Goal: Transaction & Acquisition: Purchase product/service

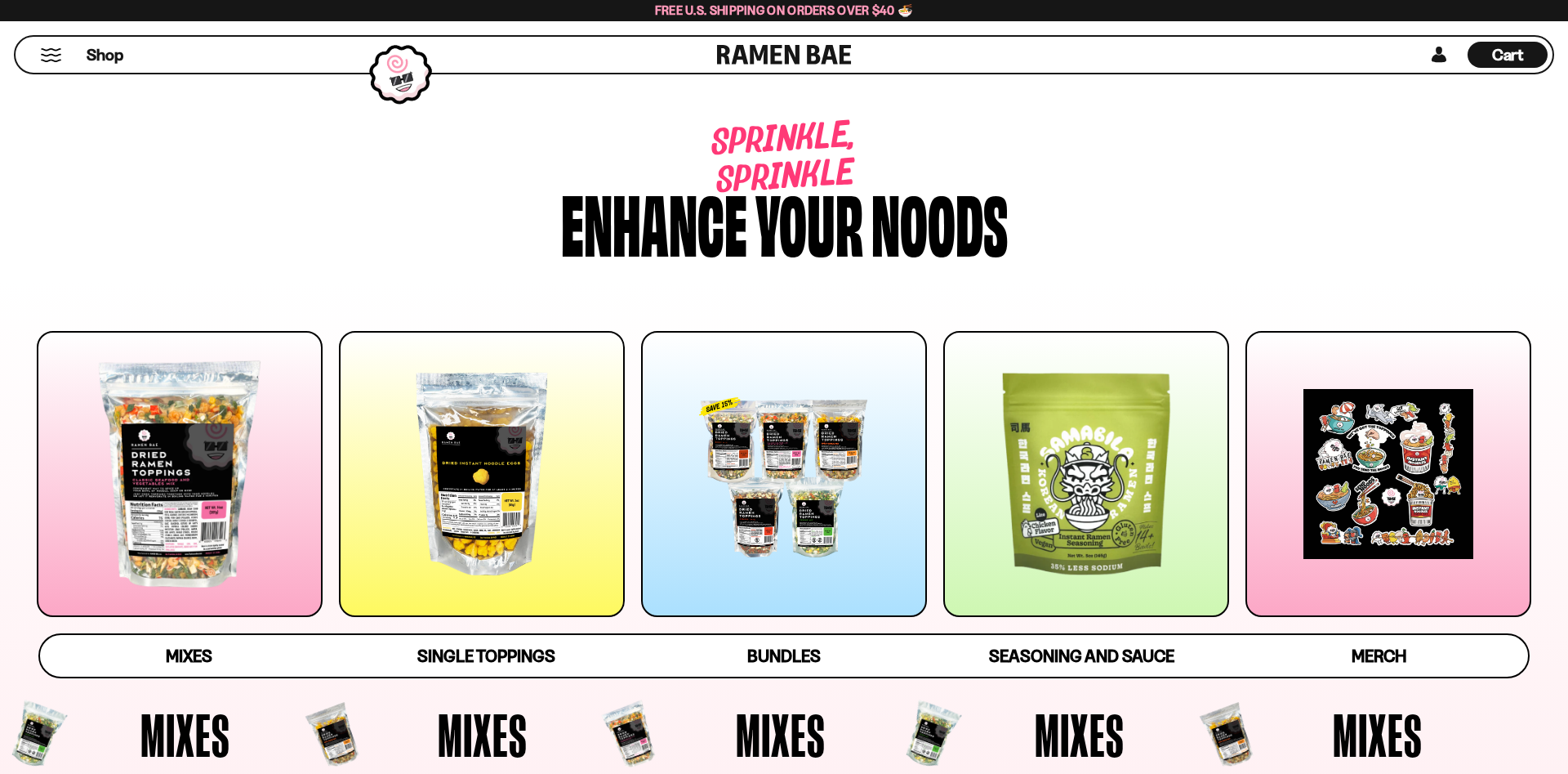
scroll to position [250, 0]
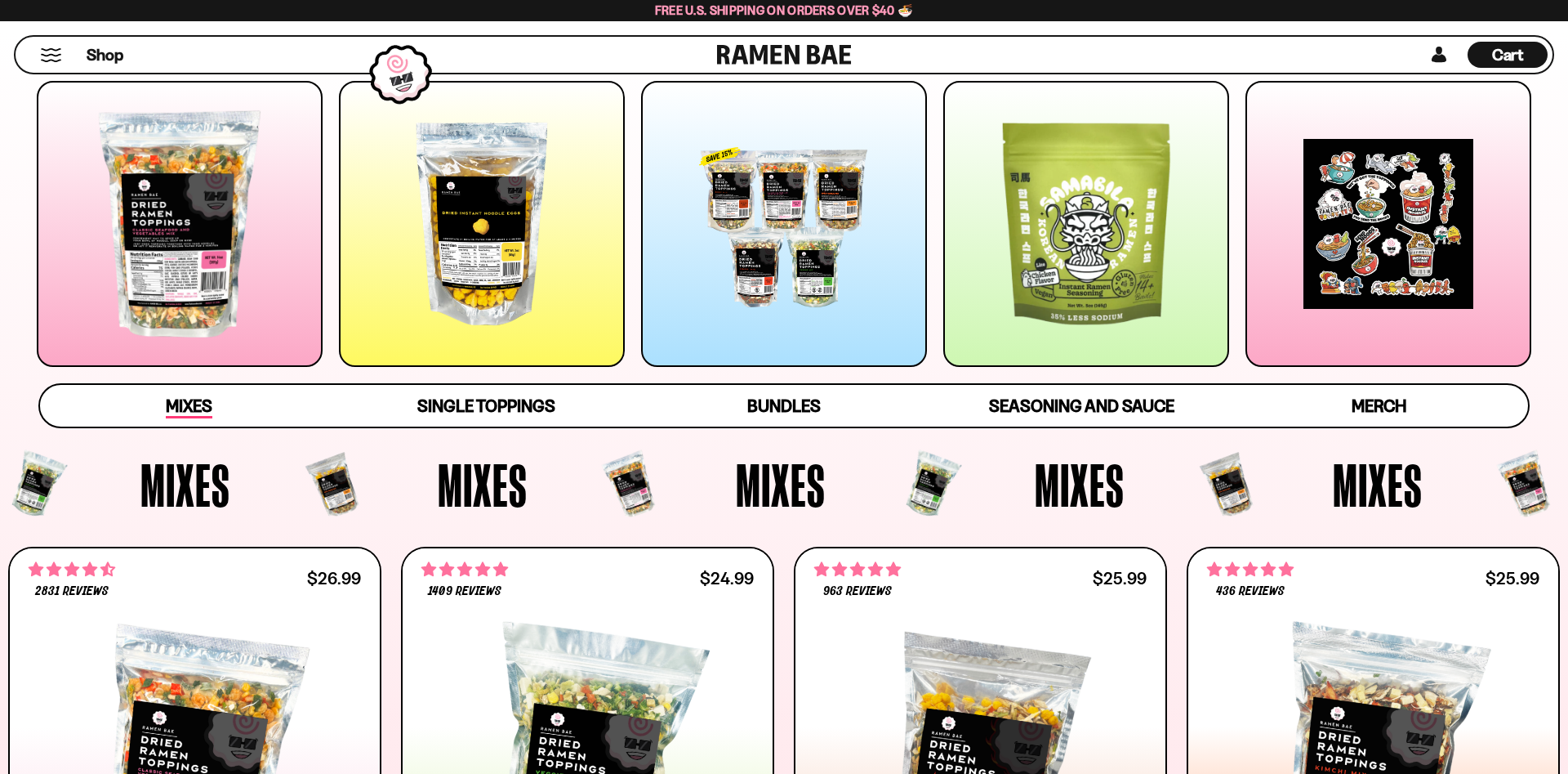
click at [193, 407] on span "Mixes" at bounding box center [189, 406] width 46 height 23
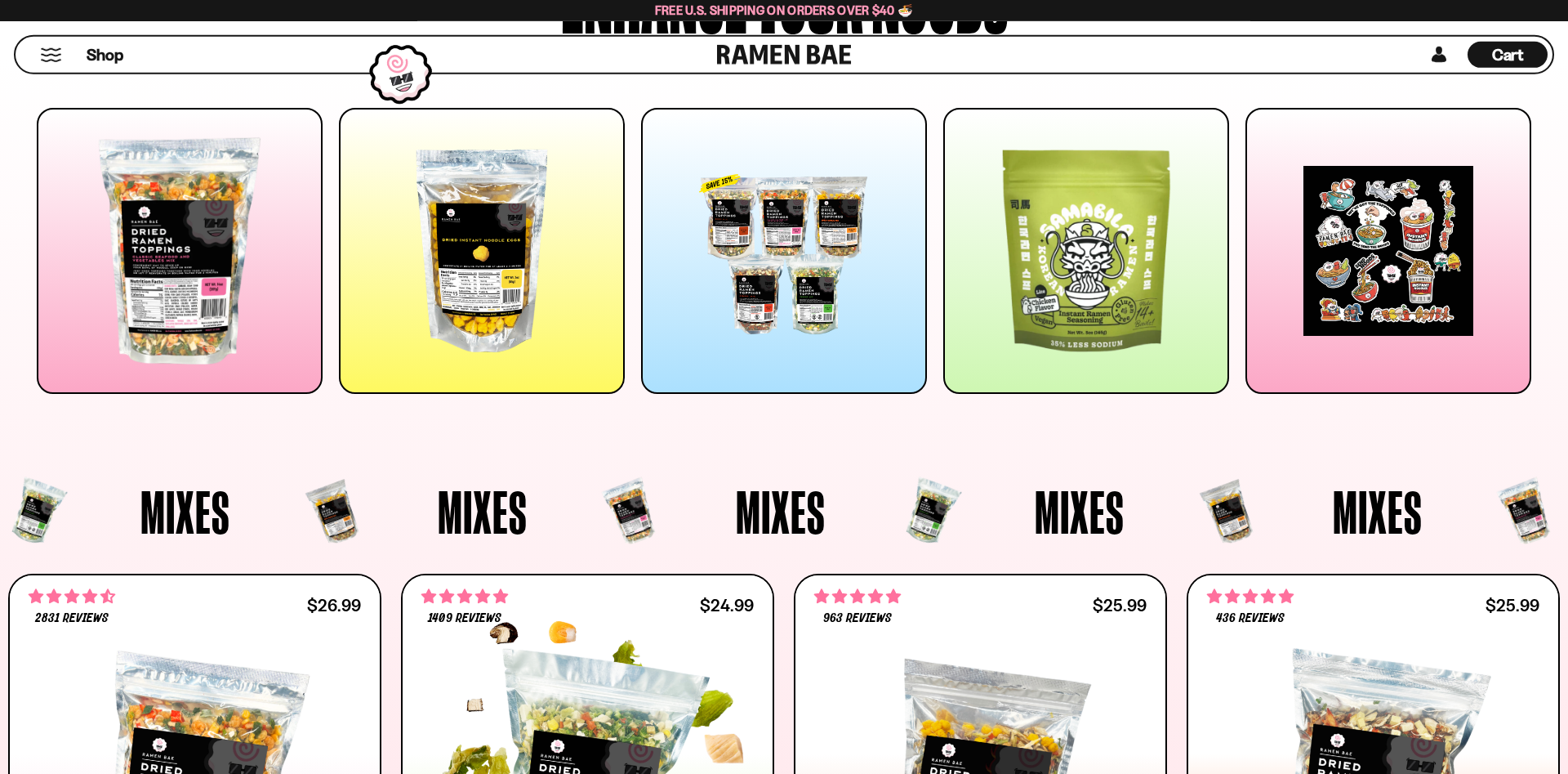
scroll to position [0, 0]
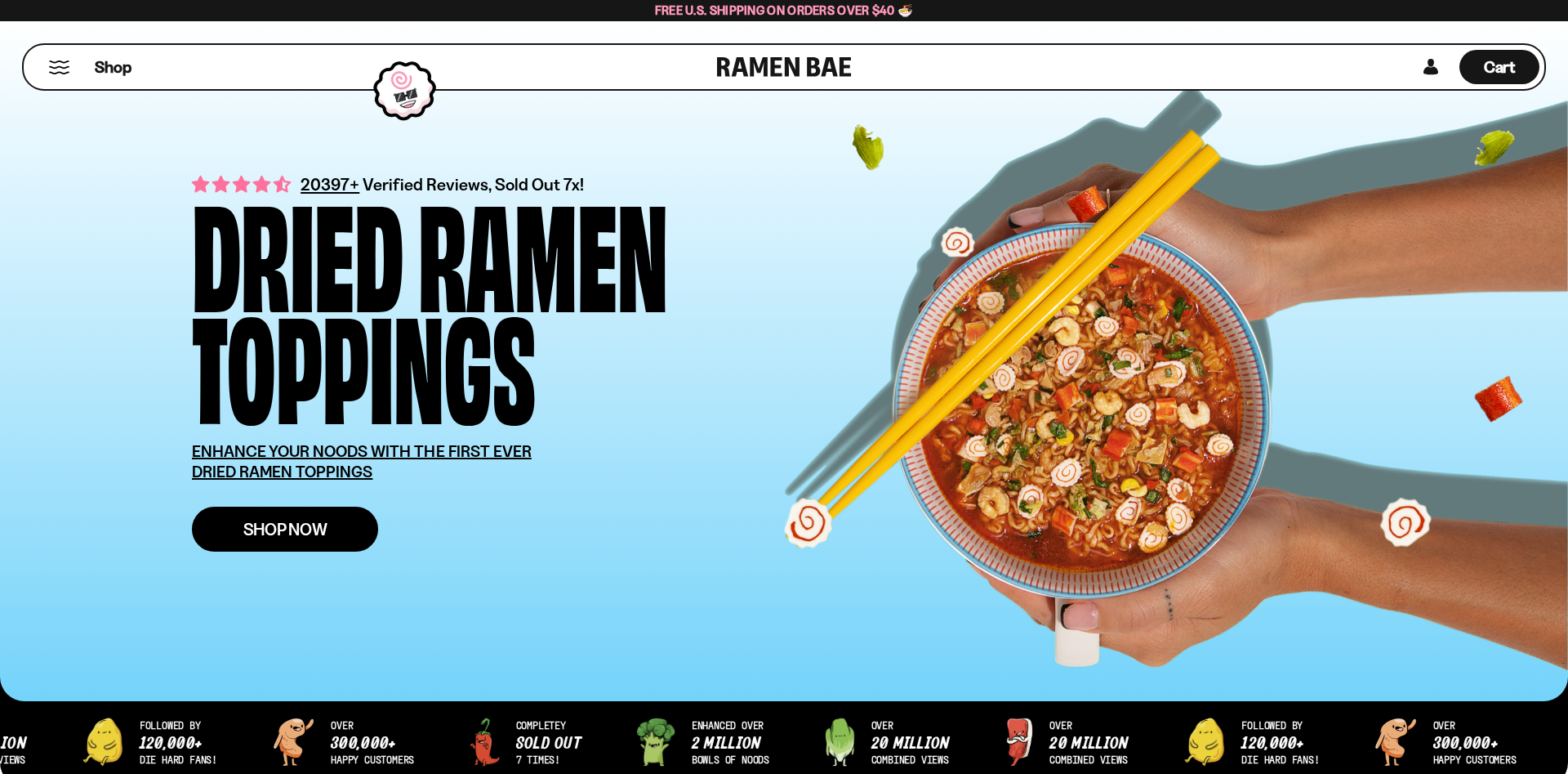
click at [308, 530] on span "Shop Now" at bounding box center [285, 529] width 84 height 17
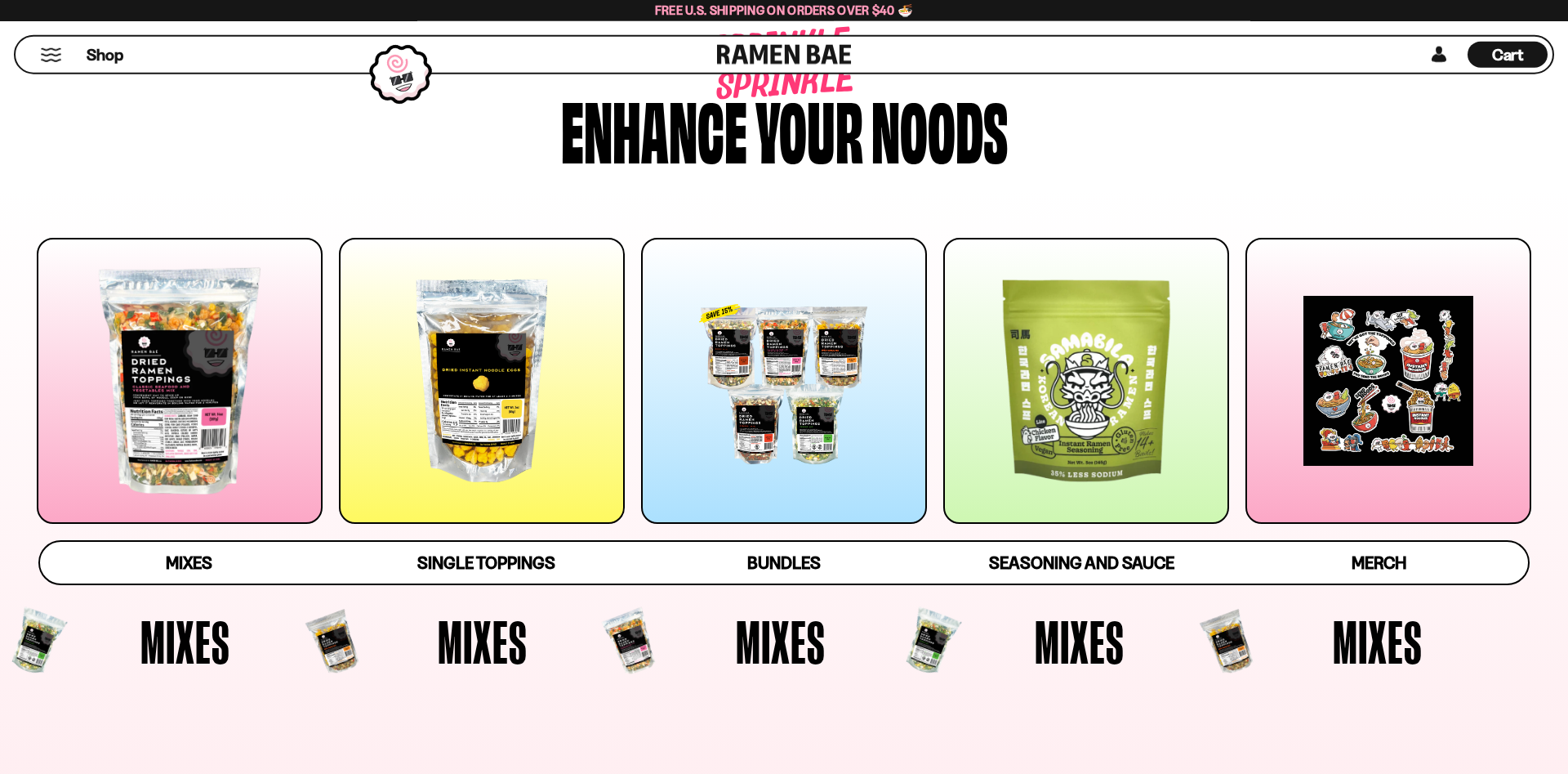
scroll to position [166, 0]
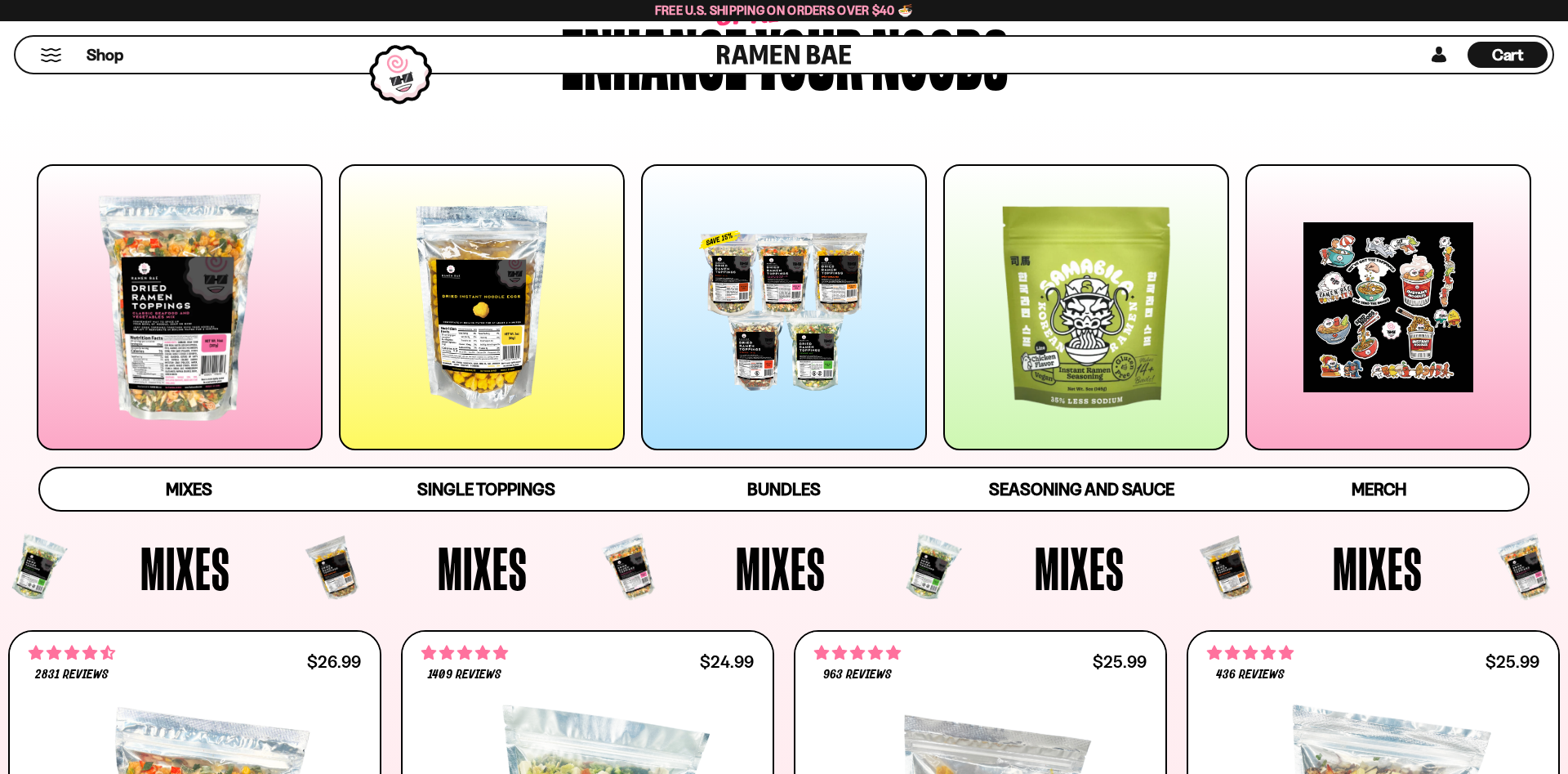
click at [172, 393] on div at bounding box center [179, 307] width 286 height 286
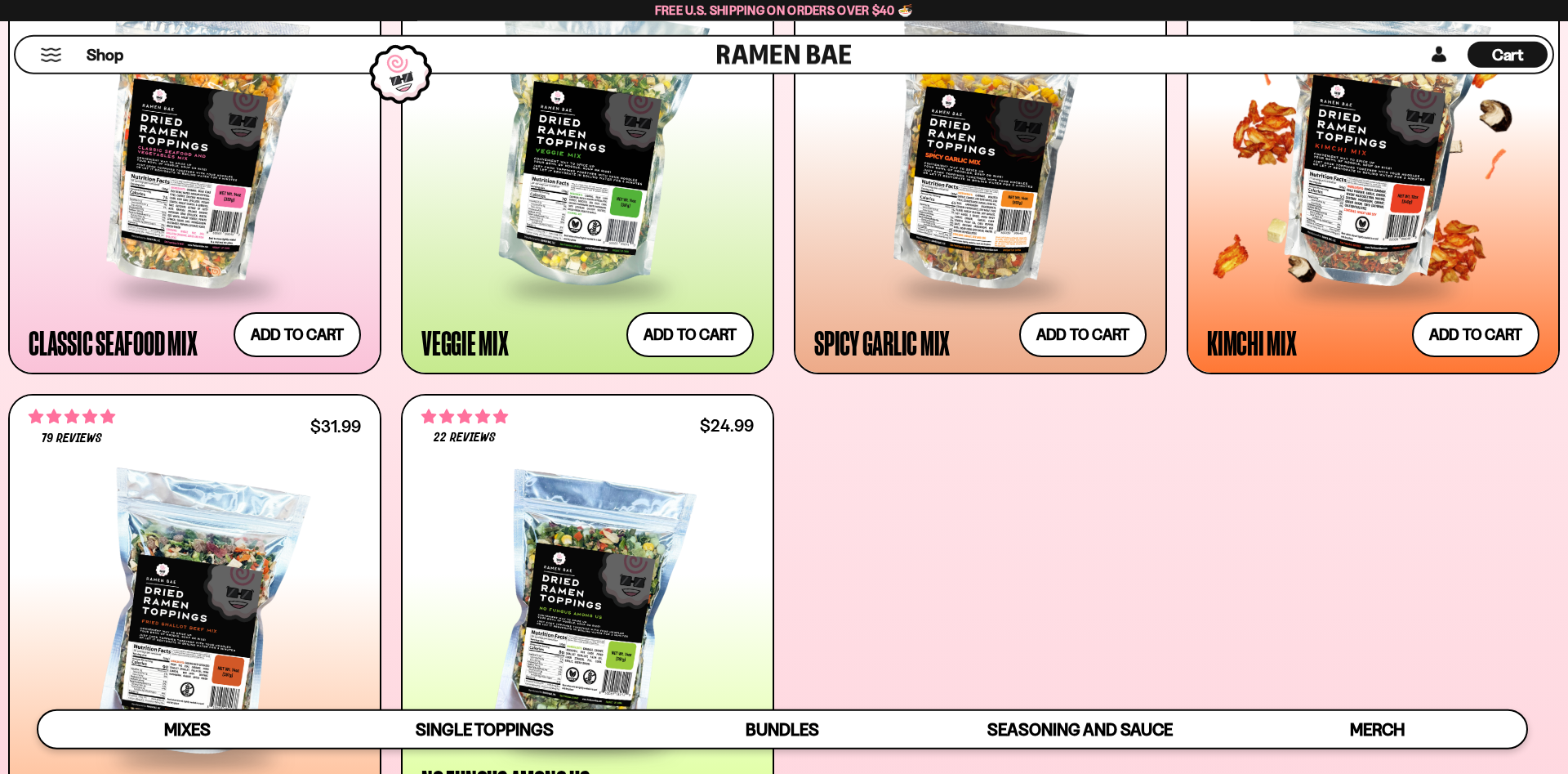
scroll to position [1030, 0]
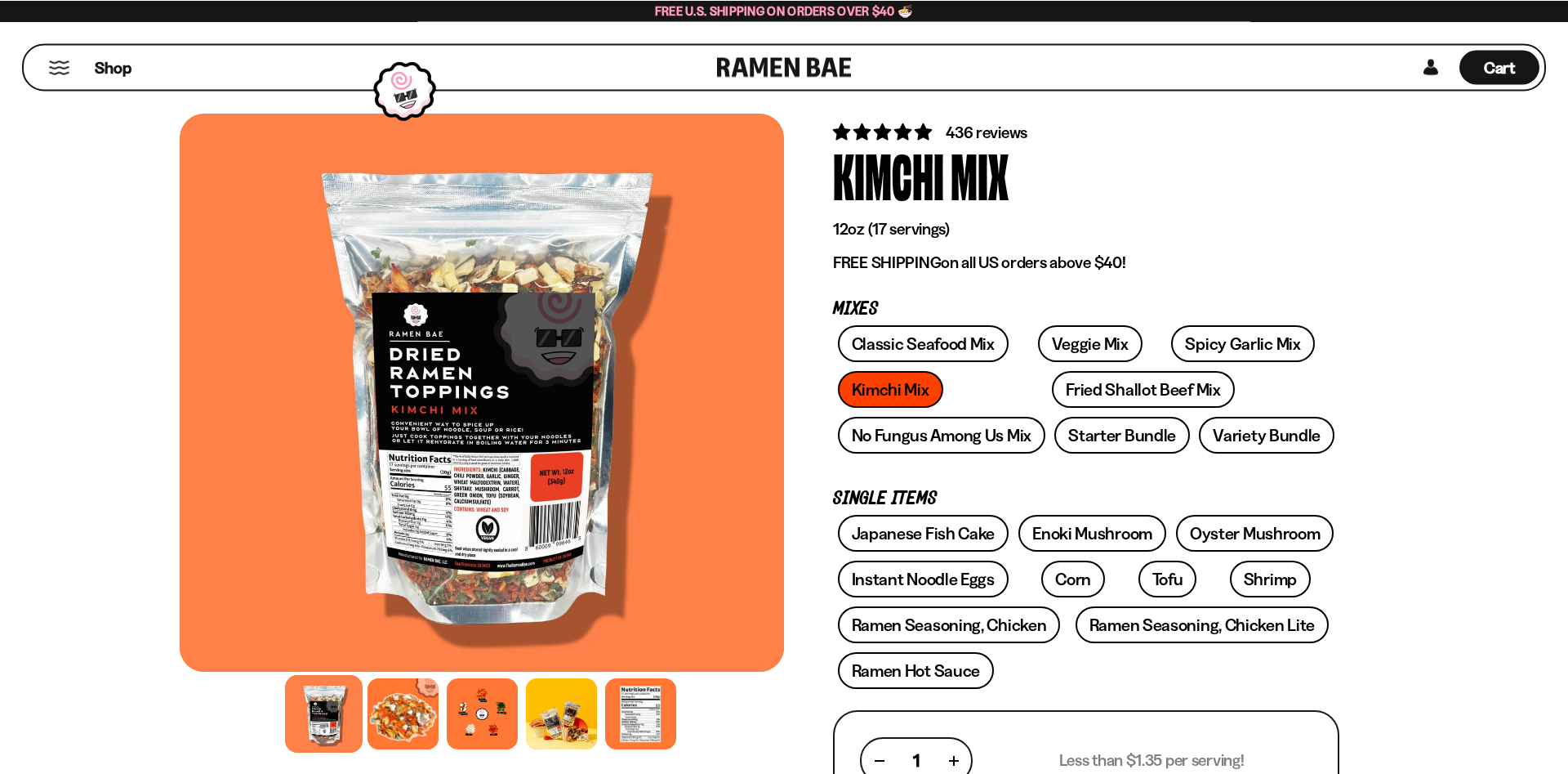
scroll to position [84, 0]
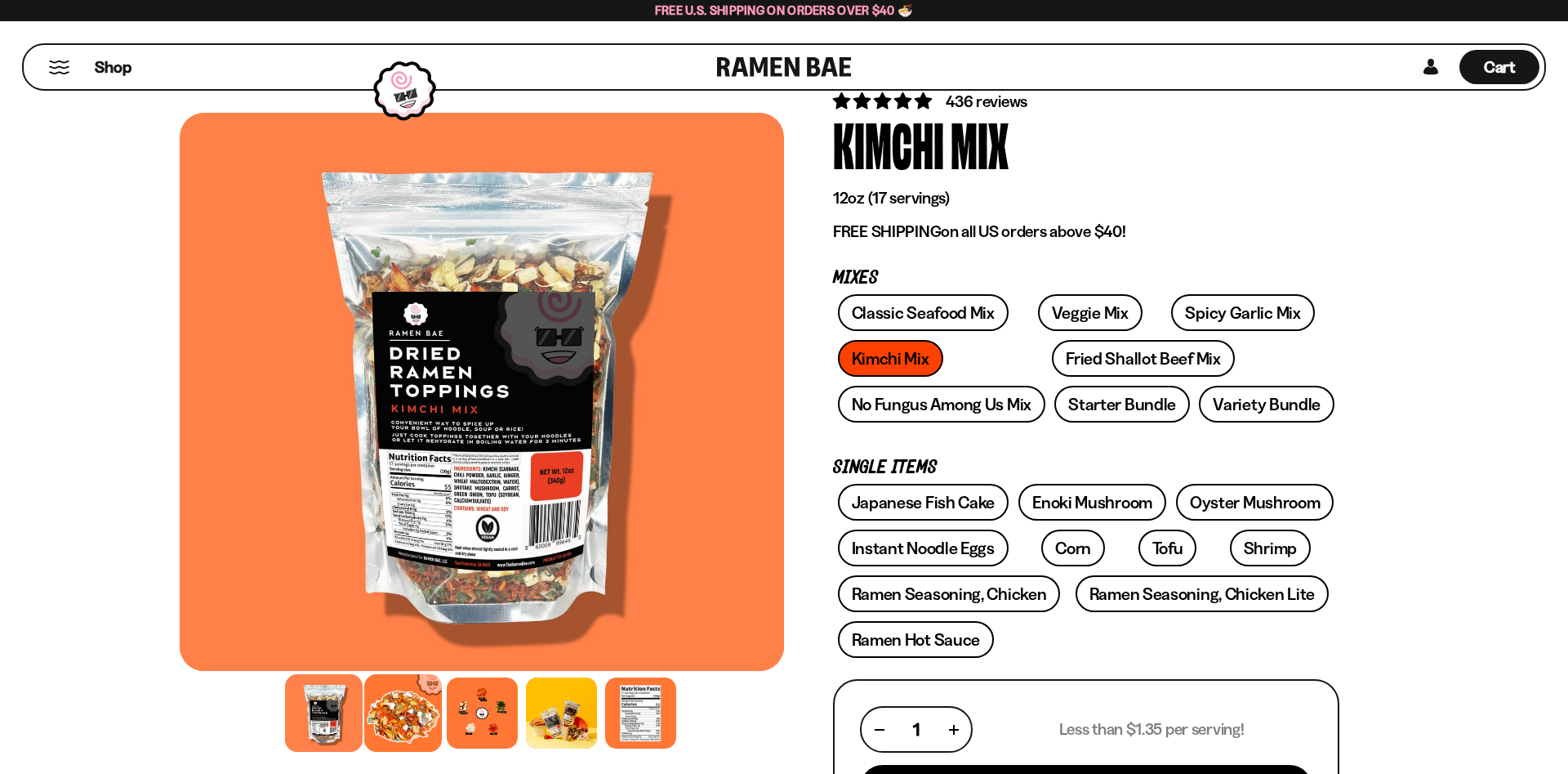
click at [416, 713] on div at bounding box center [402, 712] width 77 height 77
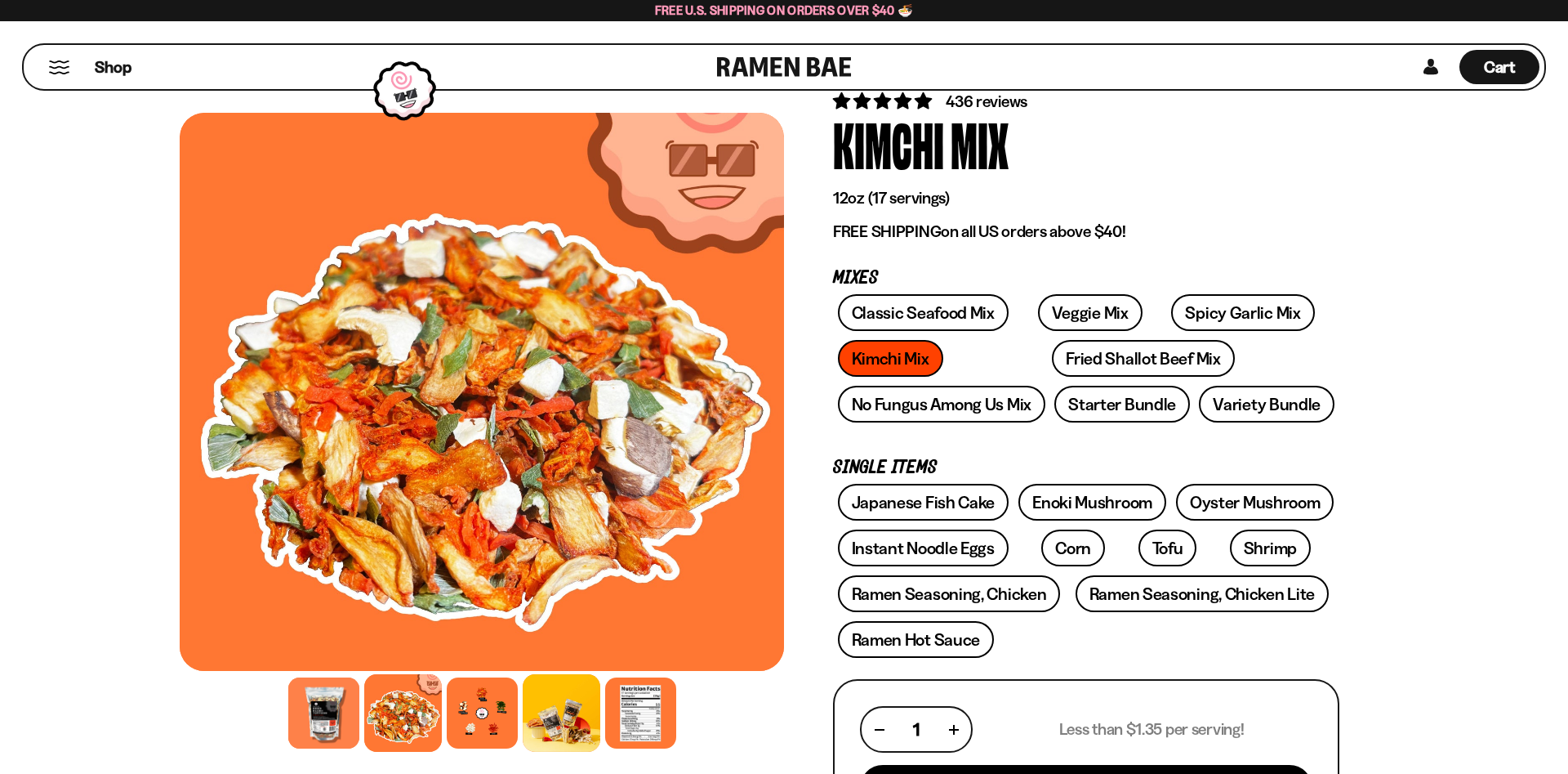
click at [545, 719] on div at bounding box center [561, 712] width 77 height 77
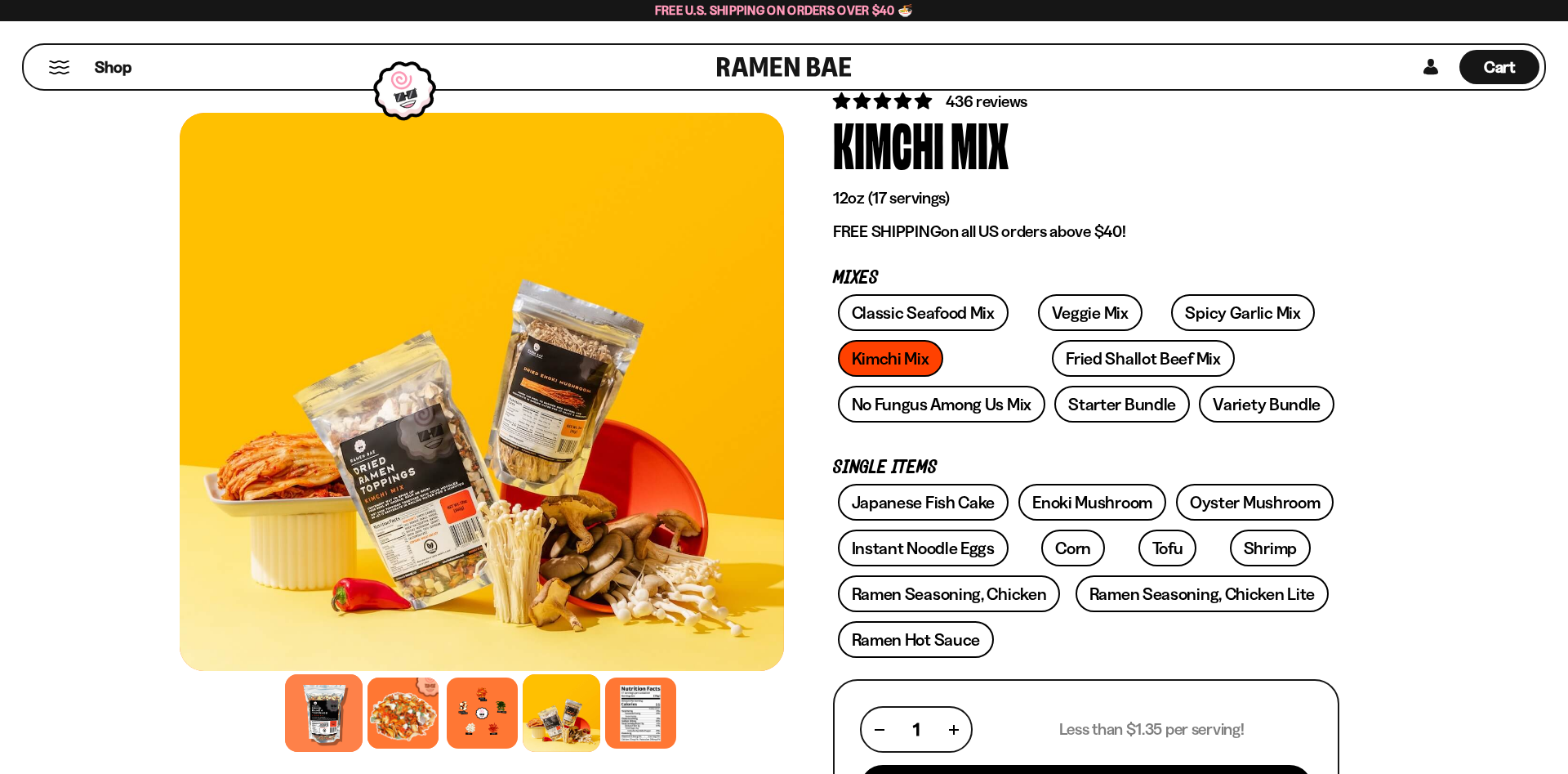
click at [310, 706] on div at bounding box center [323, 712] width 77 height 77
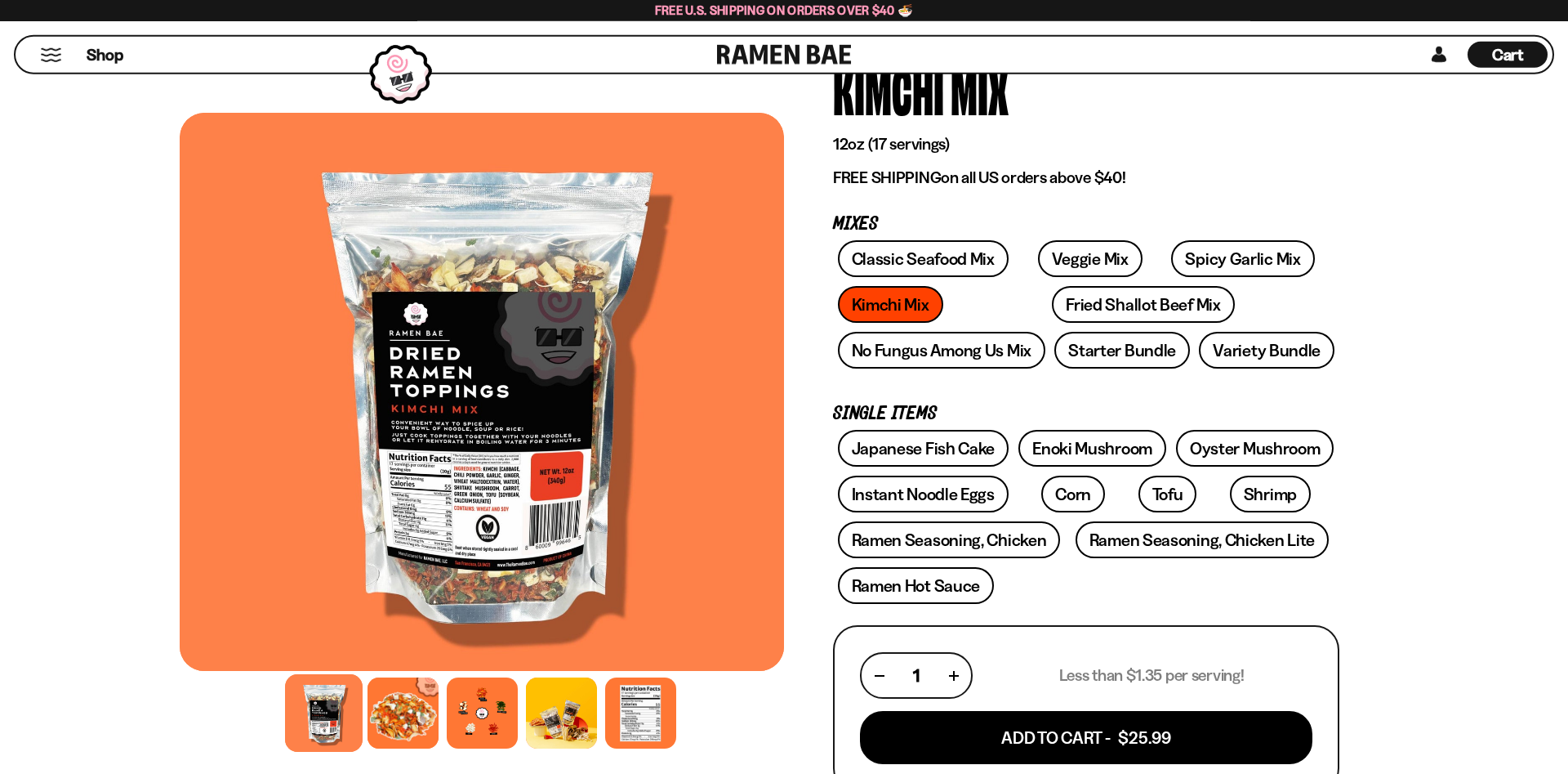
scroll to position [166, 0]
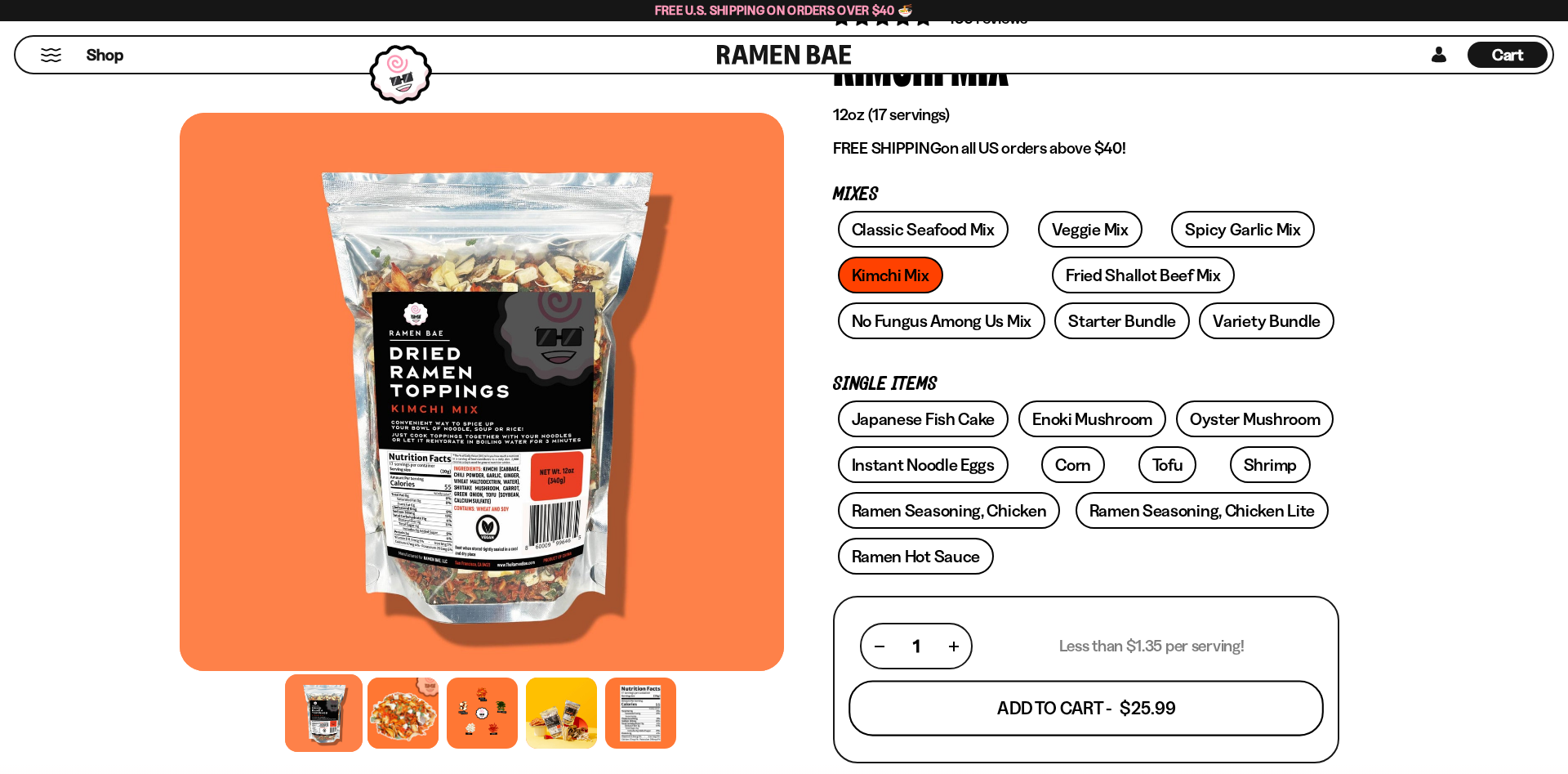
click at [1050, 712] on button "Add To Cart - $25.99" at bounding box center [1085, 708] width 475 height 55
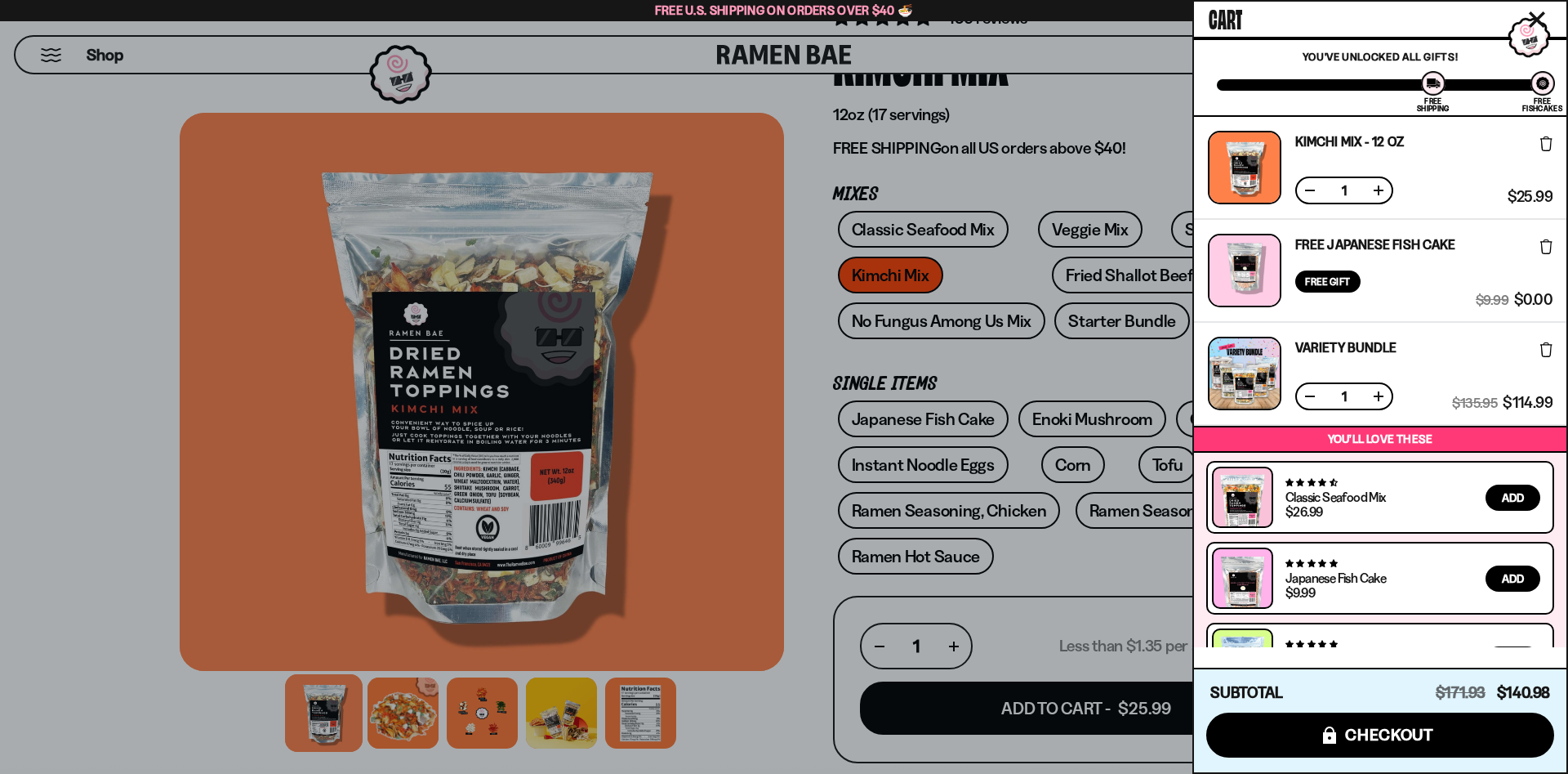
click at [142, 398] on div at bounding box center [784, 387] width 1568 height 774
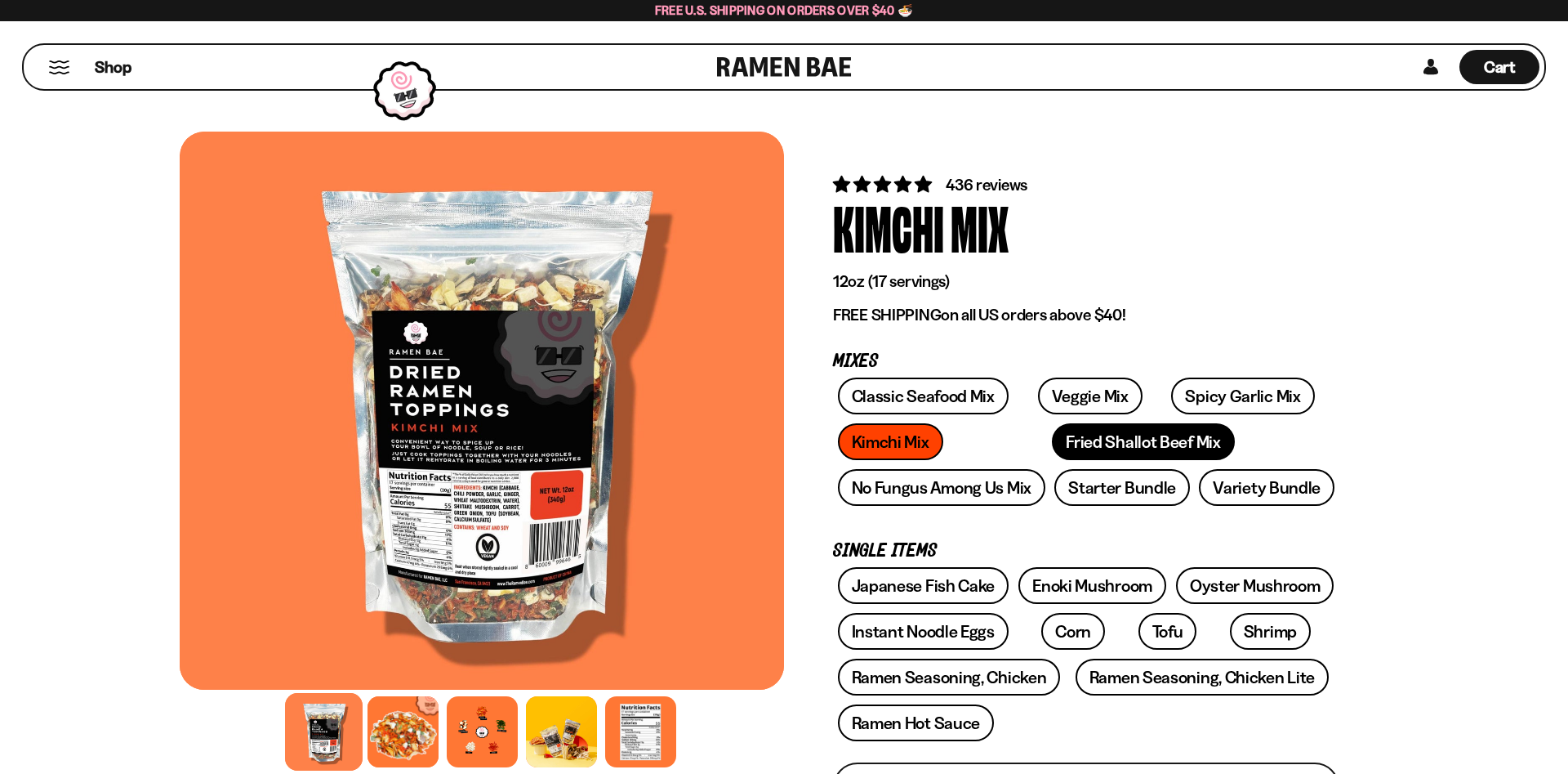
click at [1051, 446] on link "Fried Shallot Beef Mix" at bounding box center [1142, 442] width 182 height 36
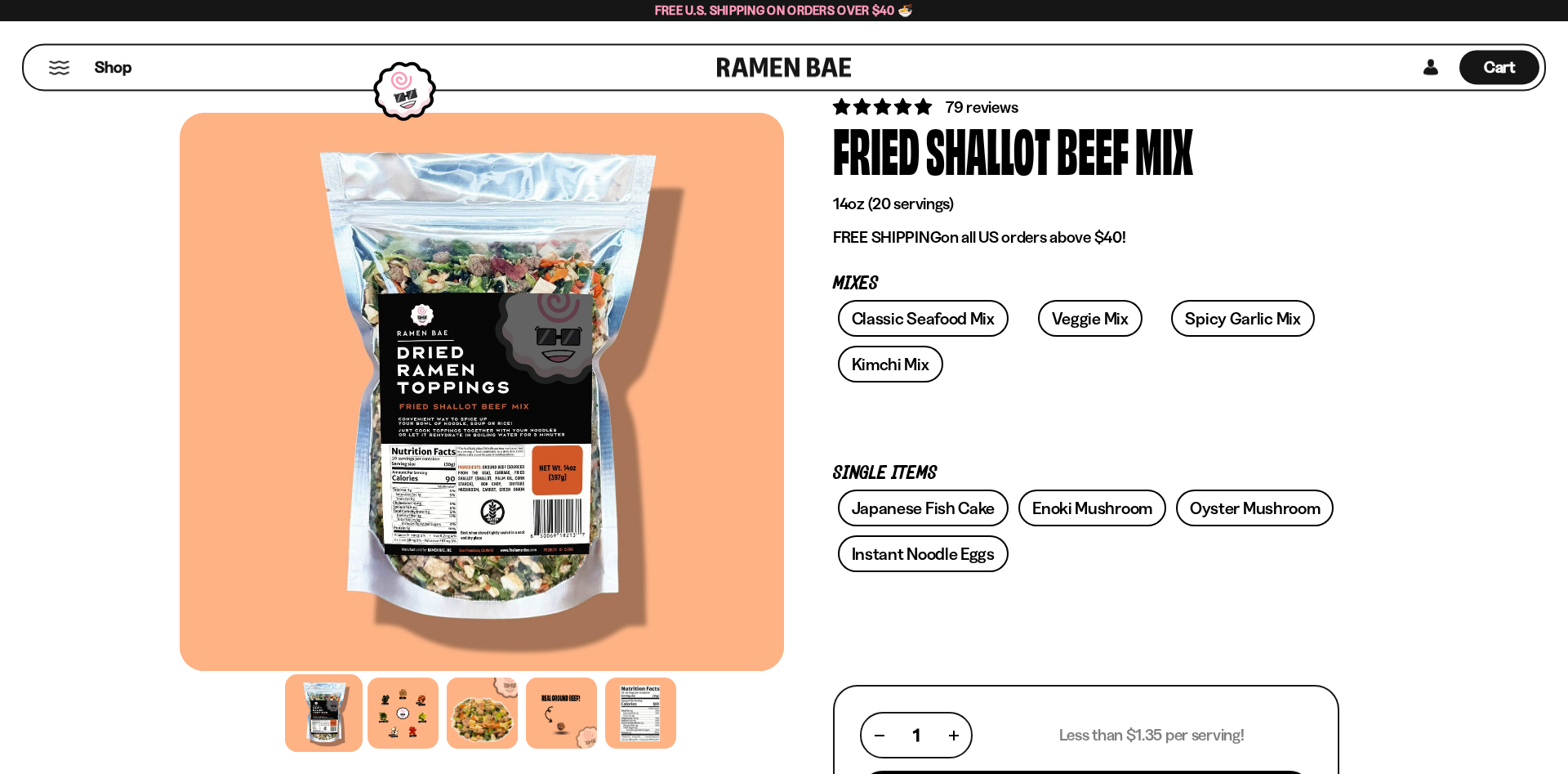
scroll to position [84, 0]
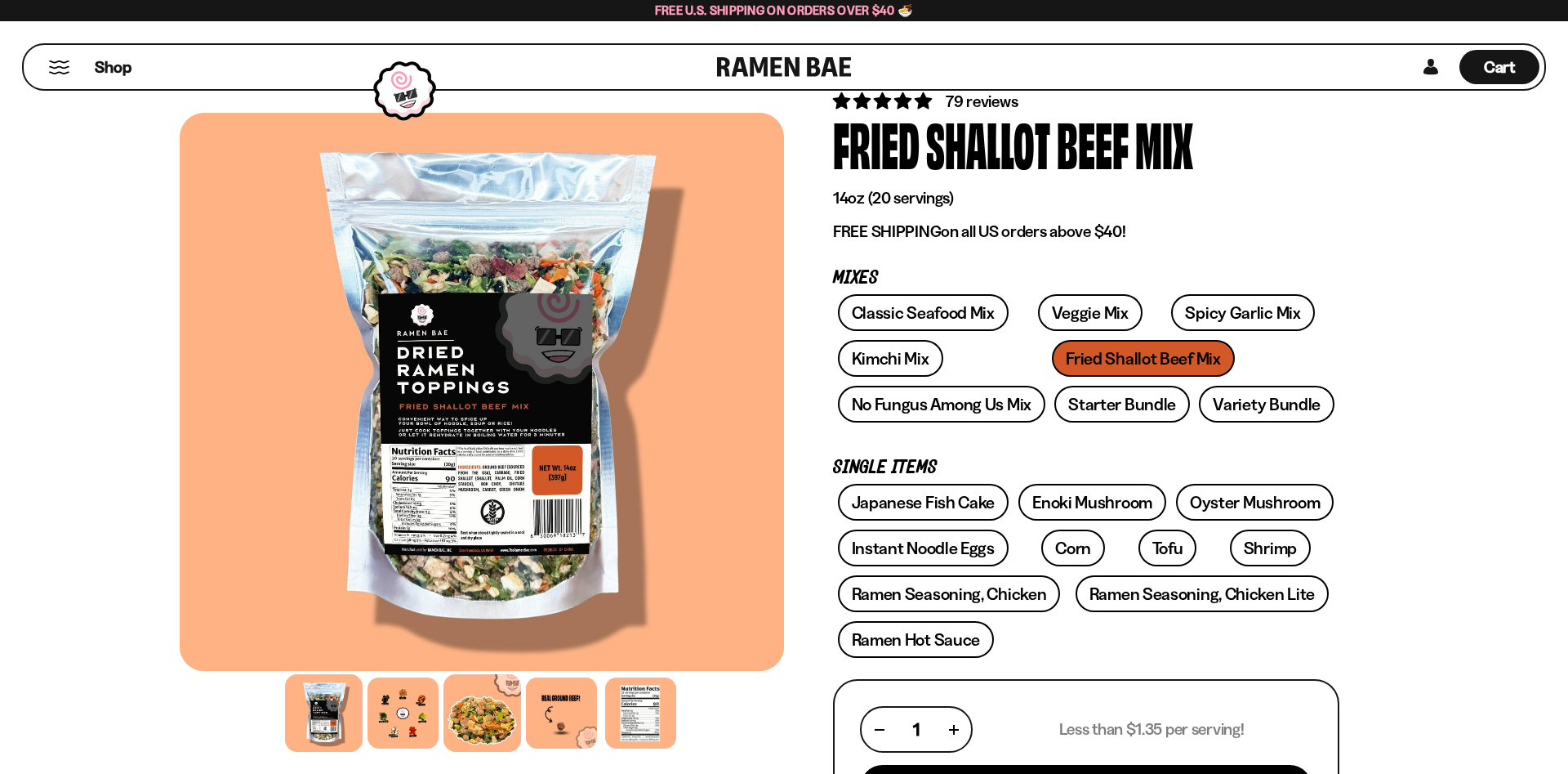
click at [484, 713] on div at bounding box center [481, 712] width 77 height 77
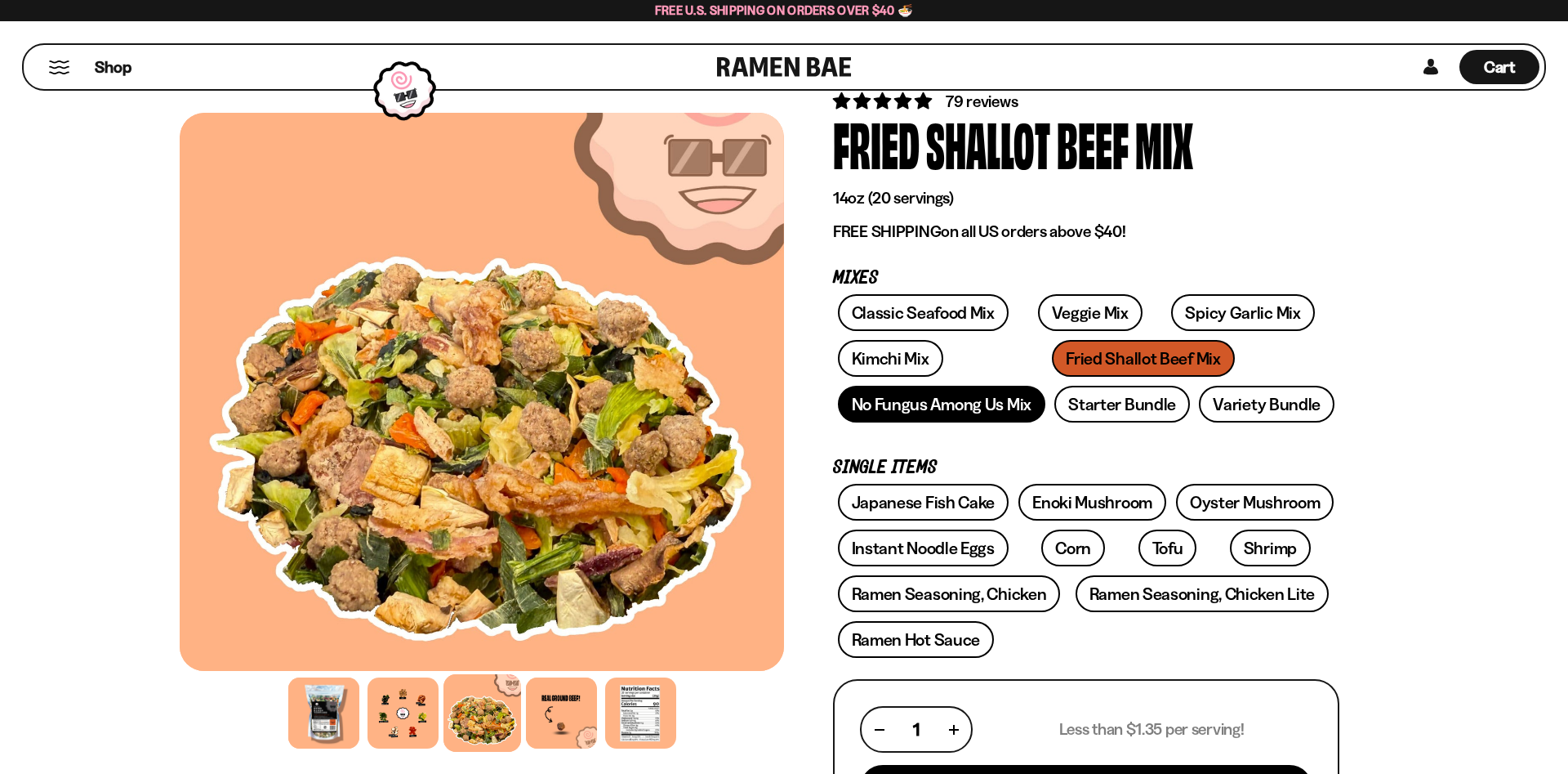
click at [952, 411] on link "No Fungus Among Us Mix" at bounding box center [942, 404] width 207 height 36
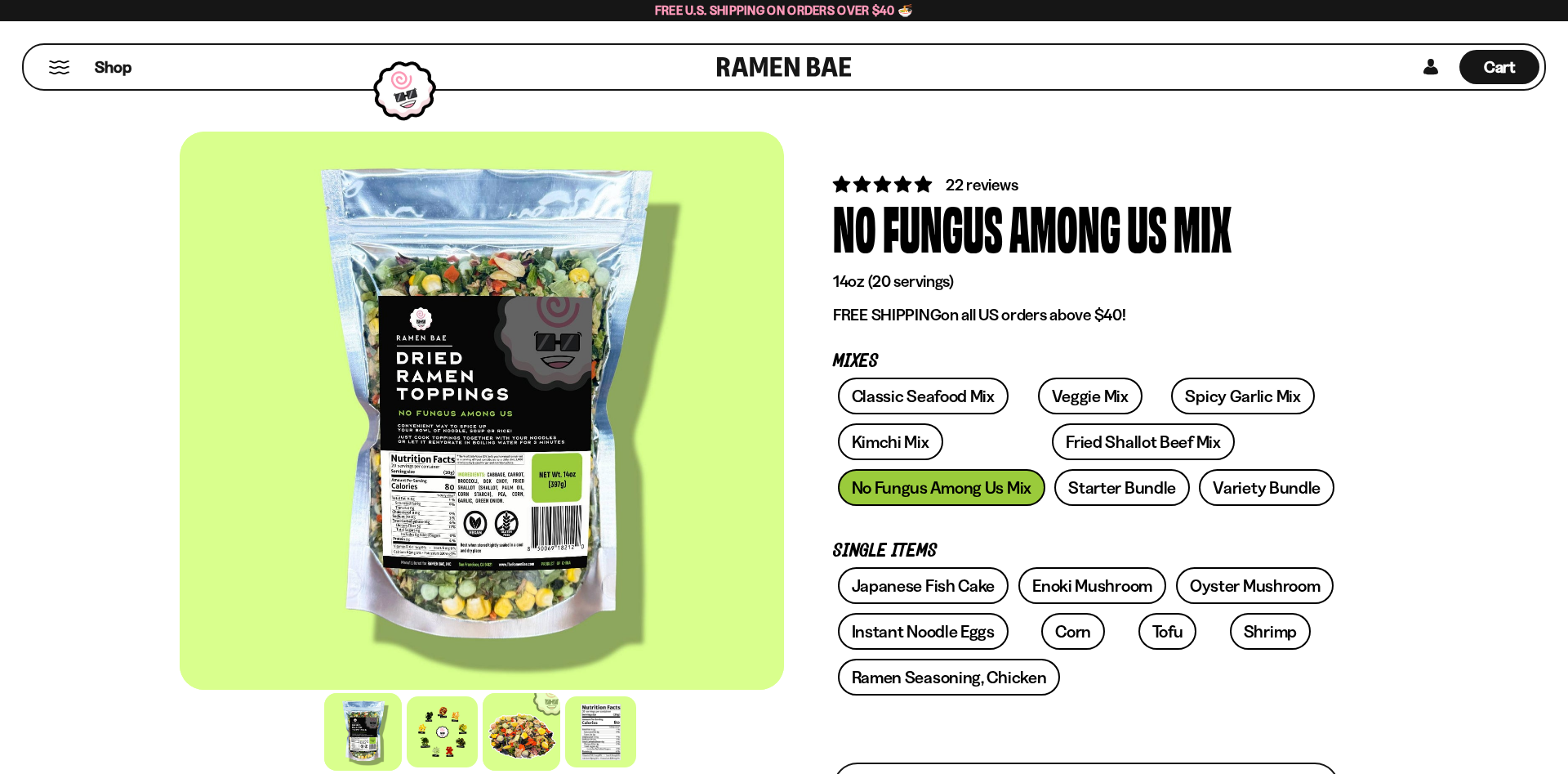
click at [528, 734] on div at bounding box center [521, 731] width 77 height 77
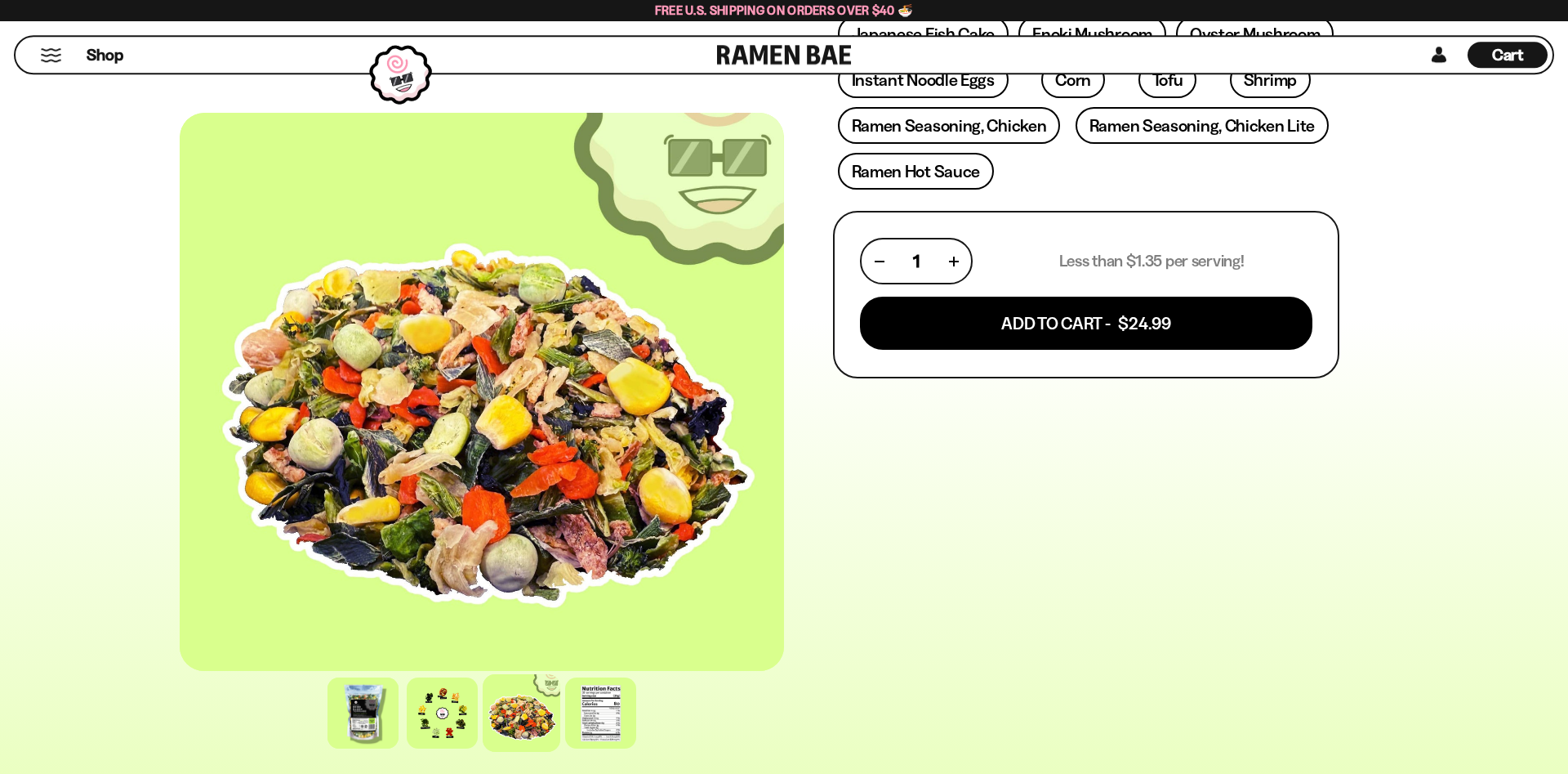
scroll to position [667, 0]
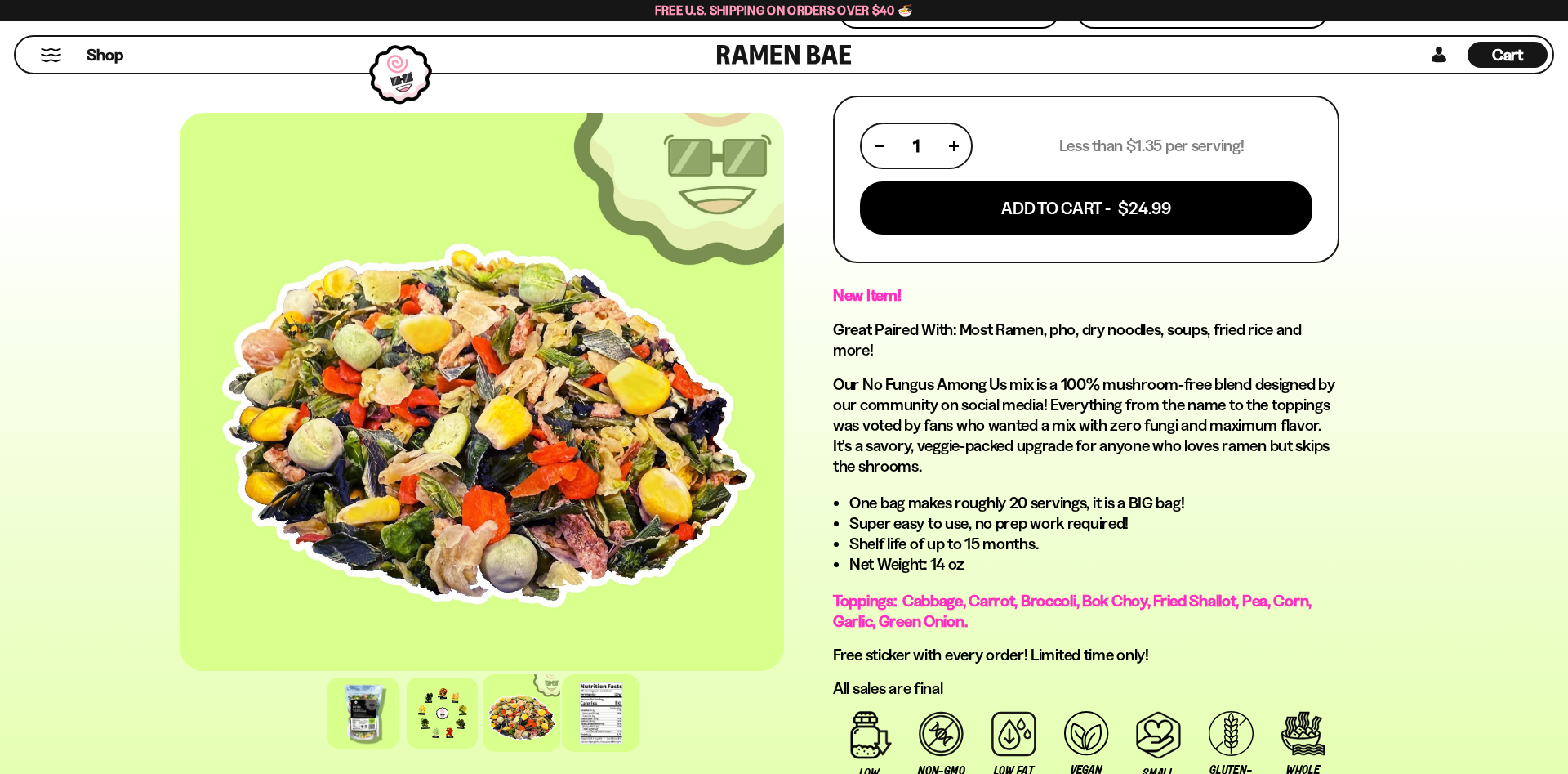
click at [602, 712] on div at bounding box center [600, 712] width 77 height 77
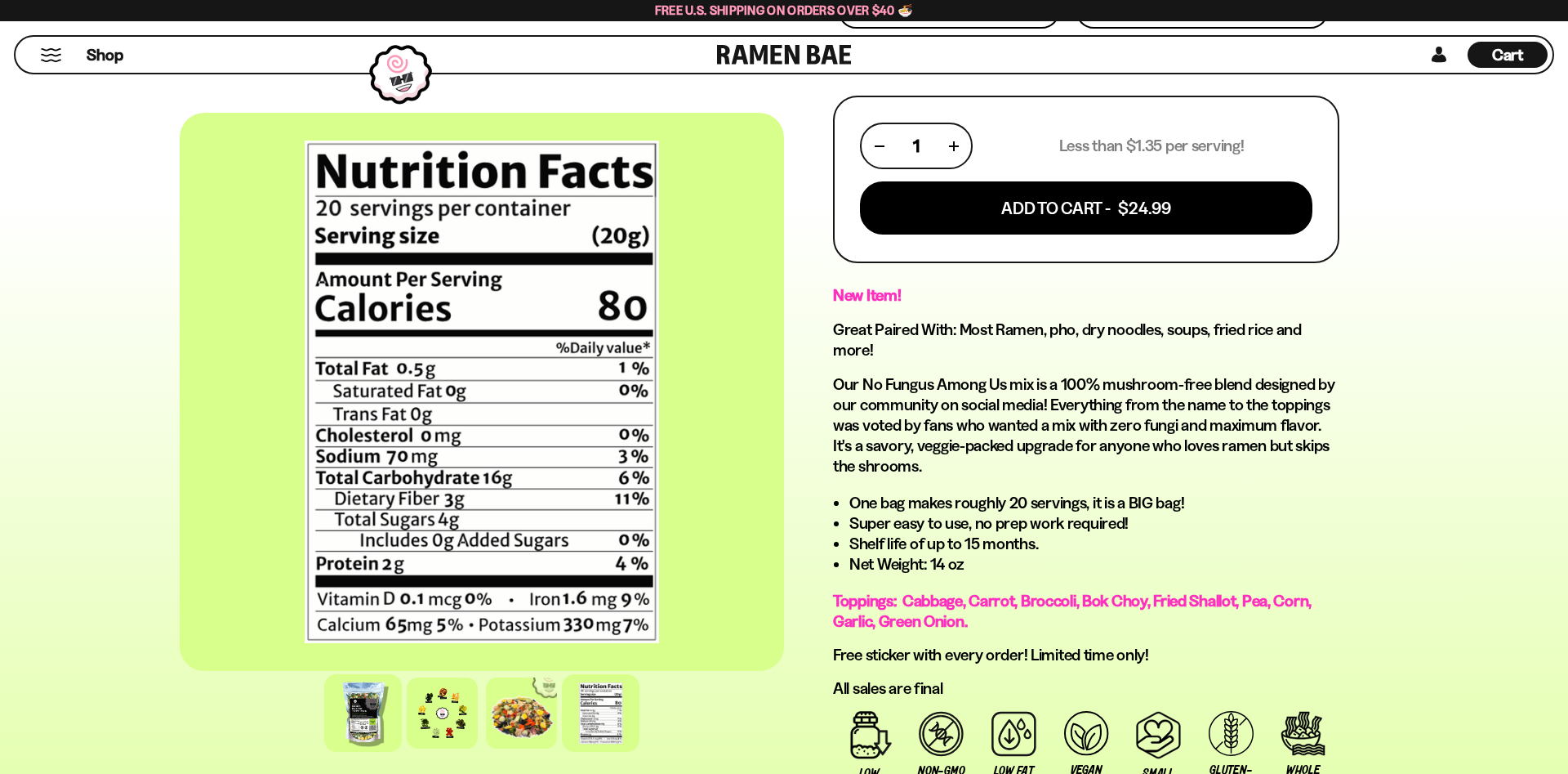
click at [363, 718] on div at bounding box center [362, 712] width 77 height 77
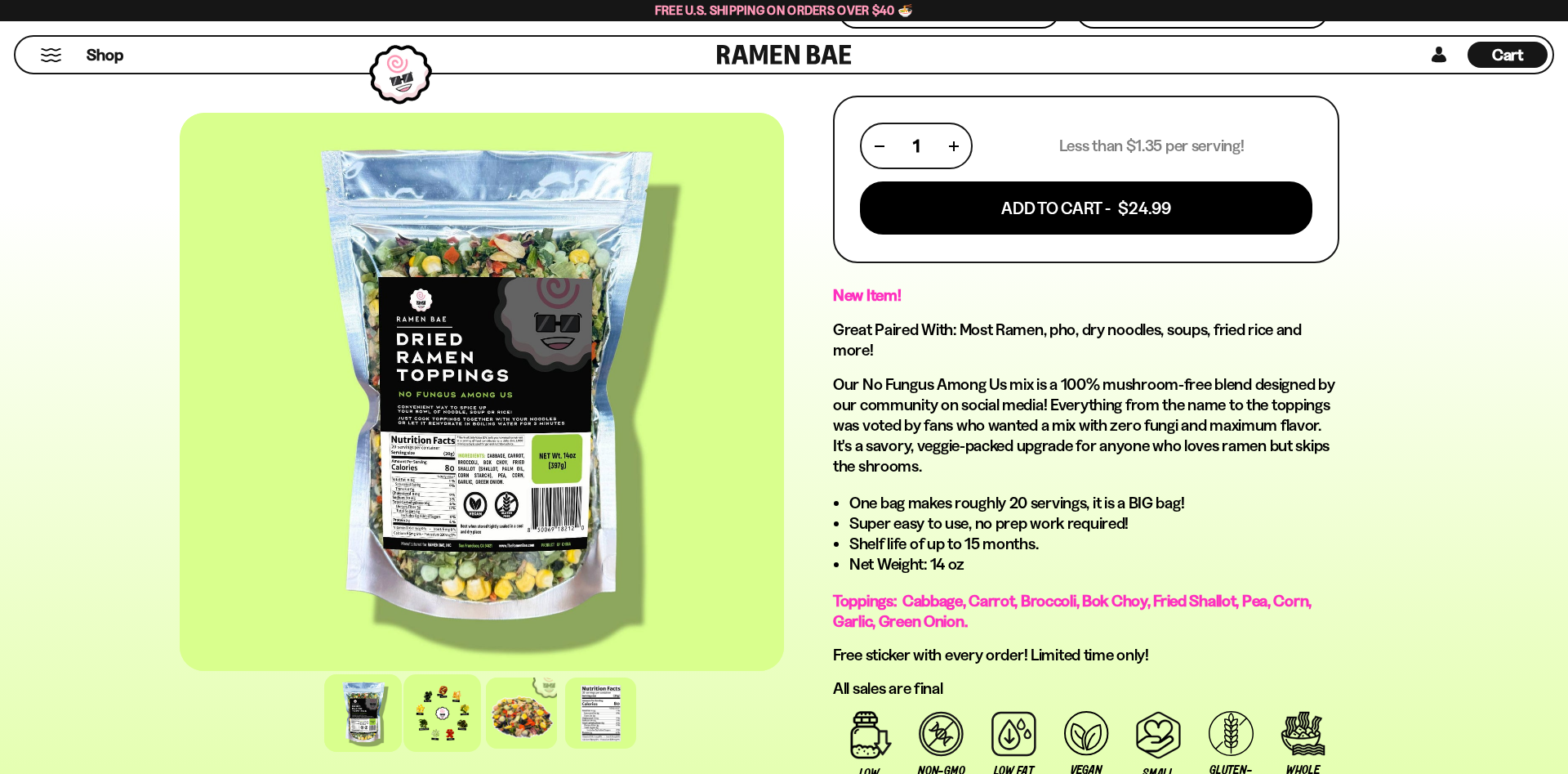
click at [449, 712] on div at bounding box center [441, 712] width 77 height 77
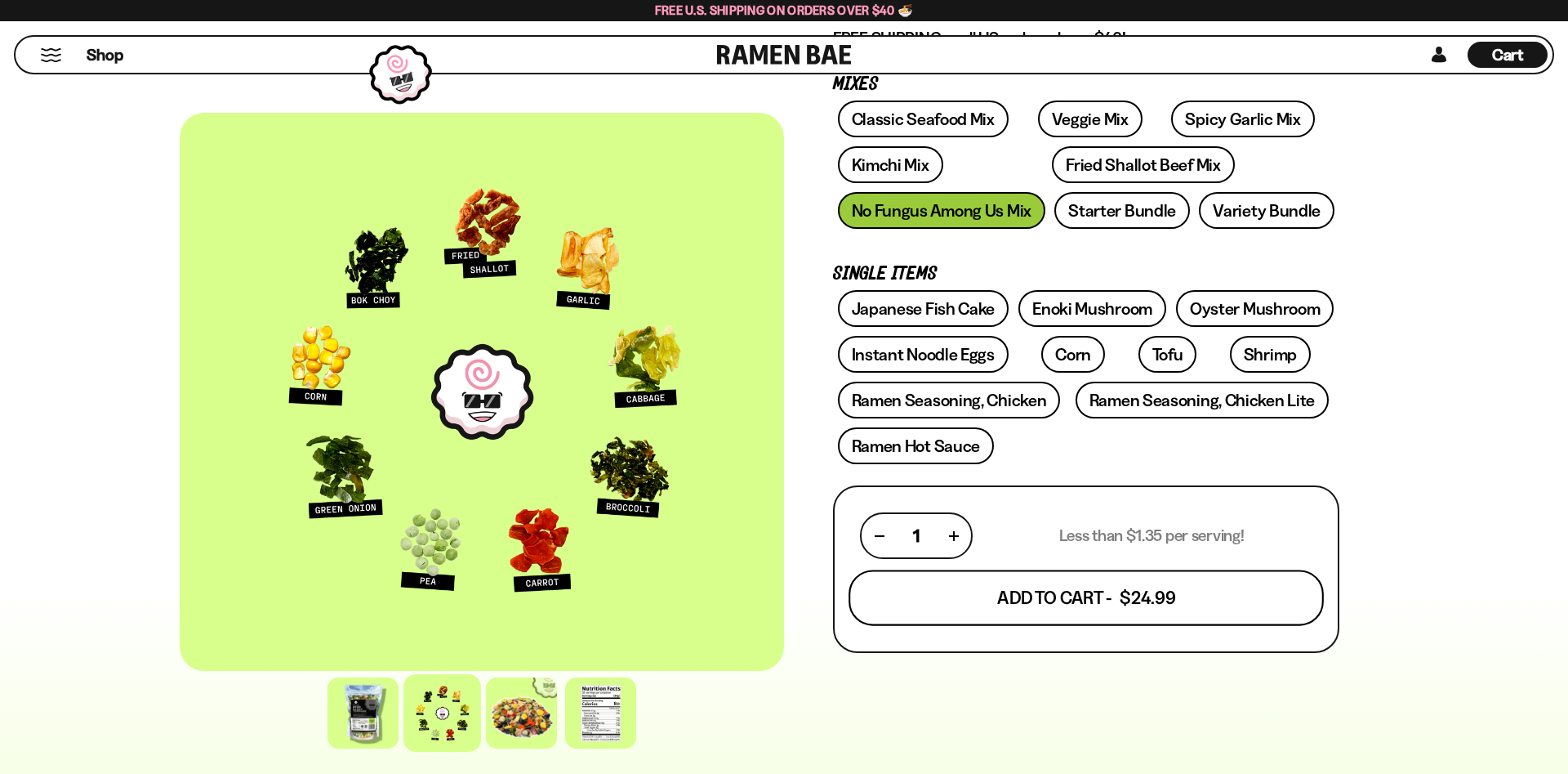
scroll to position [250, 0]
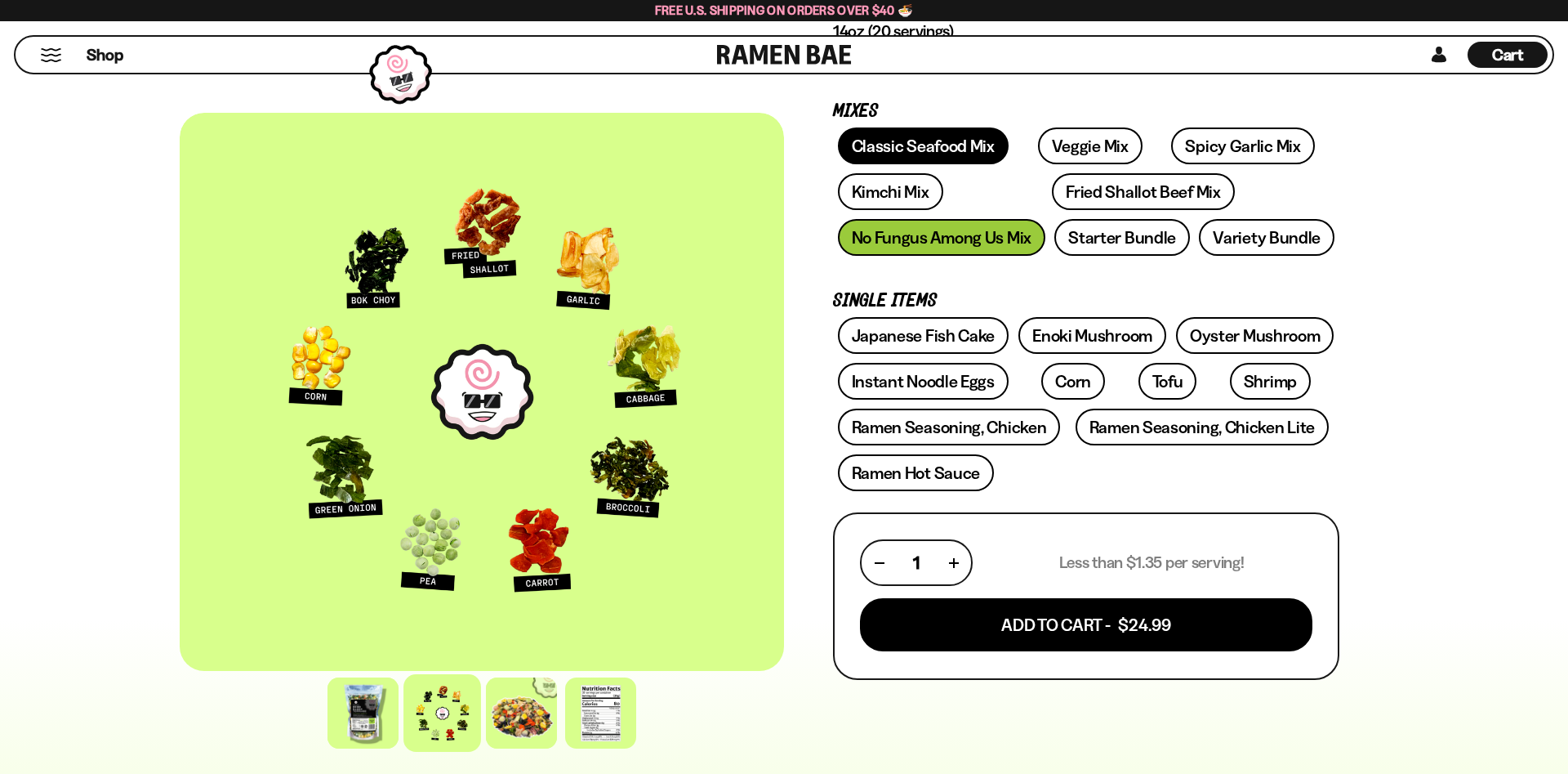
click at [924, 144] on link "Classic Seafood Mix" at bounding box center [923, 145] width 171 height 36
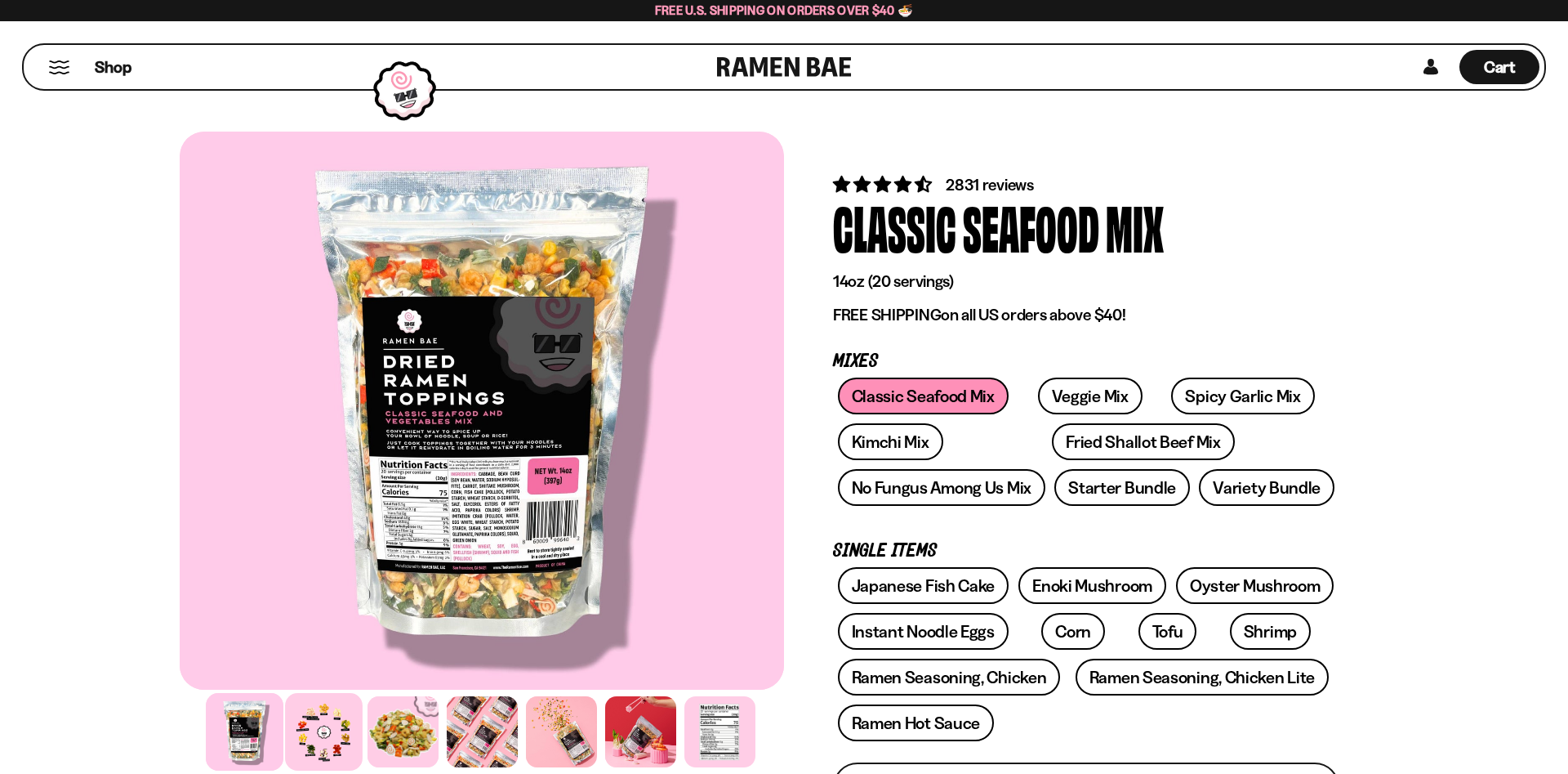
click at [311, 755] on div at bounding box center [323, 731] width 77 height 77
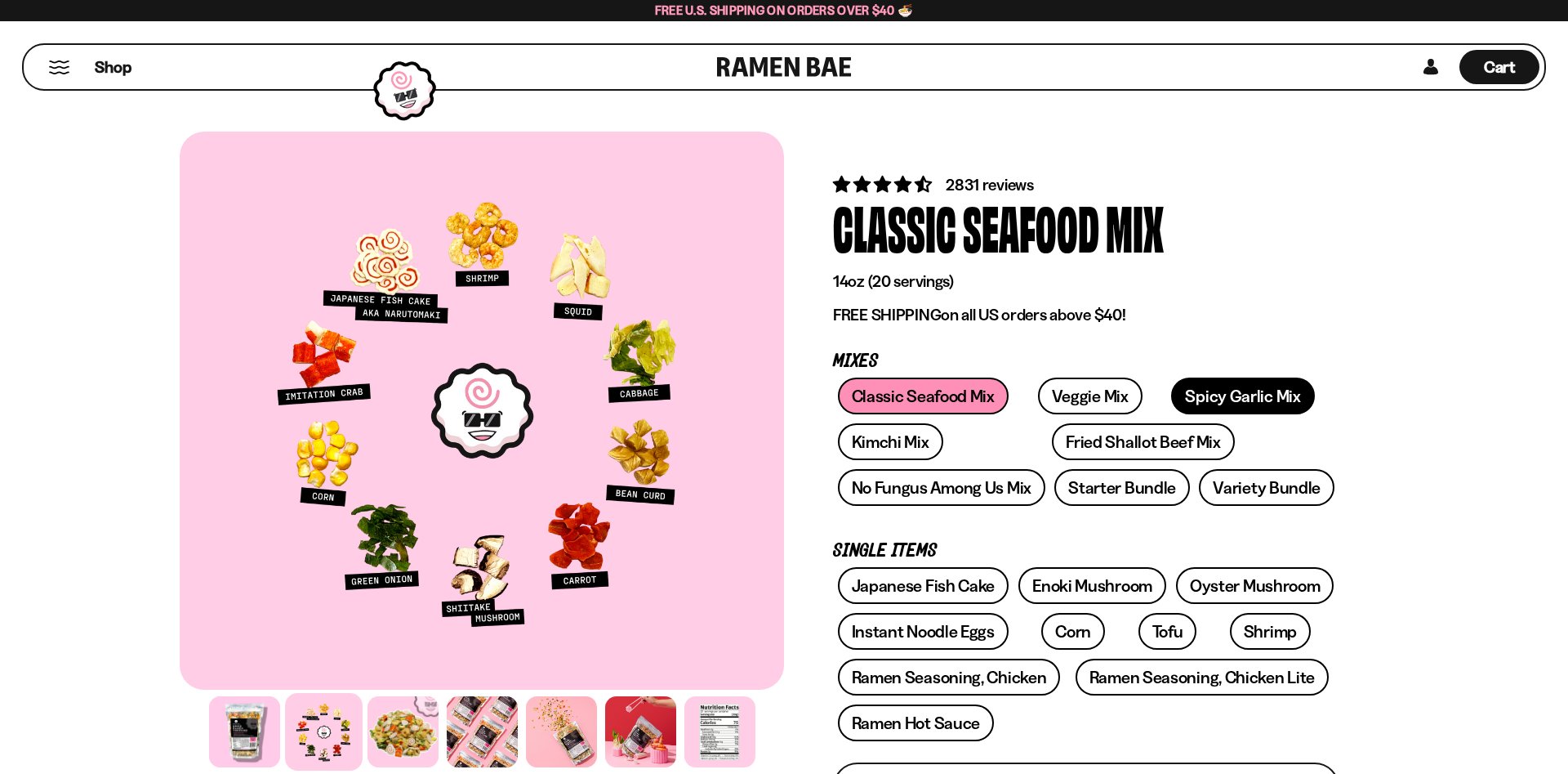
click at [1218, 395] on link "Spicy Garlic Mix" at bounding box center [1242, 396] width 143 height 36
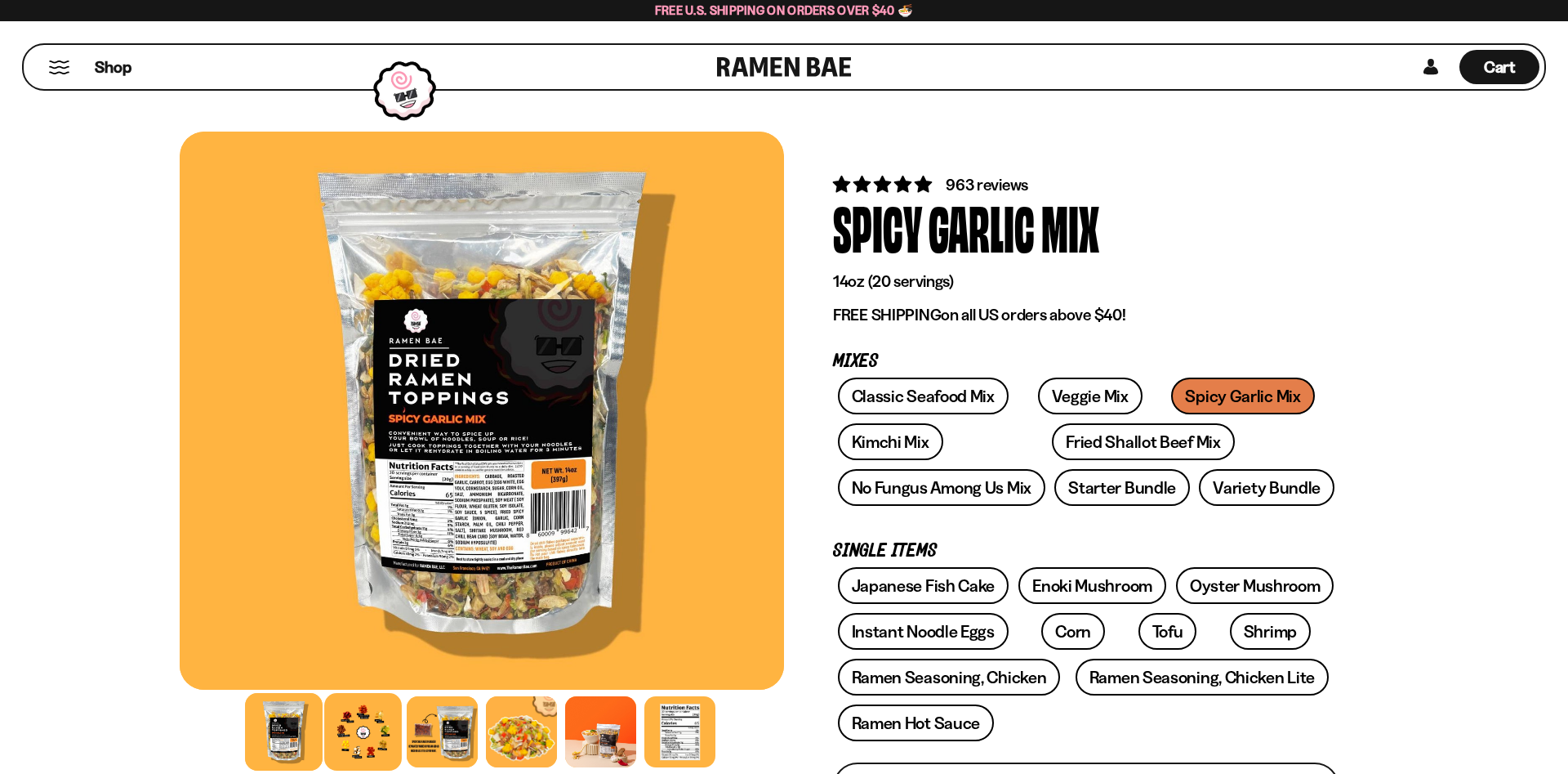
click at [370, 739] on div at bounding box center [362, 731] width 77 height 77
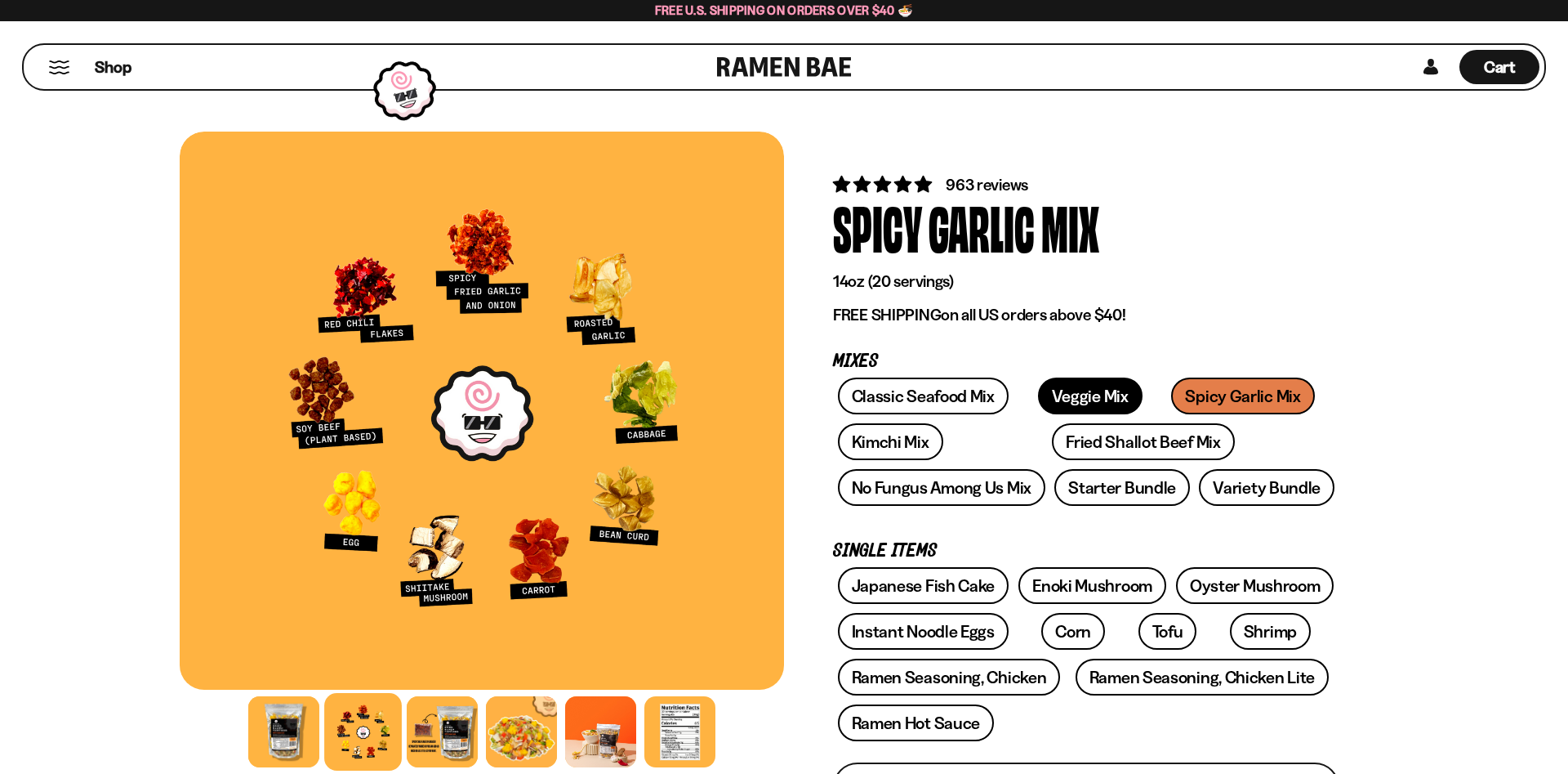
click at [1067, 396] on link "Veggie Mix" at bounding box center [1090, 396] width 104 height 36
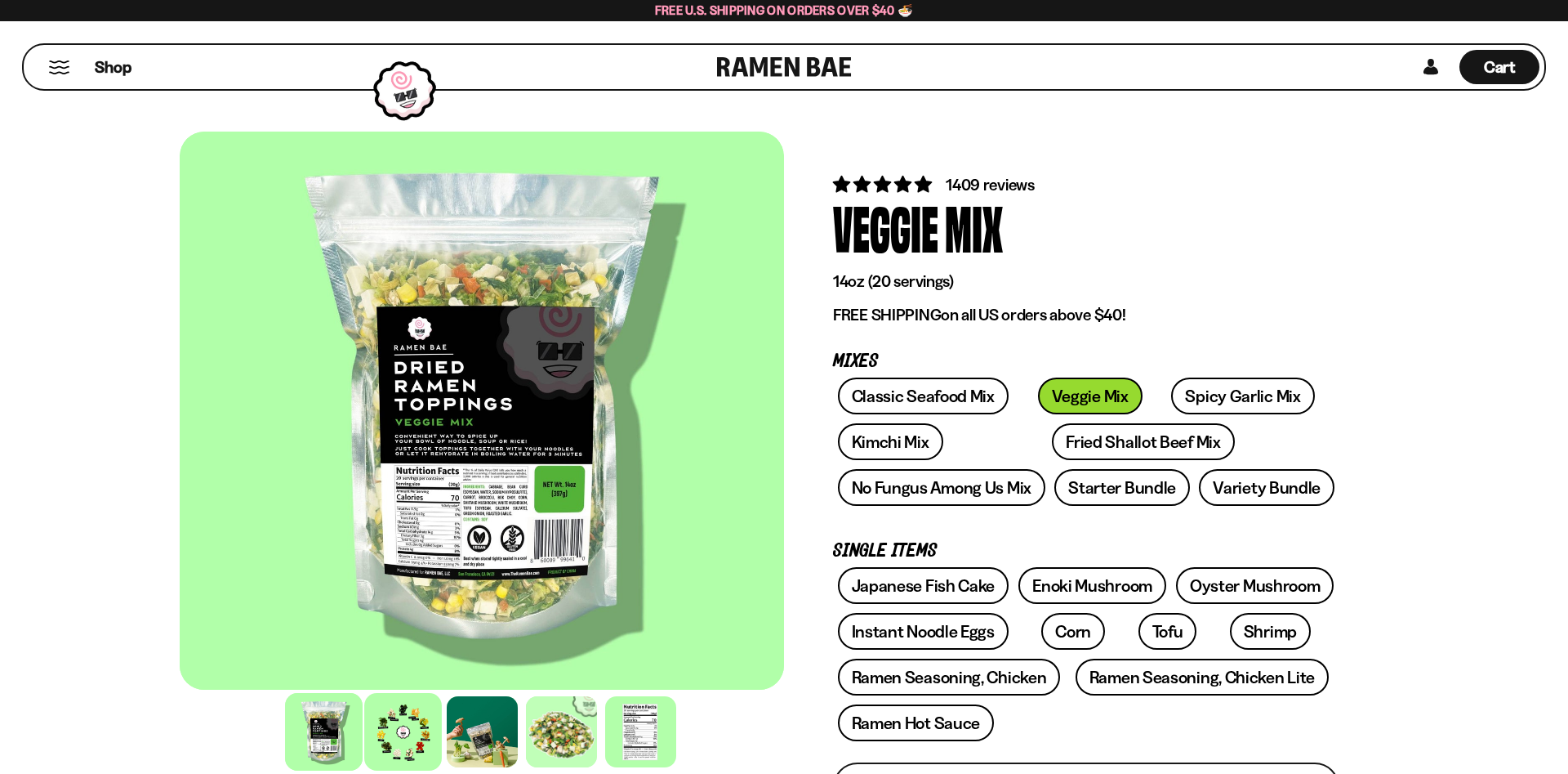
click at [388, 746] on div at bounding box center [402, 731] width 77 height 77
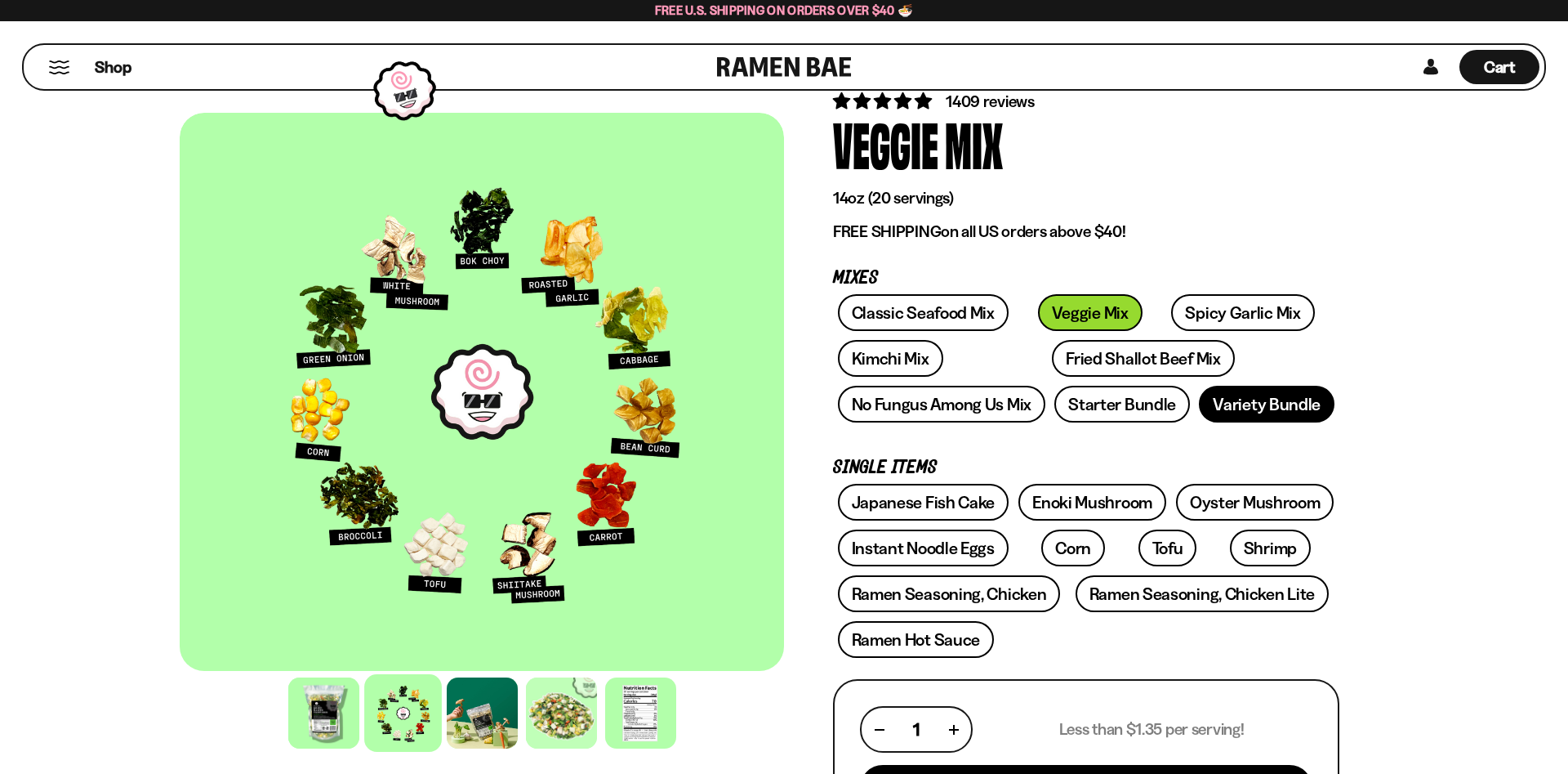
scroll to position [166, 0]
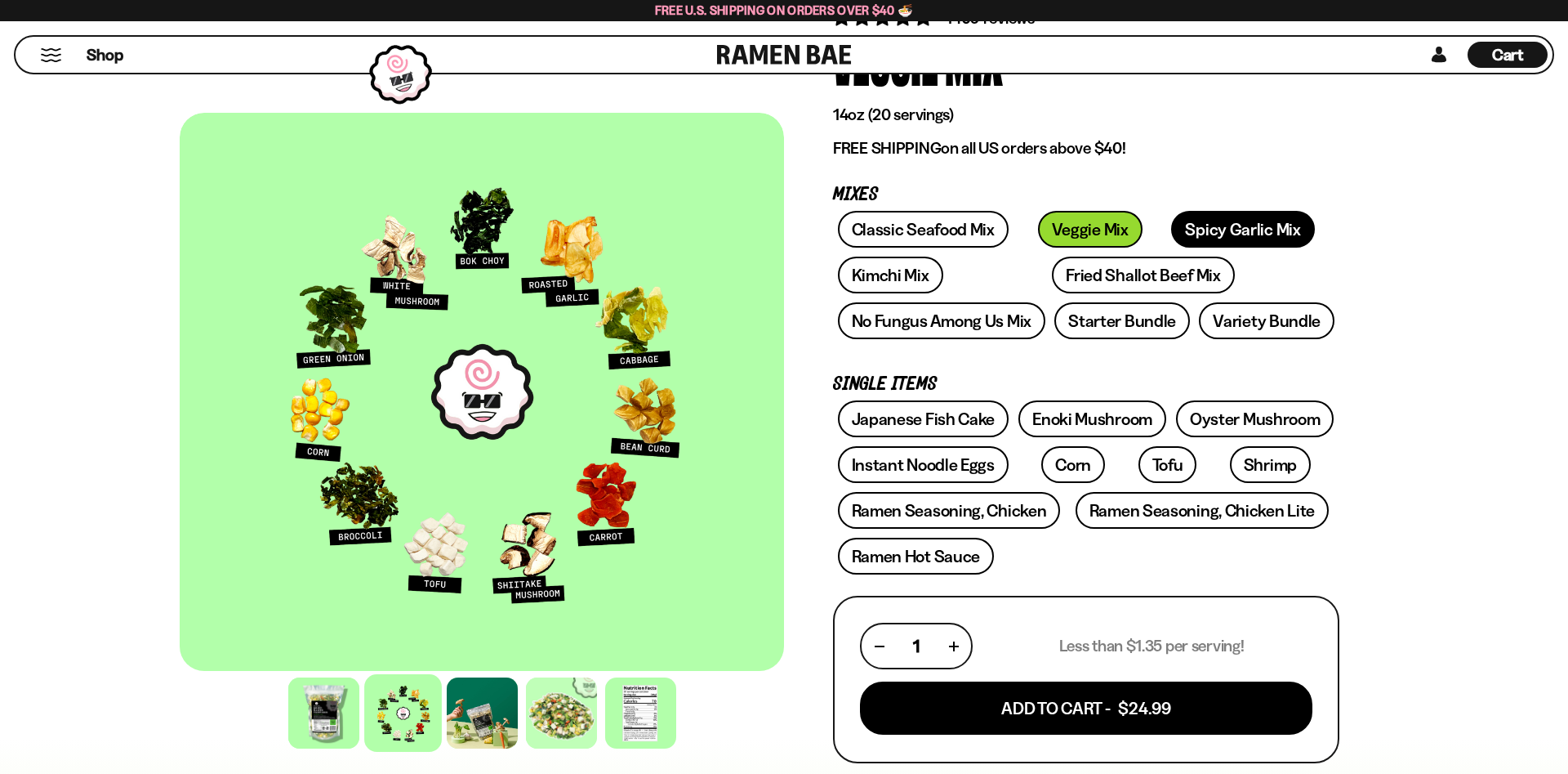
click at [1188, 230] on link "Spicy Garlic Mix" at bounding box center [1242, 229] width 143 height 36
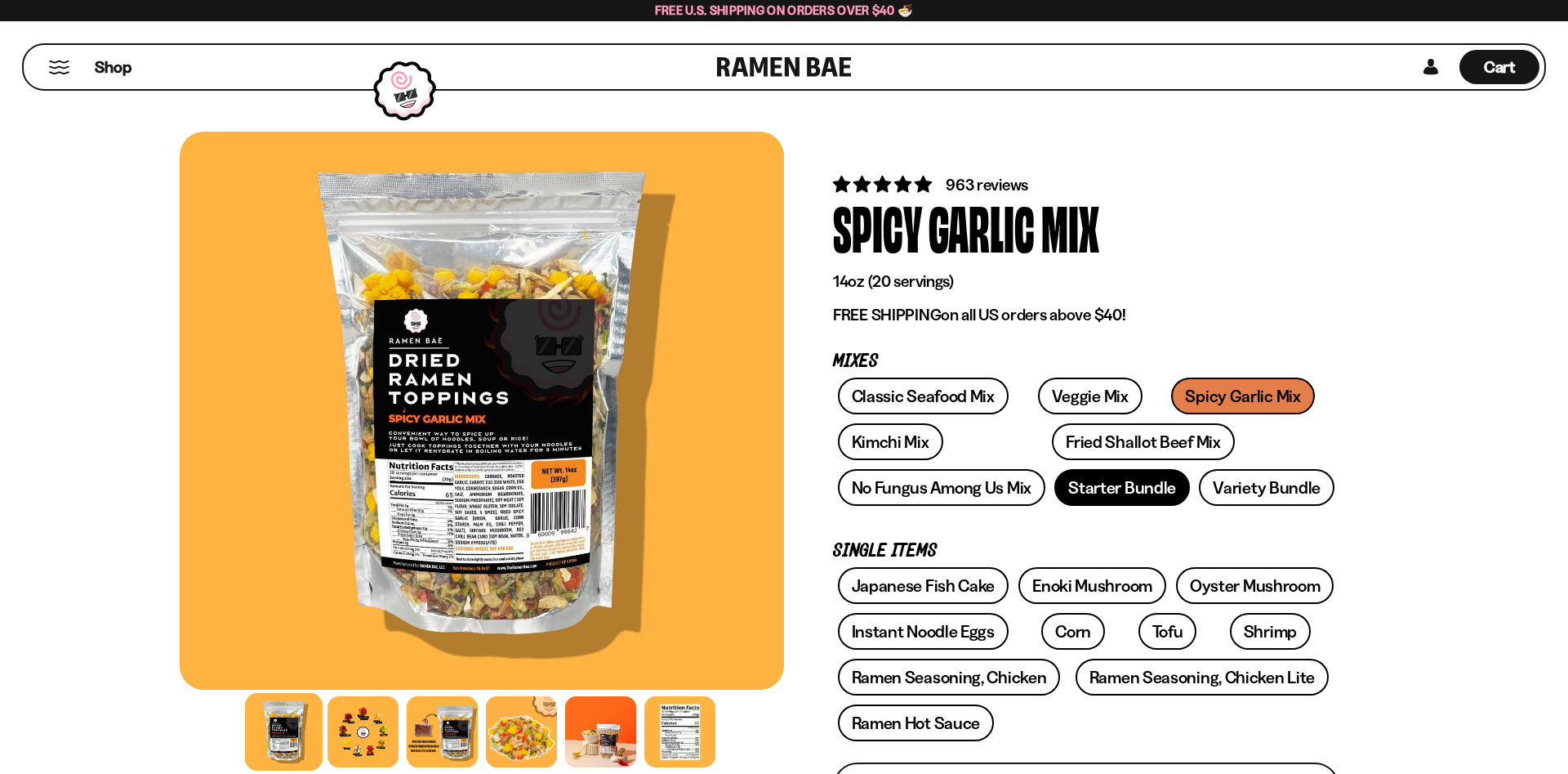
click at [1143, 492] on link "Starter Bundle" at bounding box center [1121, 487] width 135 height 36
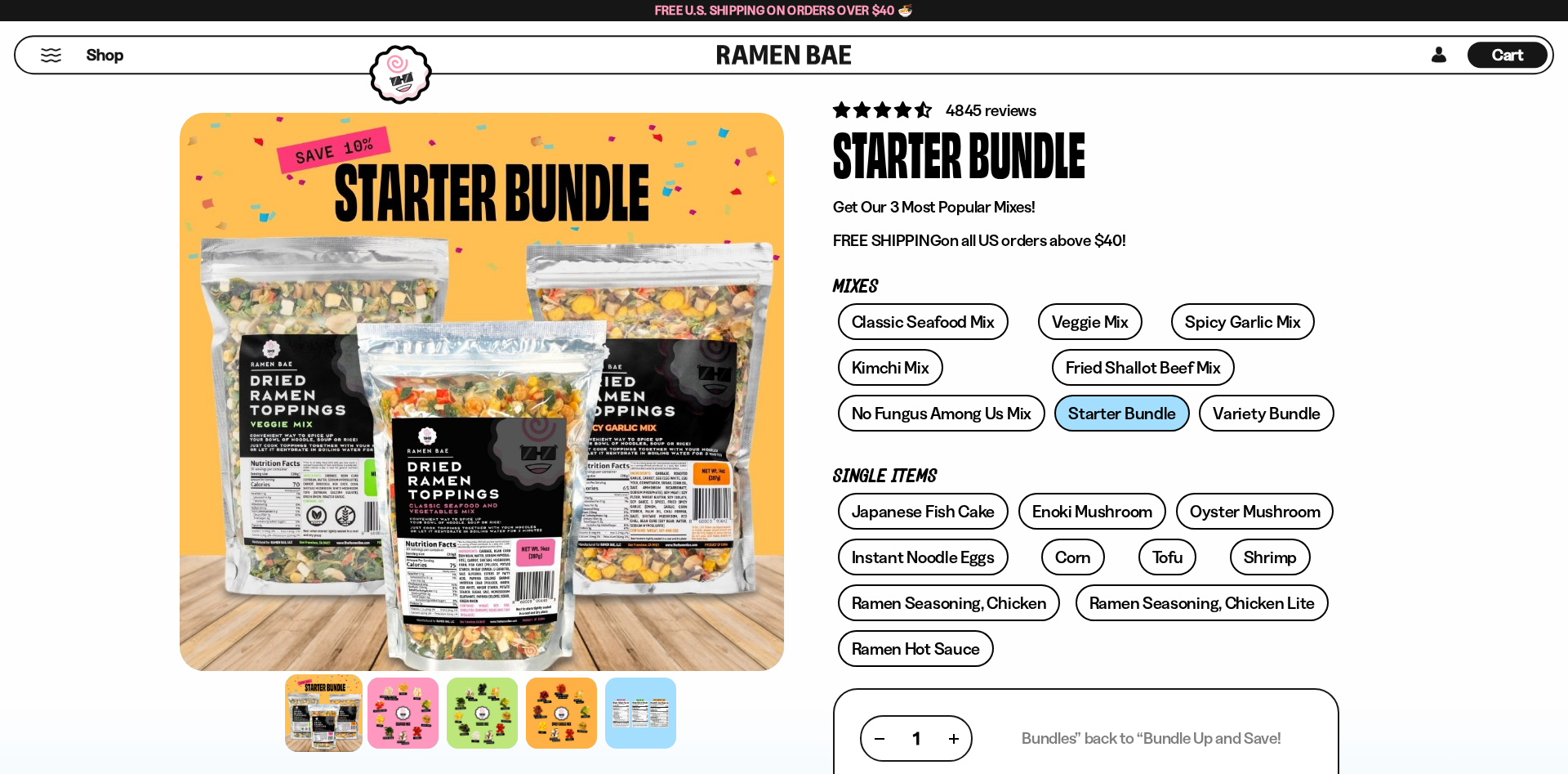
scroll to position [166, 0]
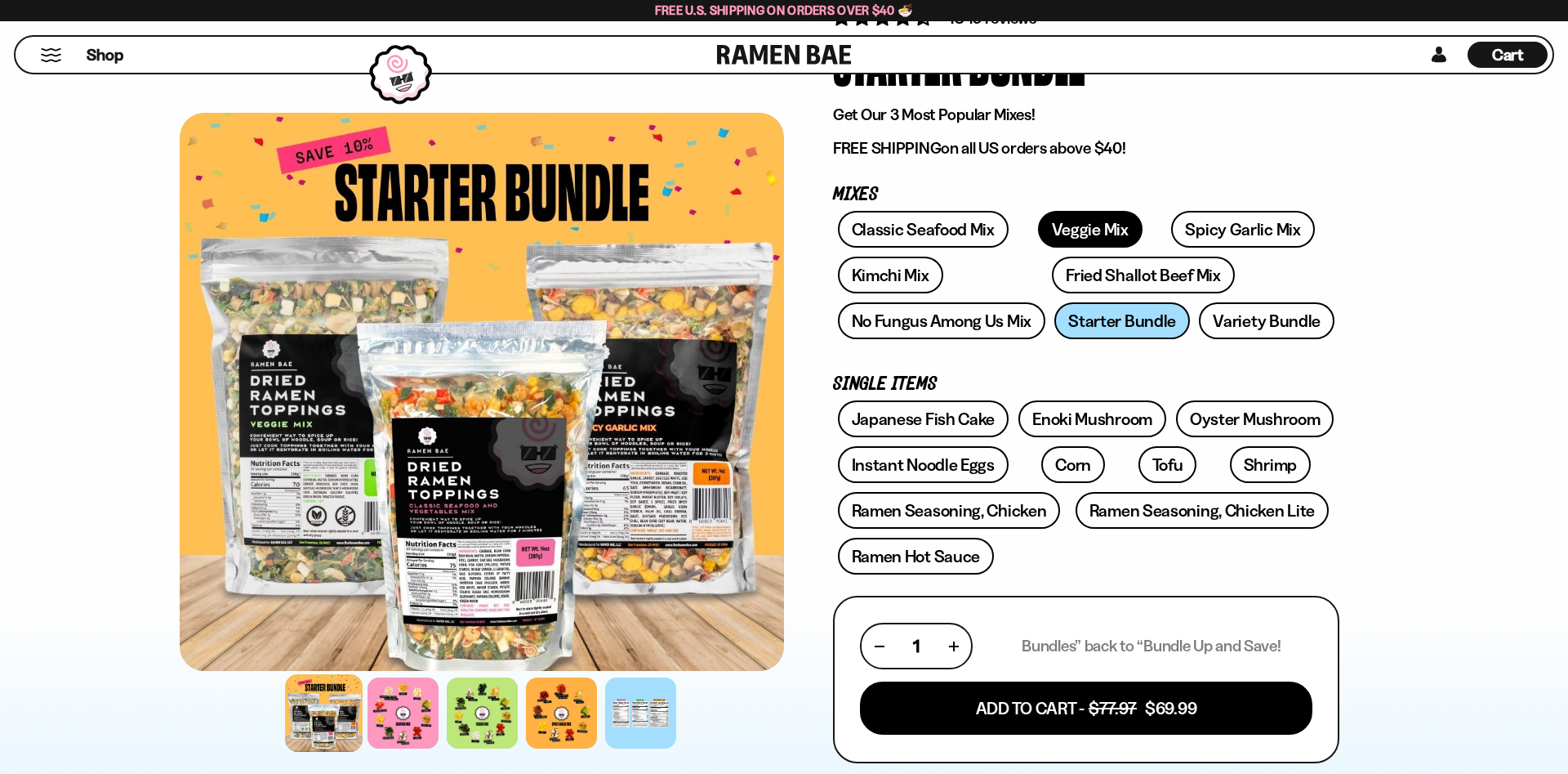
click at [1051, 233] on link "Veggie Mix" at bounding box center [1090, 229] width 104 height 36
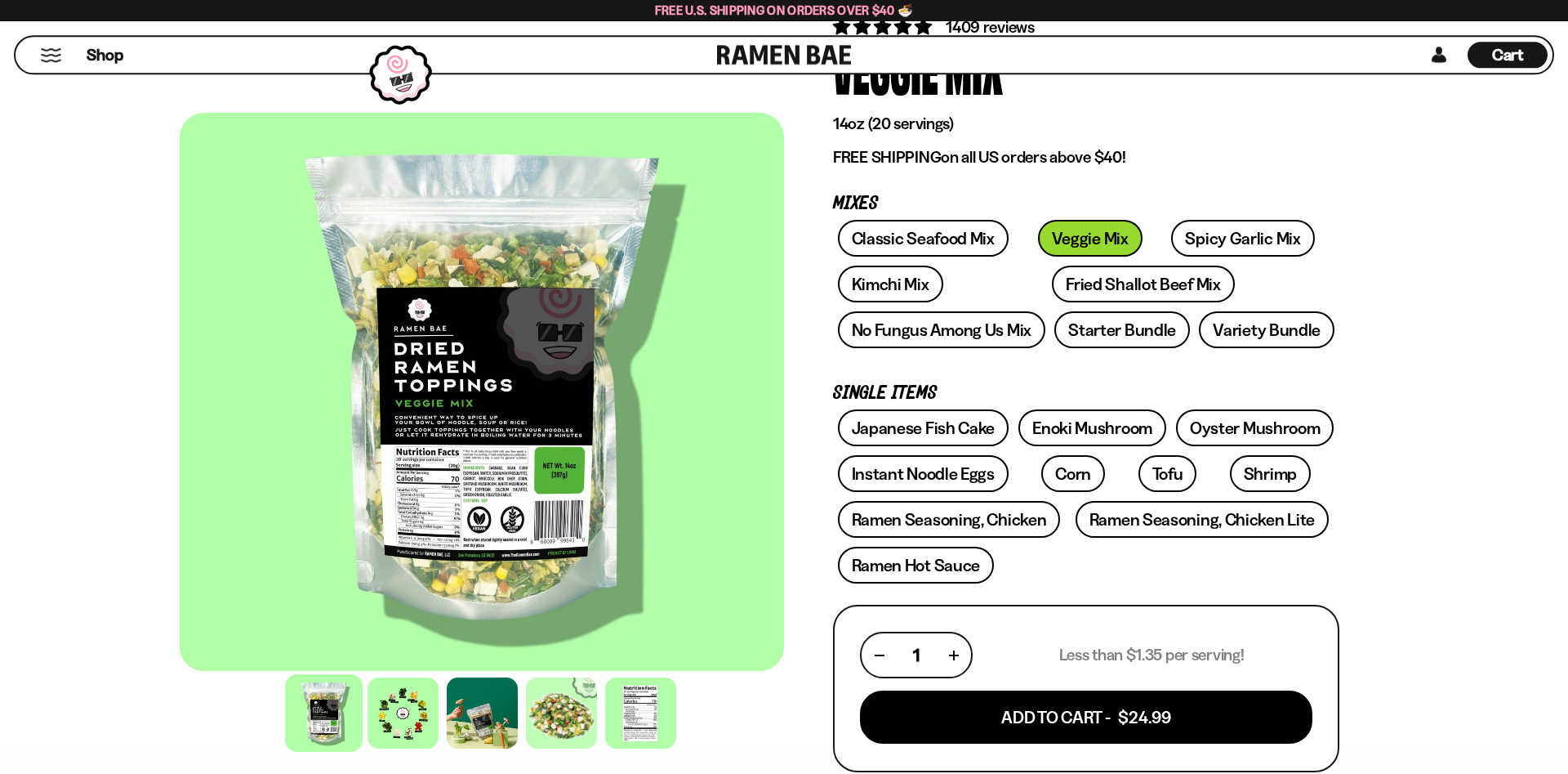
scroll to position [166, 0]
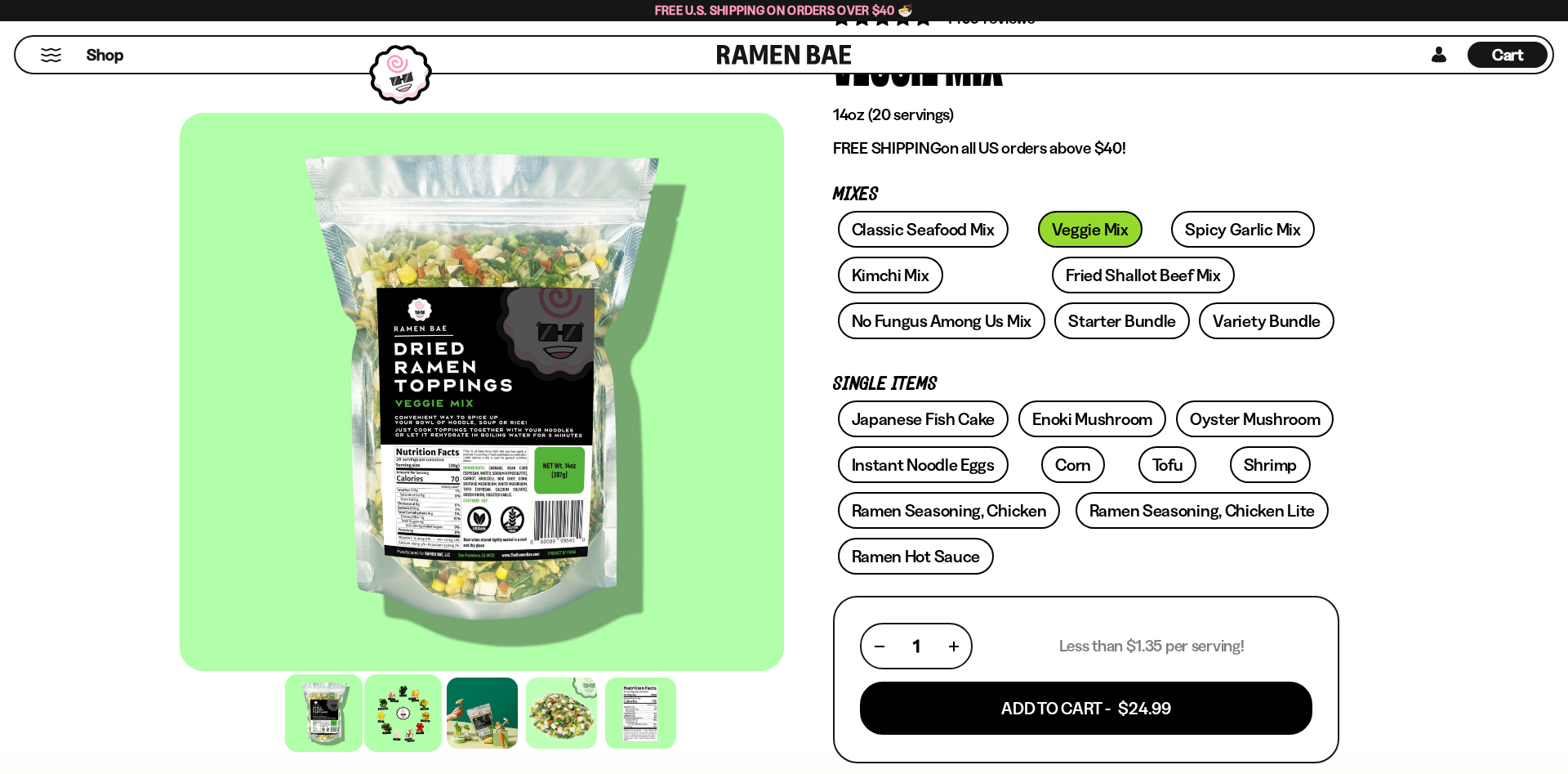
click at [375, 702] on div at bounding box center [402, 712] width 77 height 77
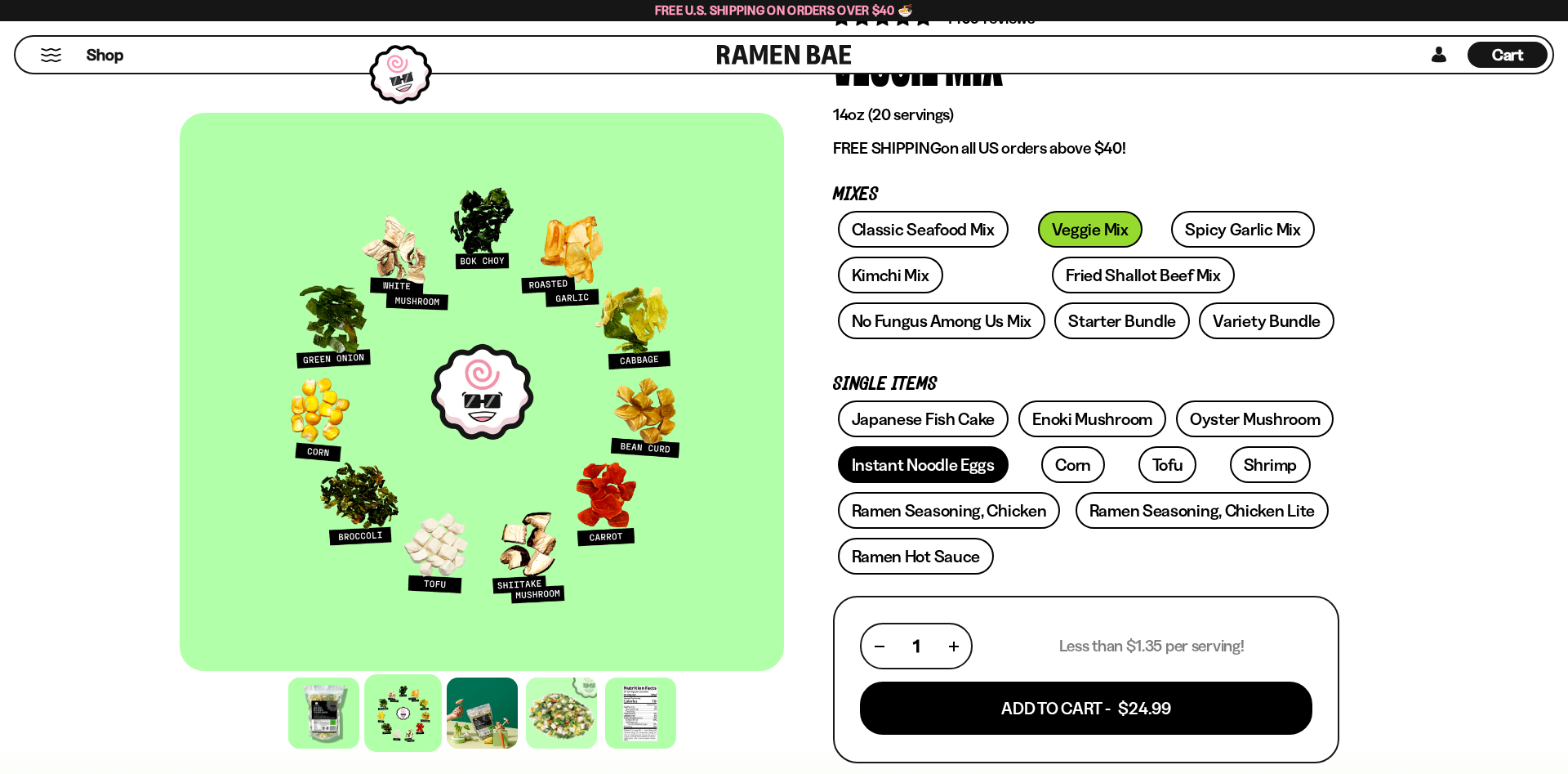
click at [898, 465] on link "Instant Noodle Eggs" at bounding box center [923, 464] width 171 height 36
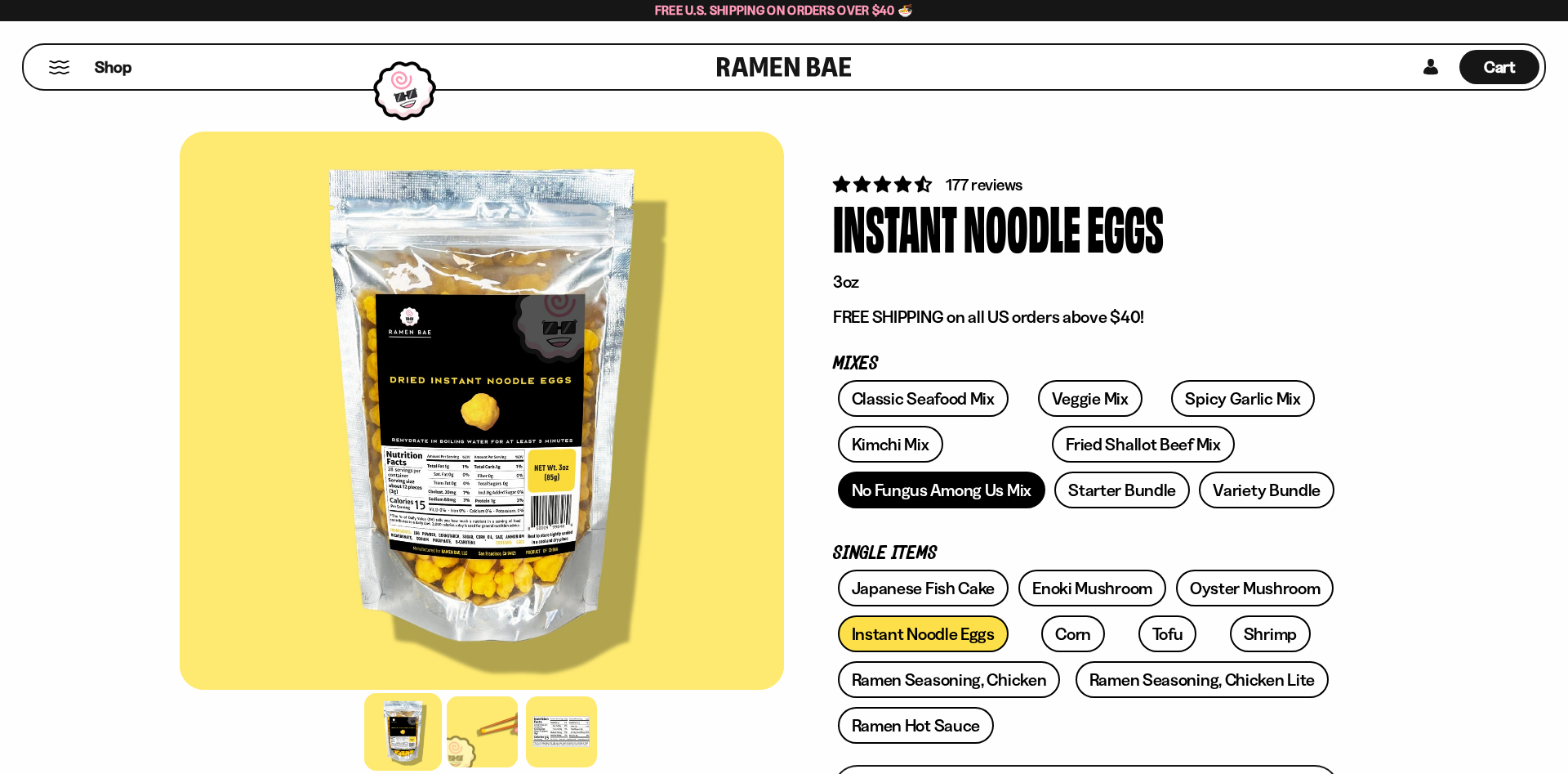
scroll to position [84, 0]
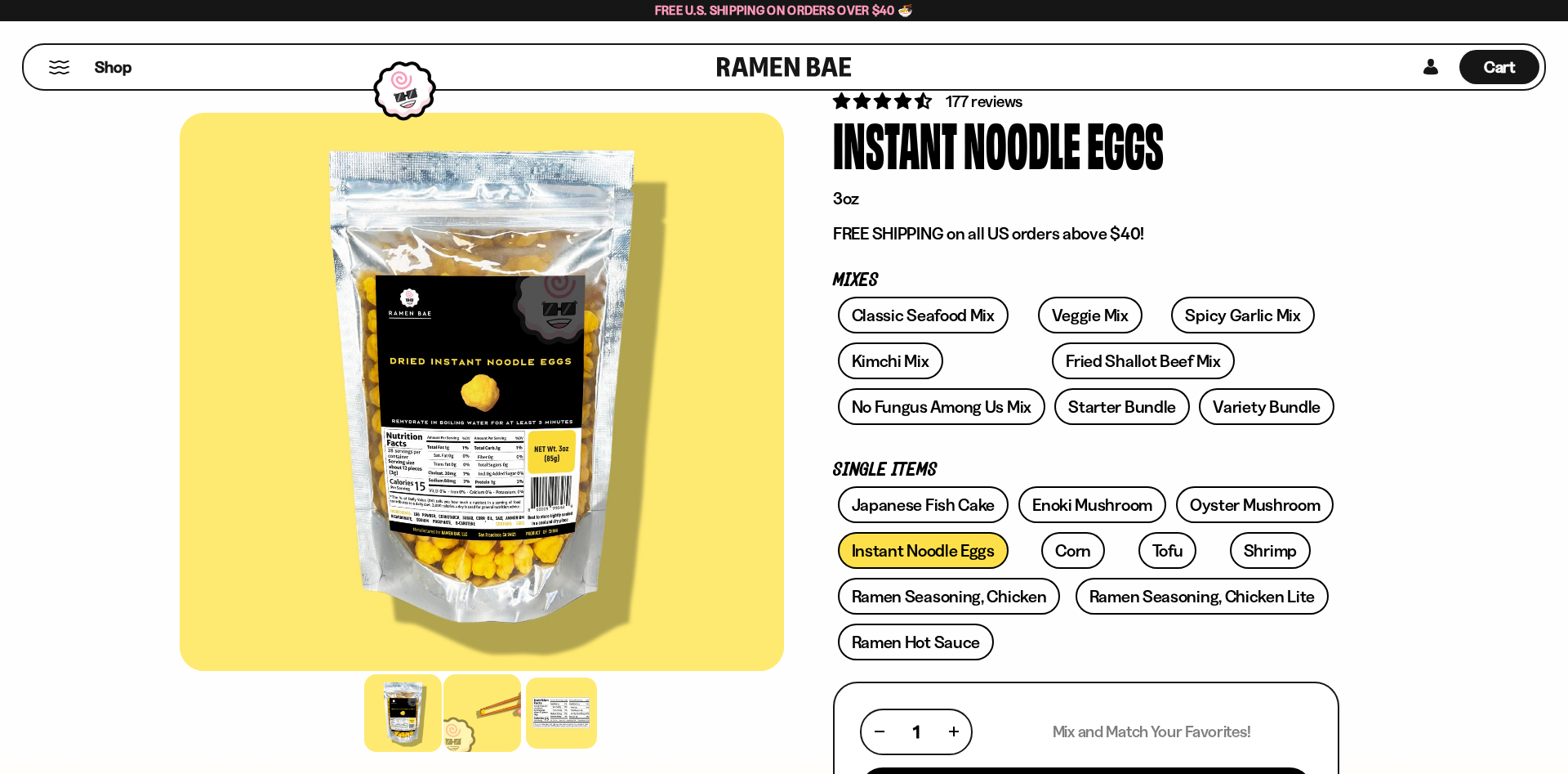
click at [488, 722] on div at bounding box center [481, 712] width 77 height 77
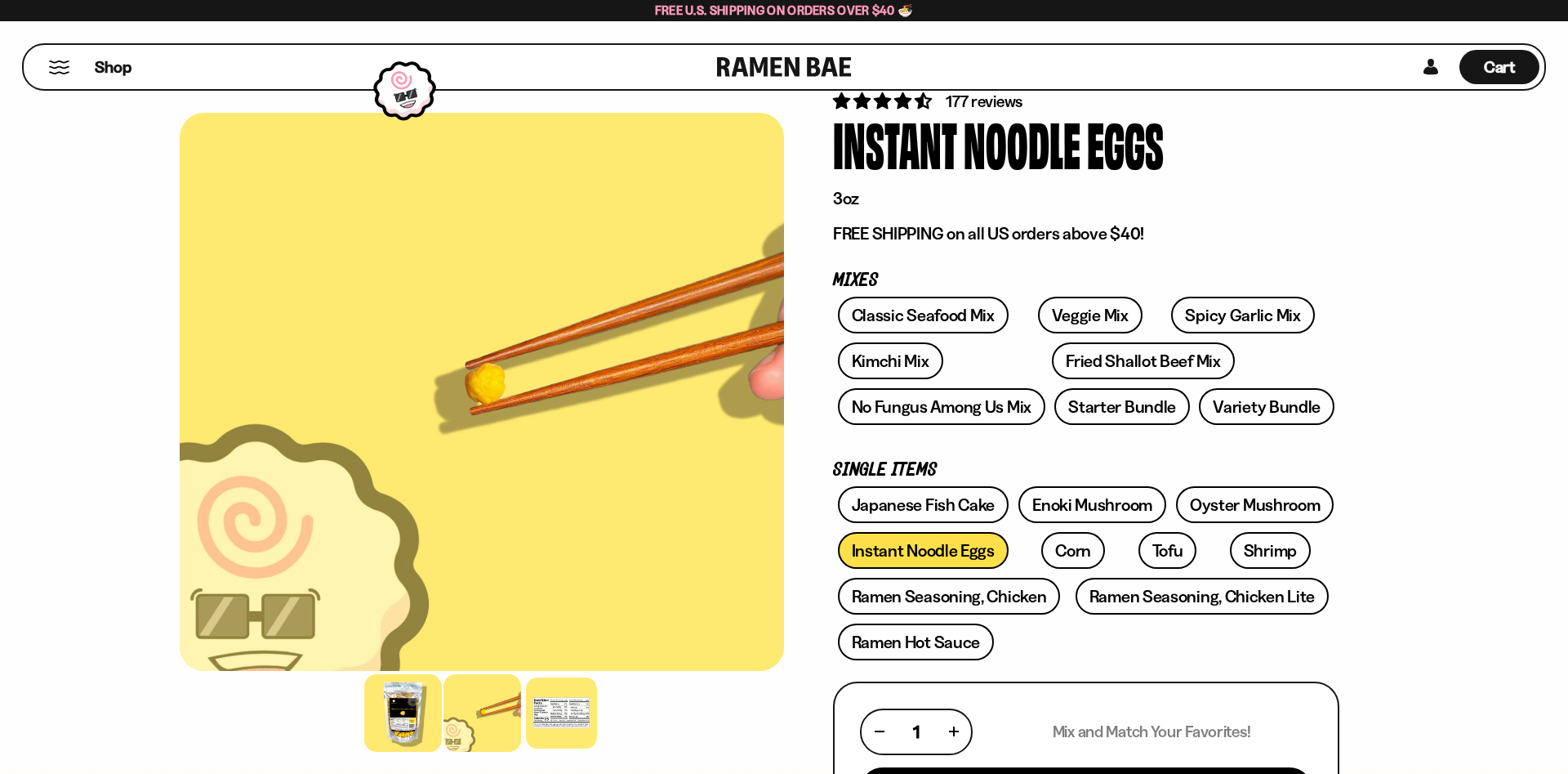
click at [385, 715] on div at bounding box center [402, 712] width 77 height 77
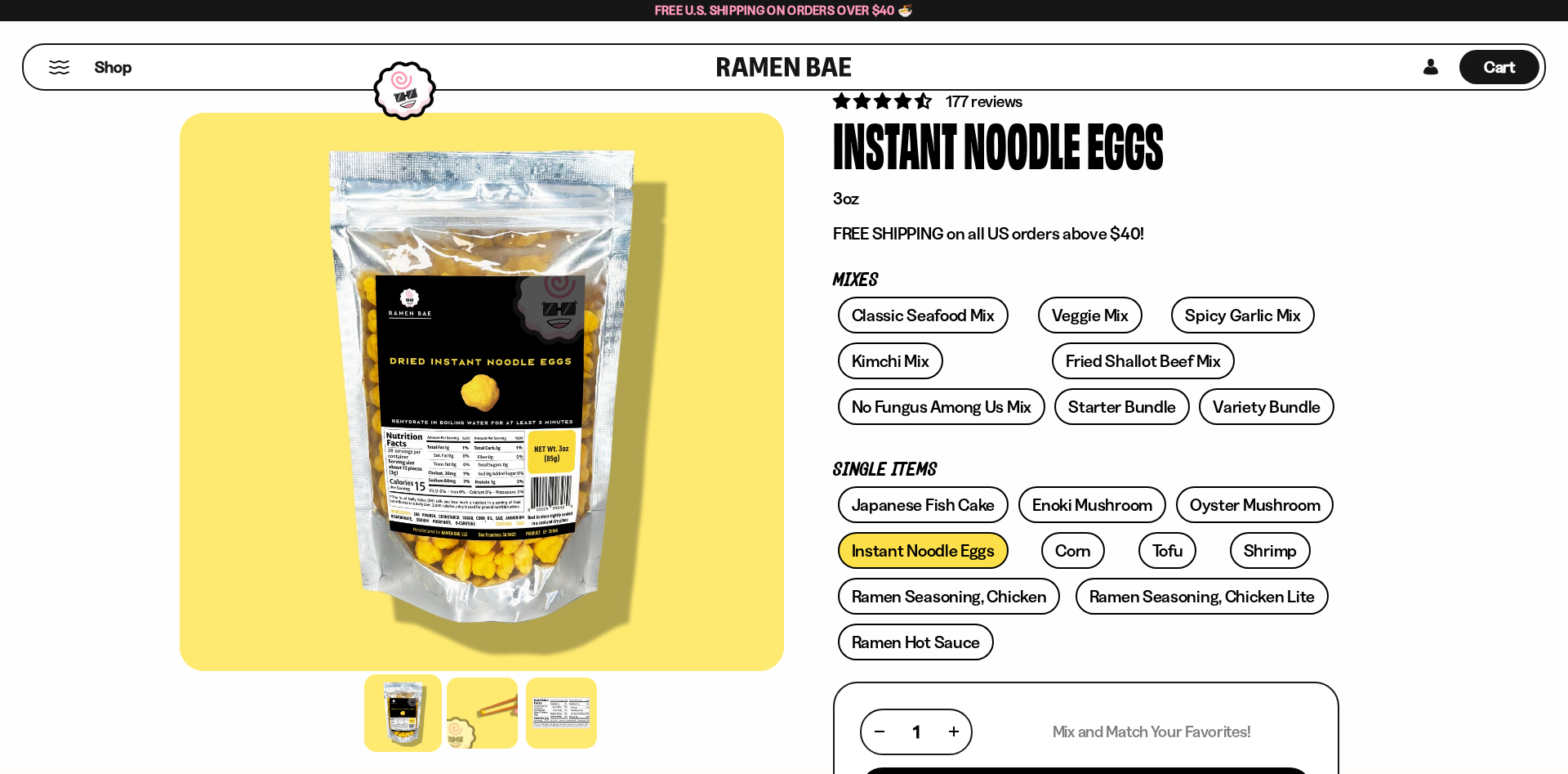
click at [515, 749] on div at bounding box center [482, 712] width 605 height 79
click at [543, 732] on div at bounding box center [561, 712] width 77 height 77
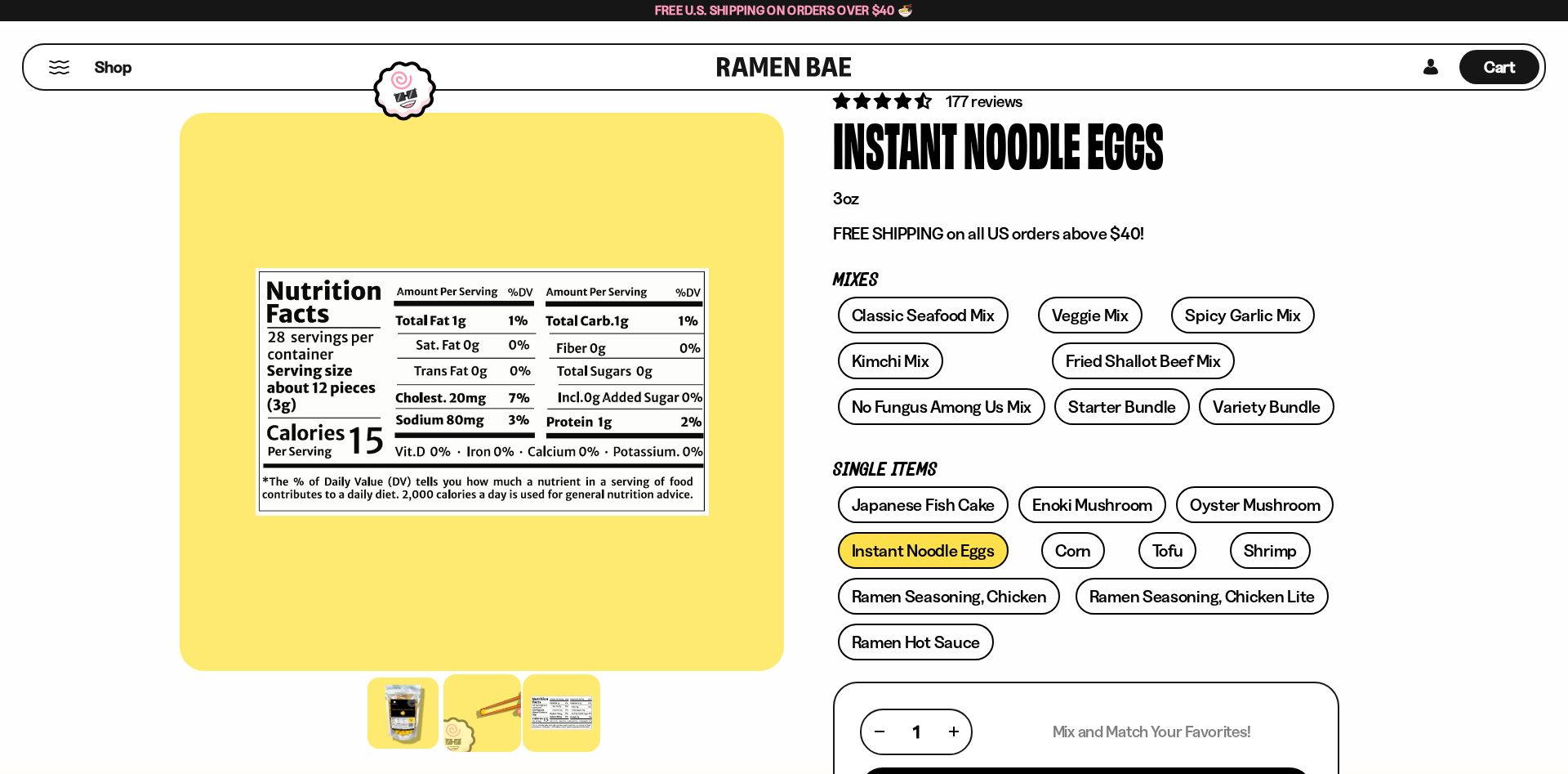
click at [475, 724] on div at bounding box center [481, 712] width 77 height 77
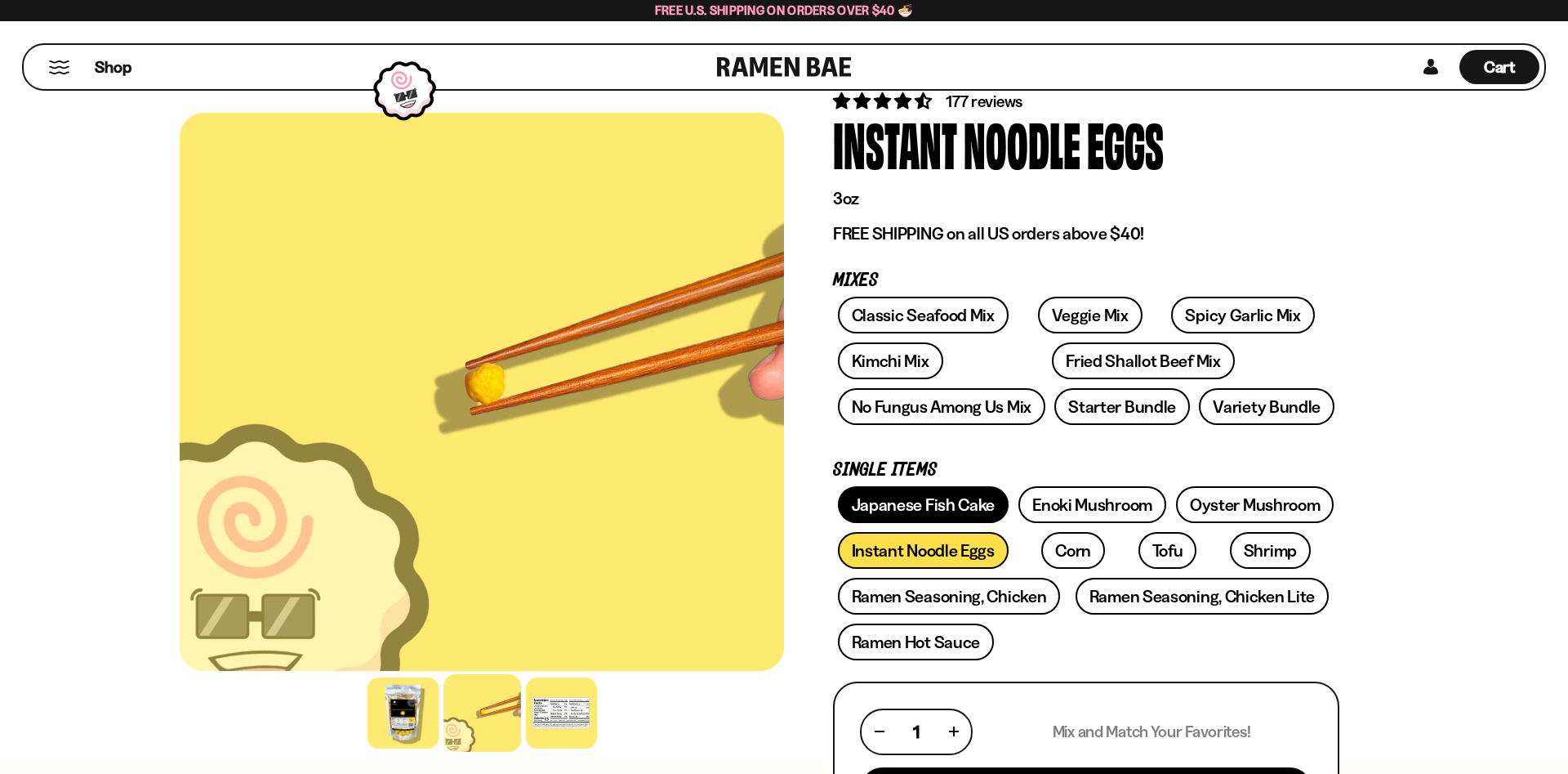
click at [910, 515] on link "Japanese Fish Cake" at bounding box center [923, 504] width 172 height 36
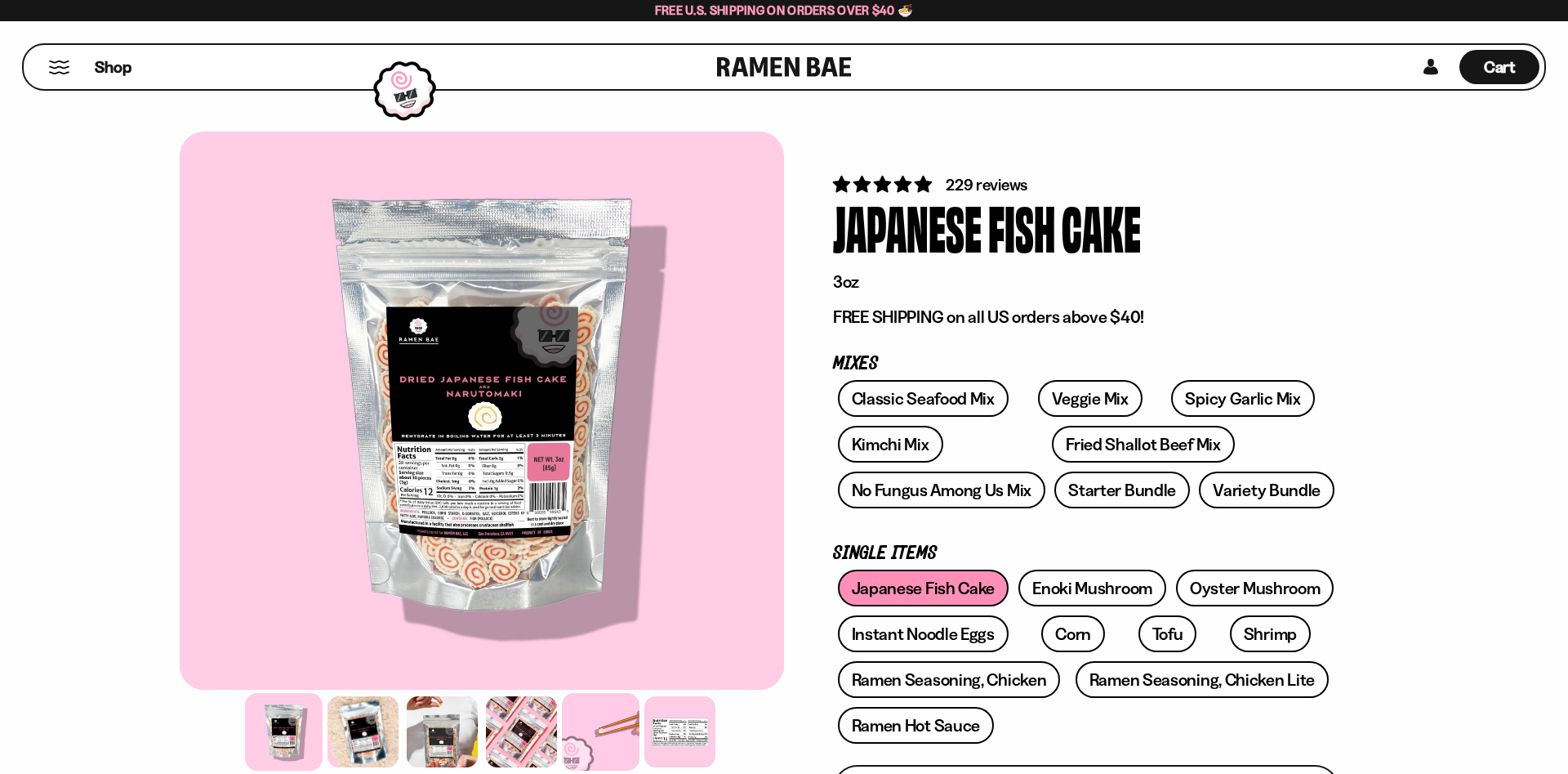
click at [629, 733] on div at bounding box center [600, 731] width 77 height 77
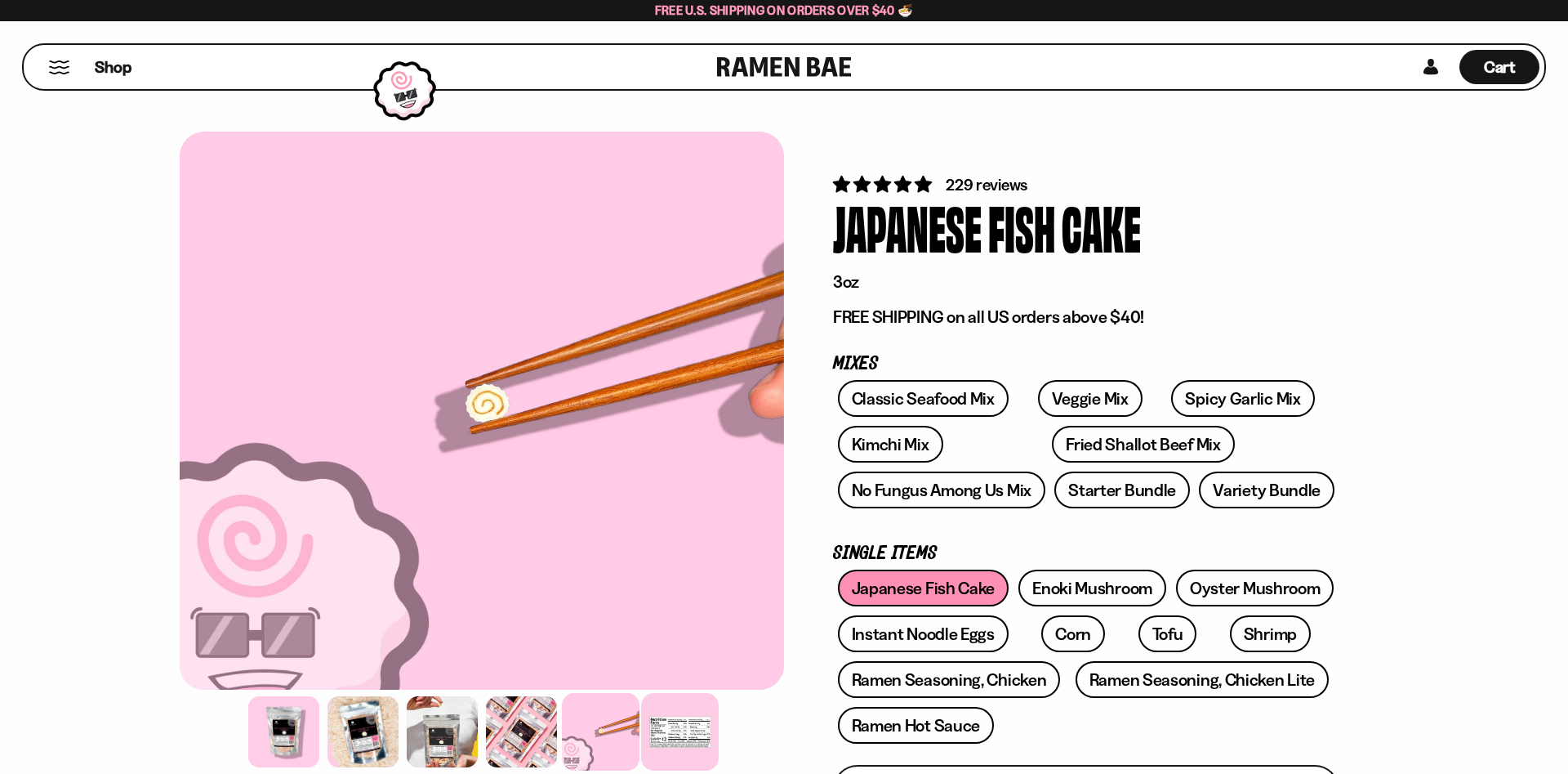
click at [684, 729] on div at bounding box center [679, 731] width 77 height 77
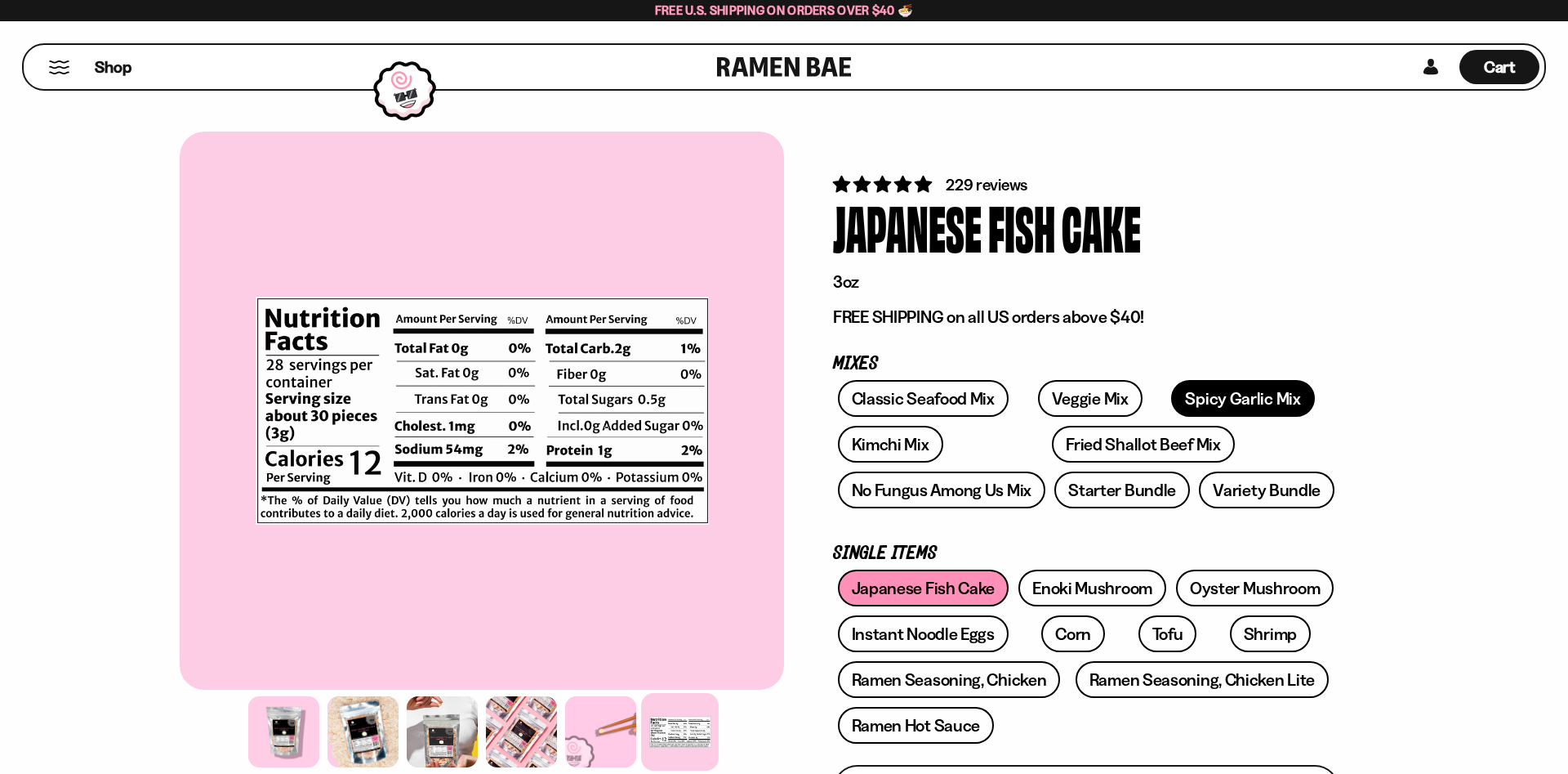
click at [1206, 397] on link "Spicy Garlic Mix" at bounding box center [1242, 398] width 143 height 36
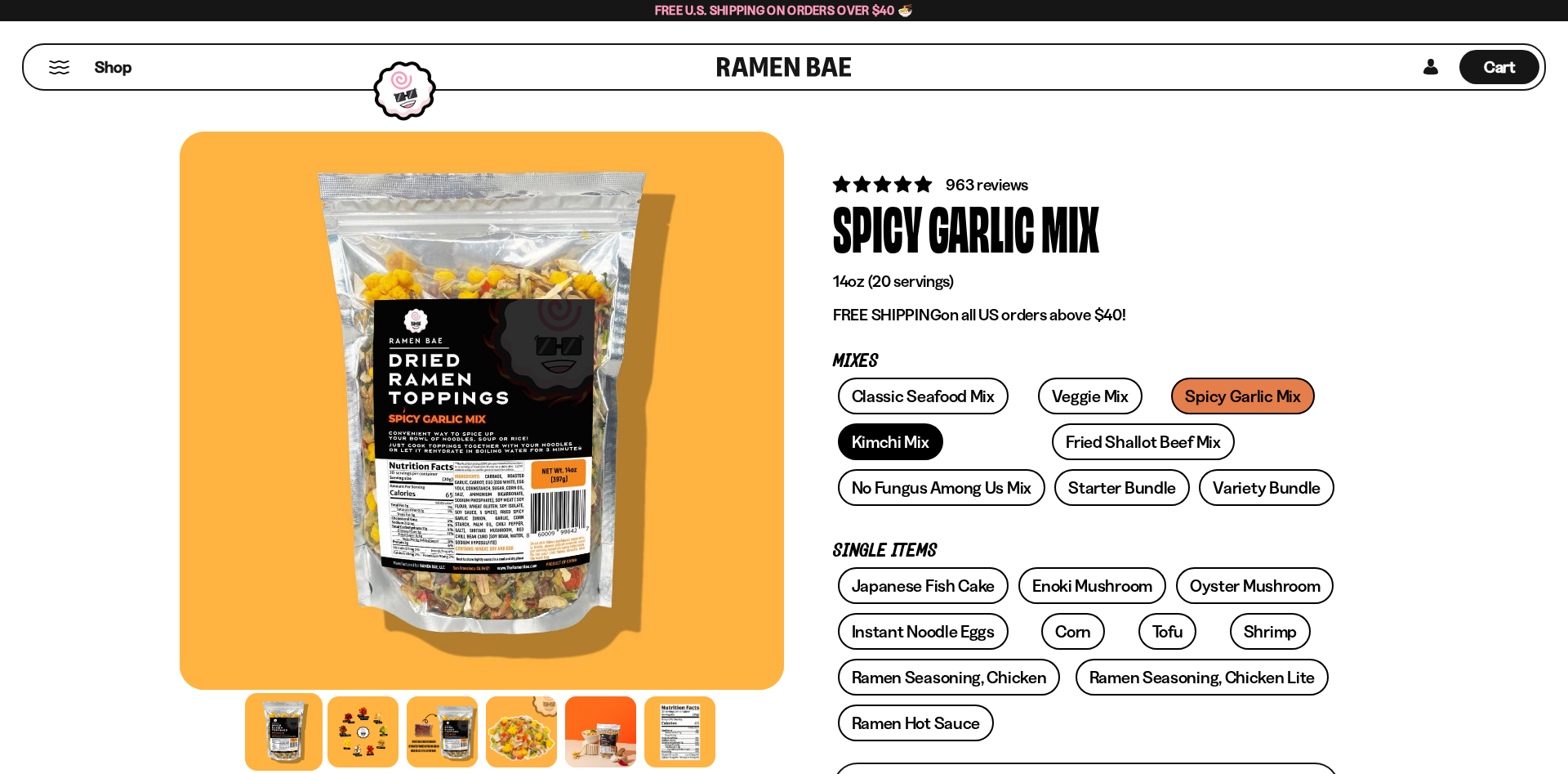
click at [917, 445] on link "Kimchi Mix" at bounding box center [891, 442] width 105 height 36
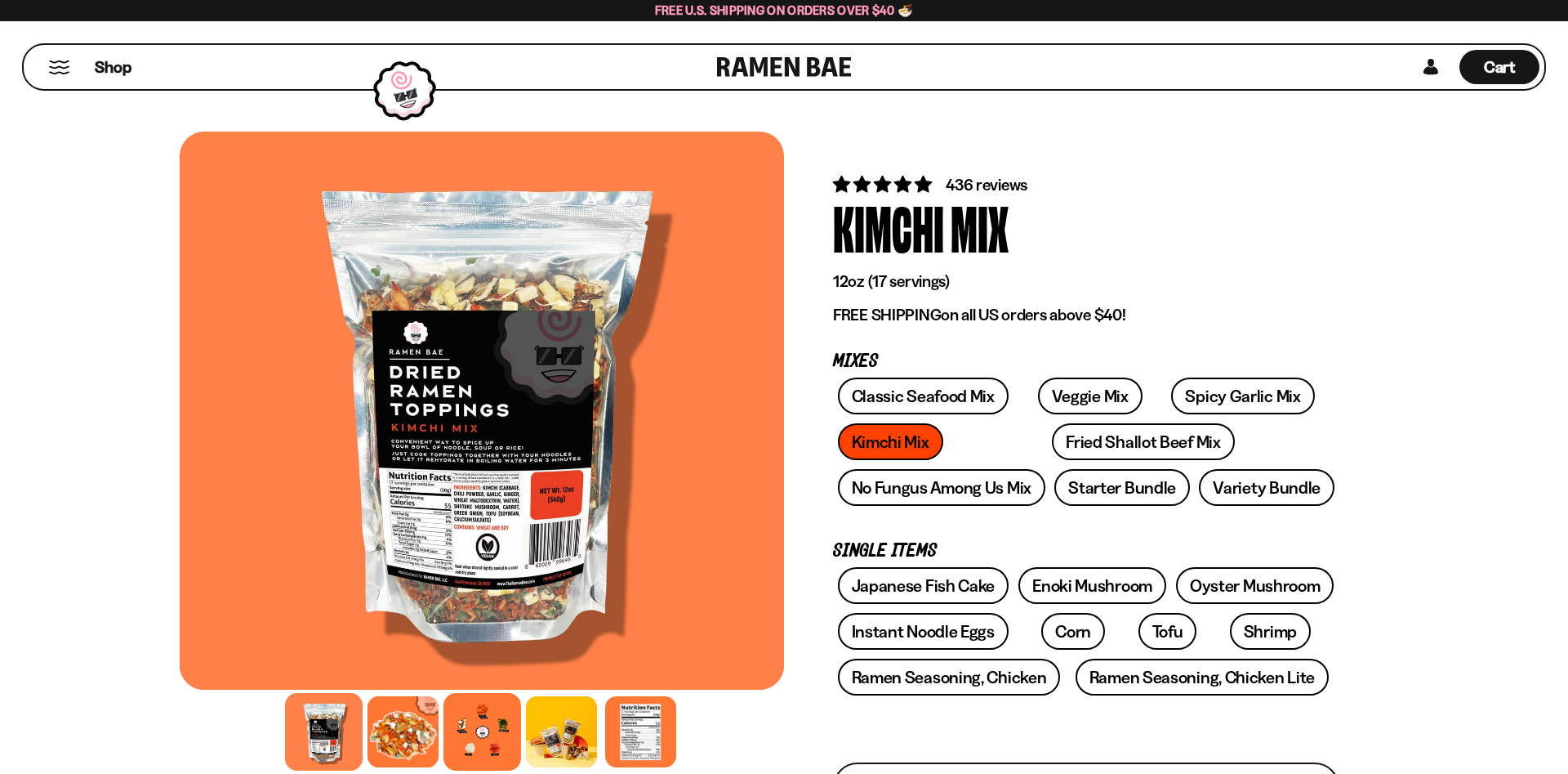
click at [478, 732] on div at bounding box center [481, 731] width 77 height 77
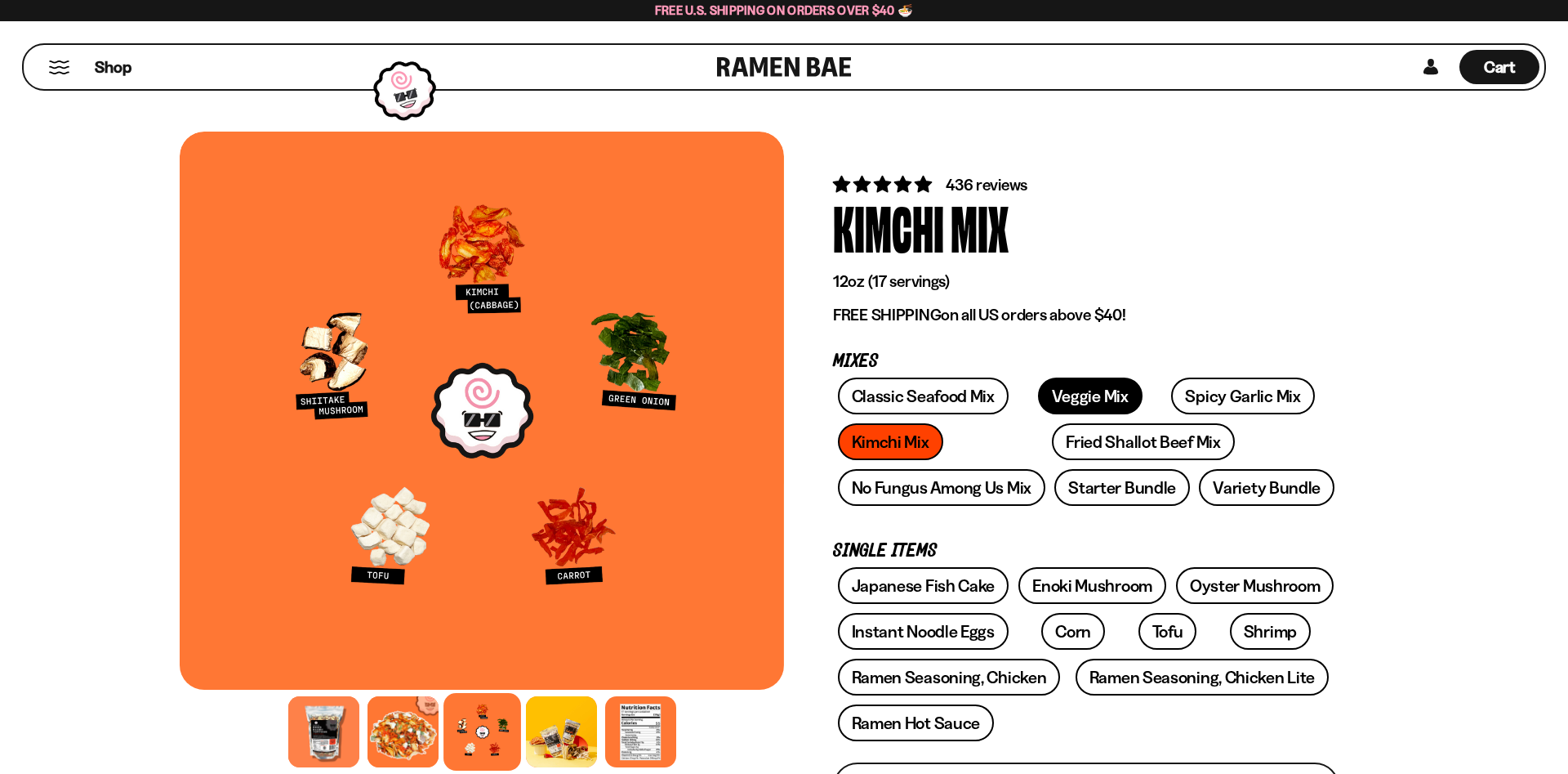
click at [1066, 398] on link "Veggie Mix" at bounding box center [1090, 396] width 104 height 36
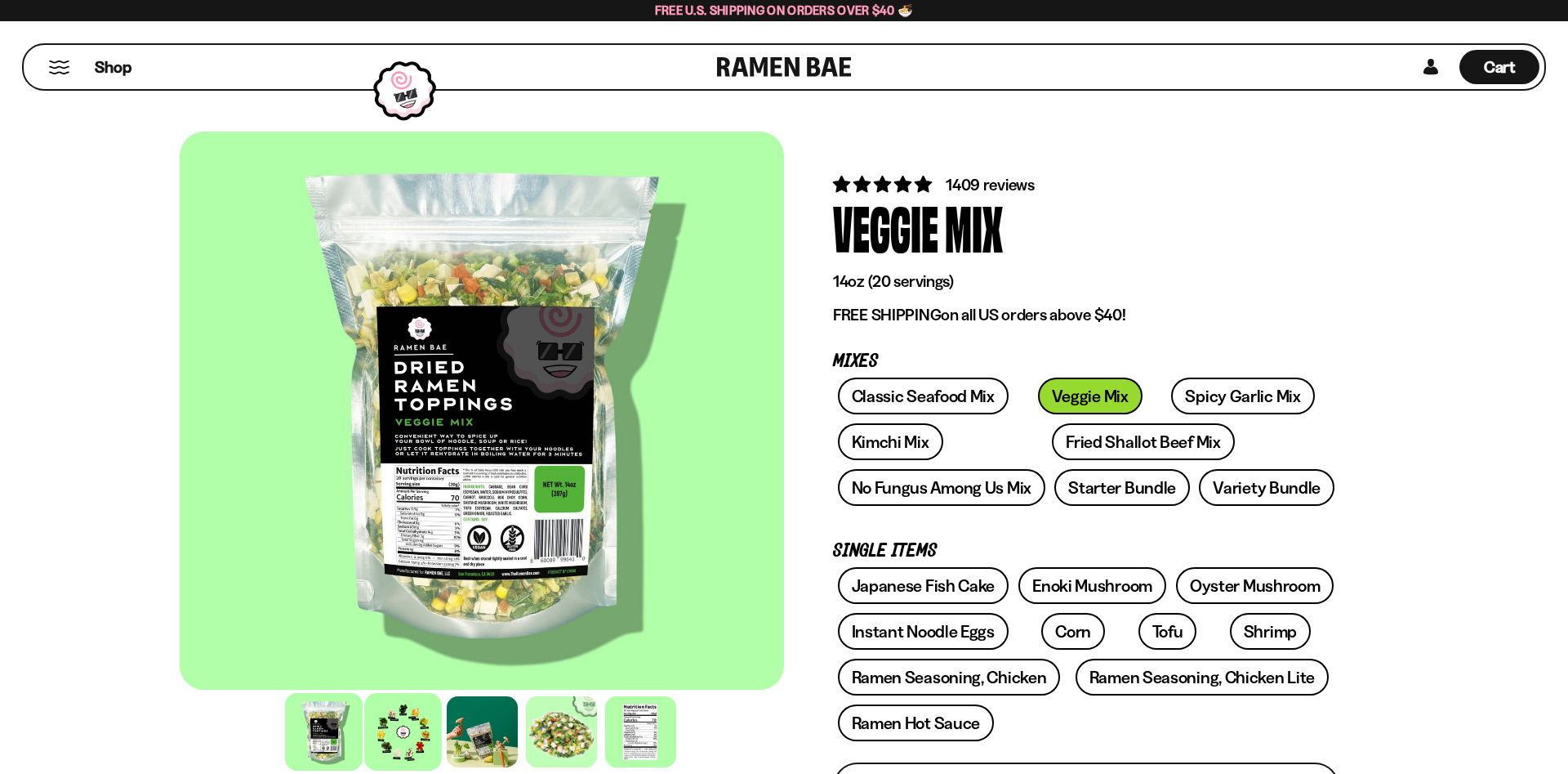
click at [415, 738] on div at bounding box center [402, 731] width 77 height 77
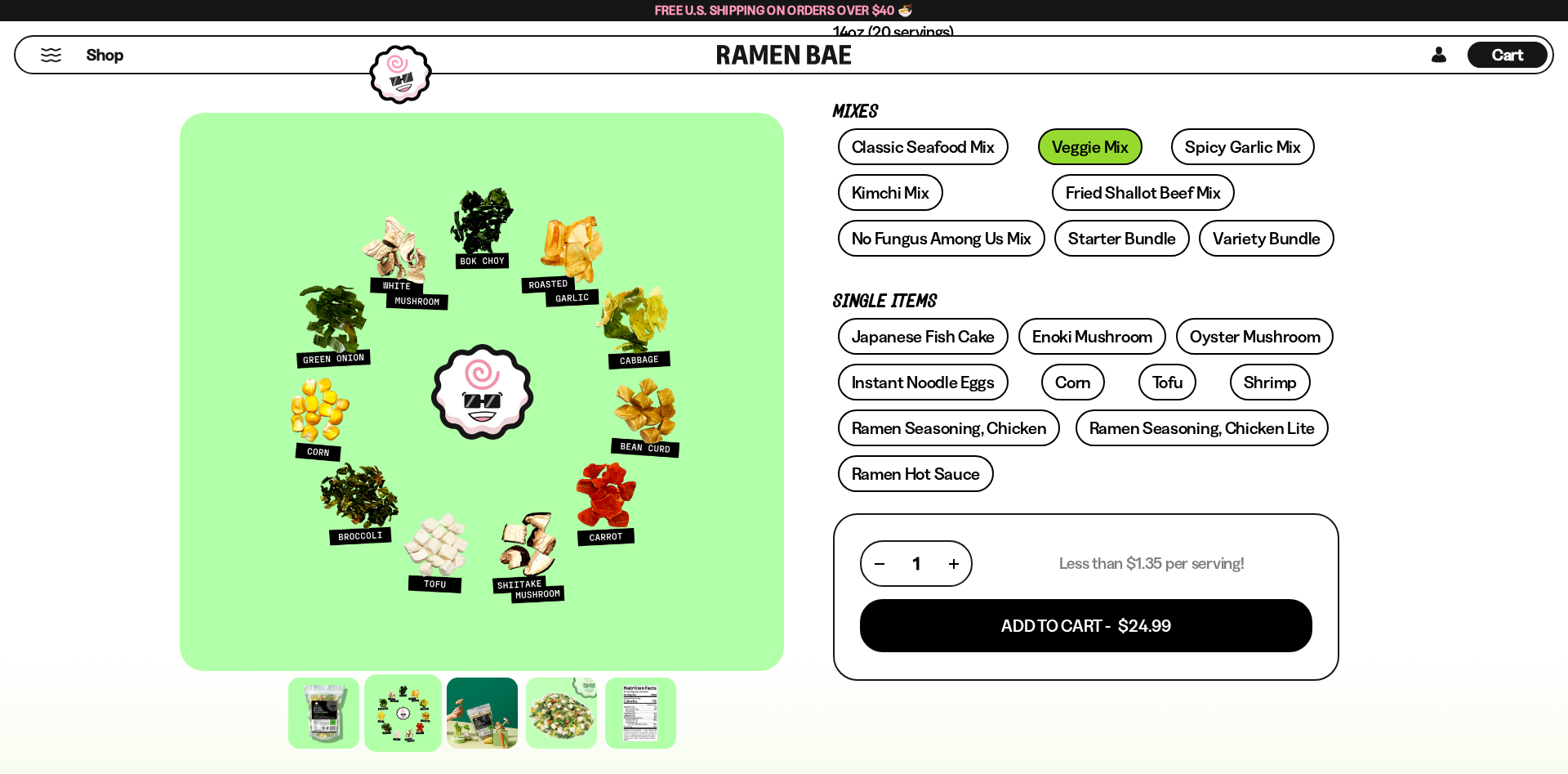
scroll to position [250, 0]
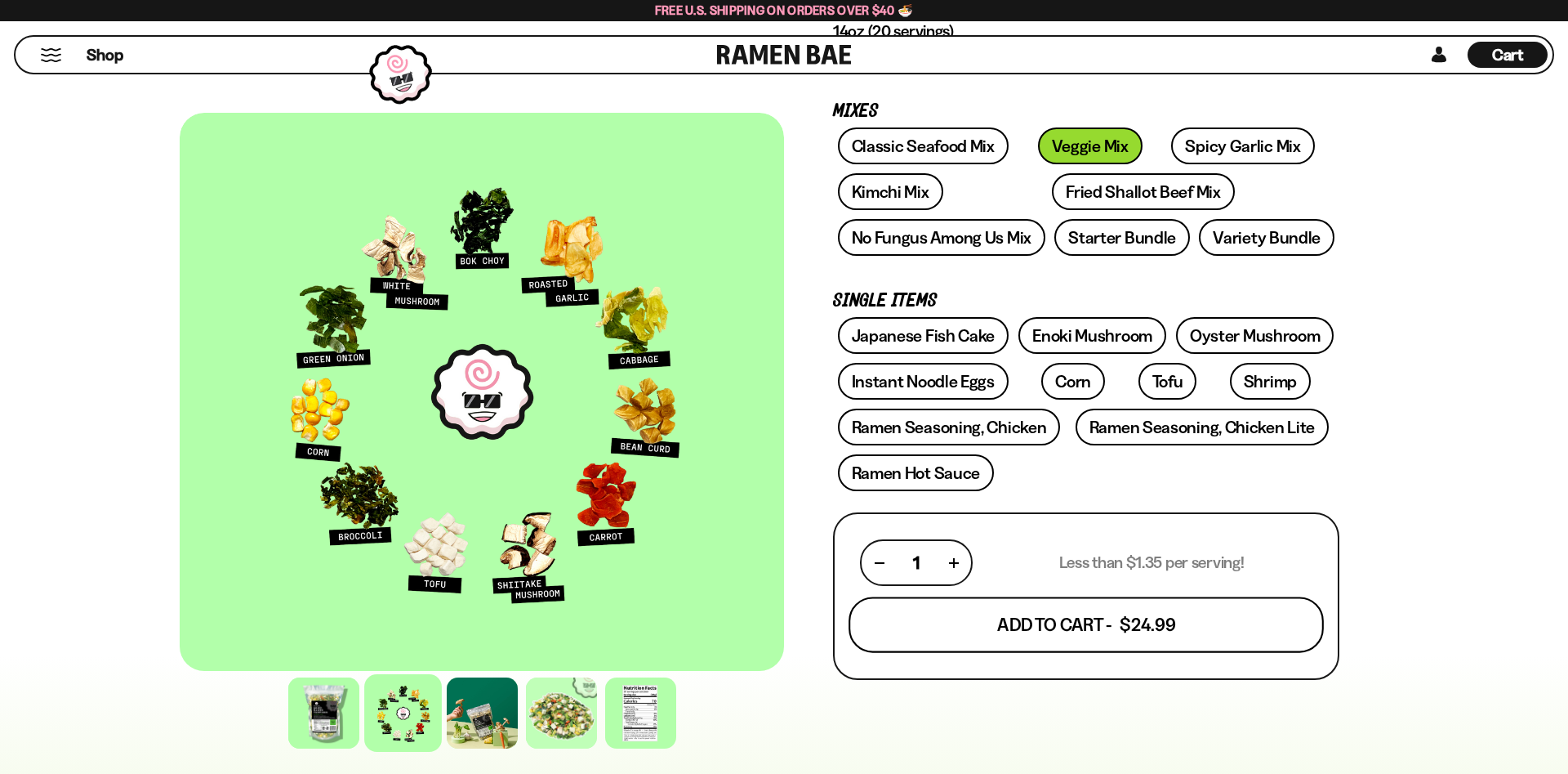
click at [1011, 630] on button "Add To Cart - $24.99" at bounding box center [1085, 624] width 475 height 55
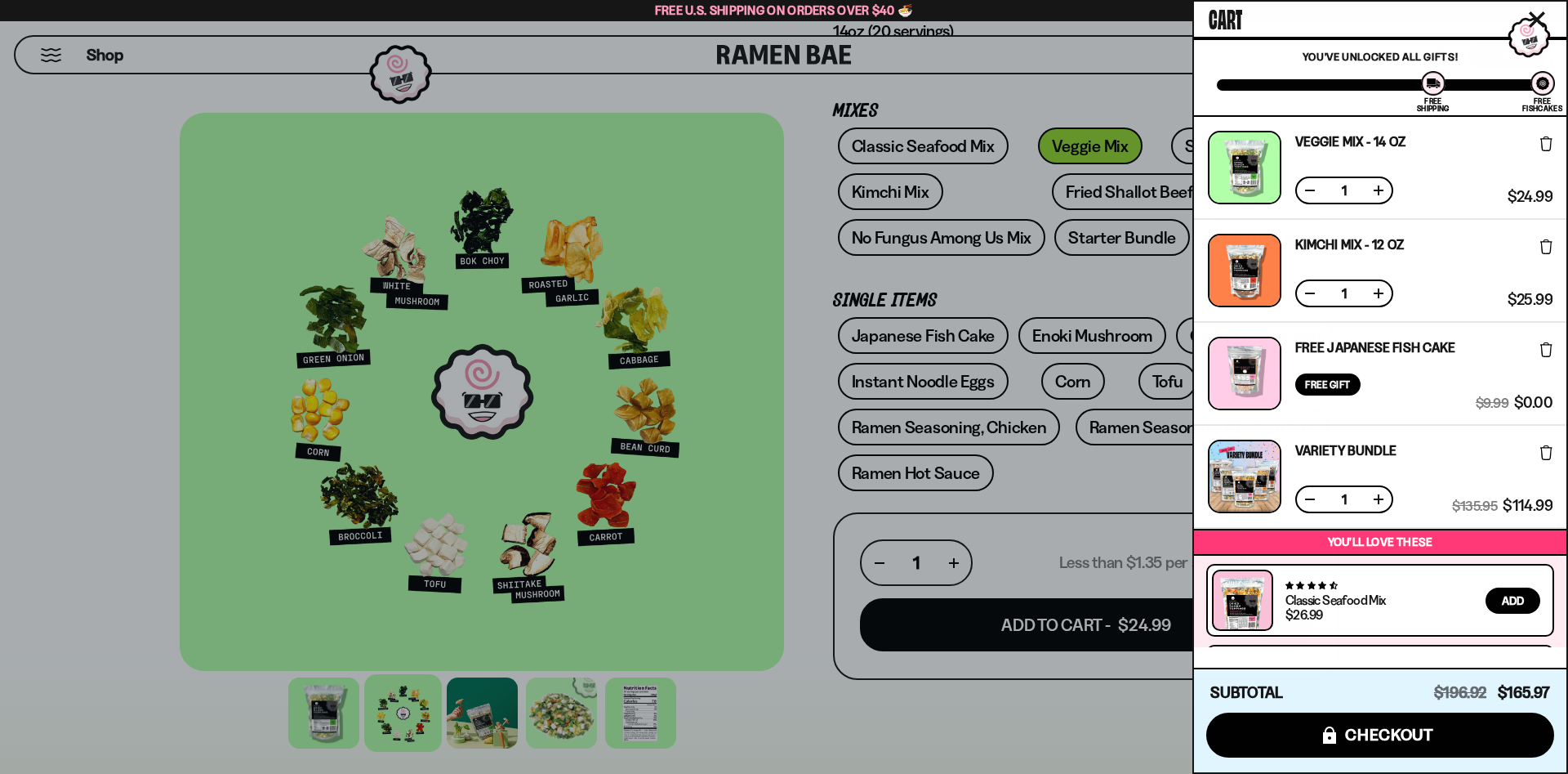
click at [1547, 452] on icon at bounding box center [1545, 452] width 12 height 15
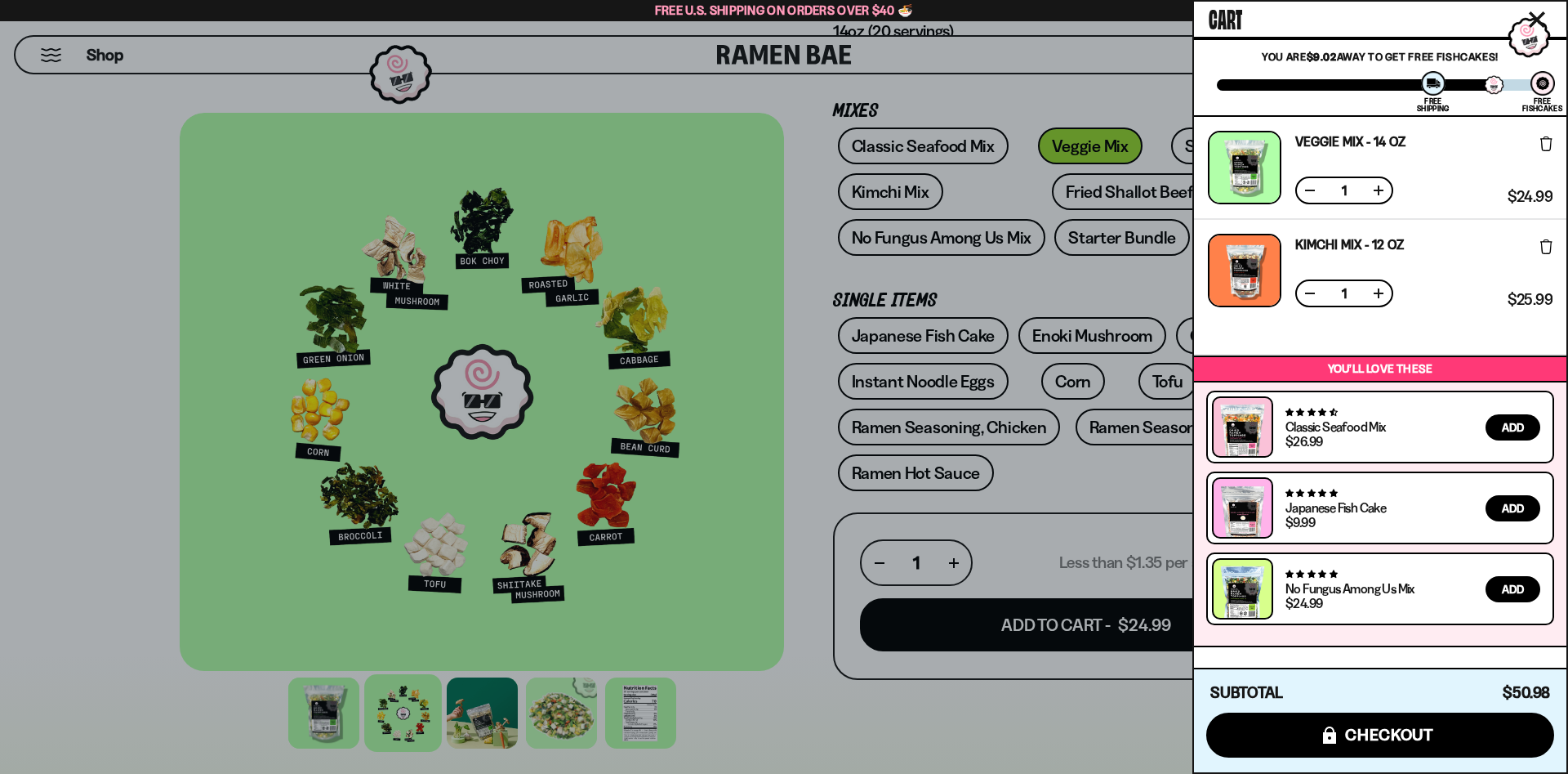
click at [1052, 270] on div at bounding box center [784, 387] width 1568 height 774
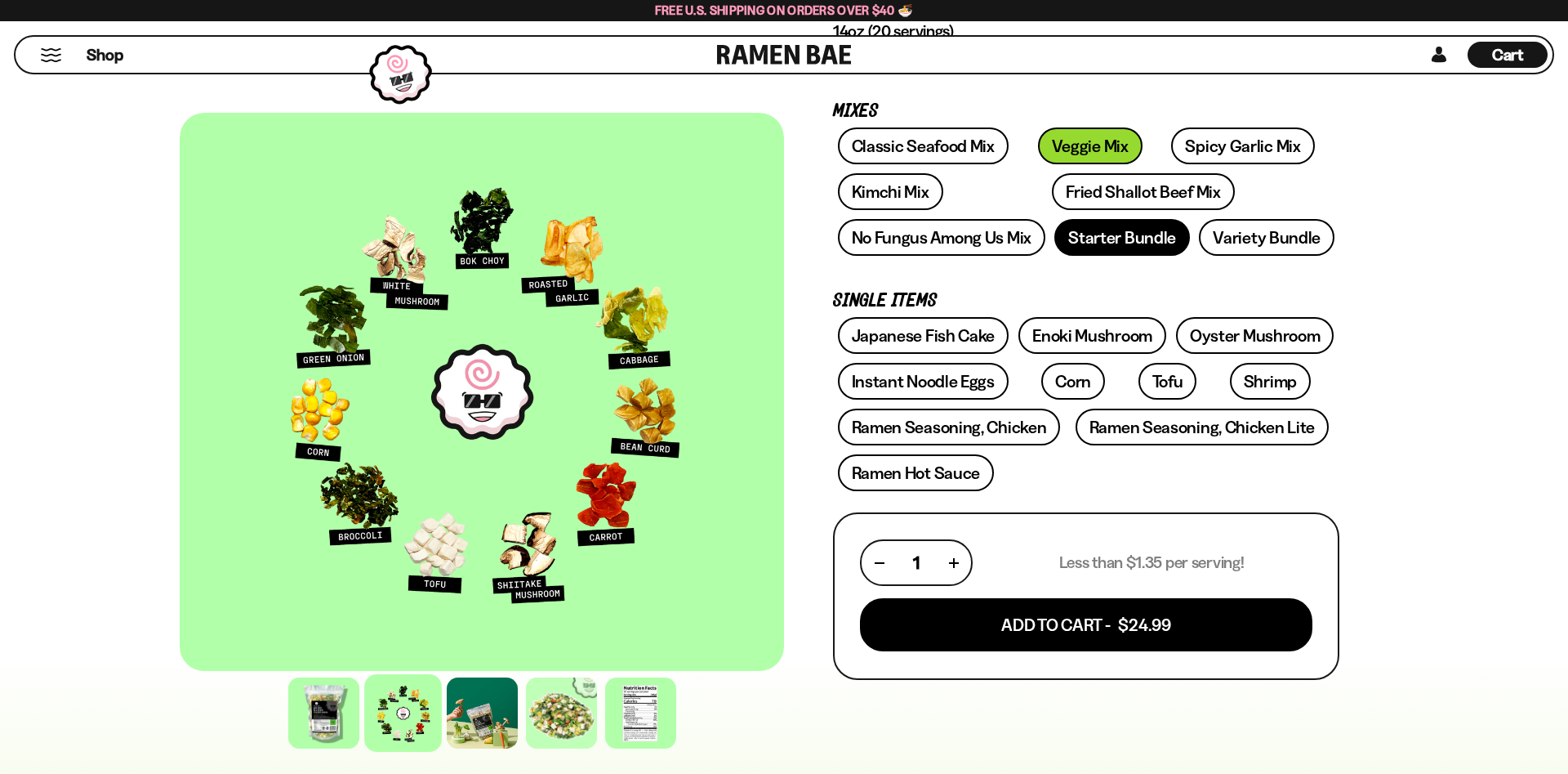
click at [1100, 240] on link "Starter Bundle" at bounding box center [1121, 237] width 135 height 36
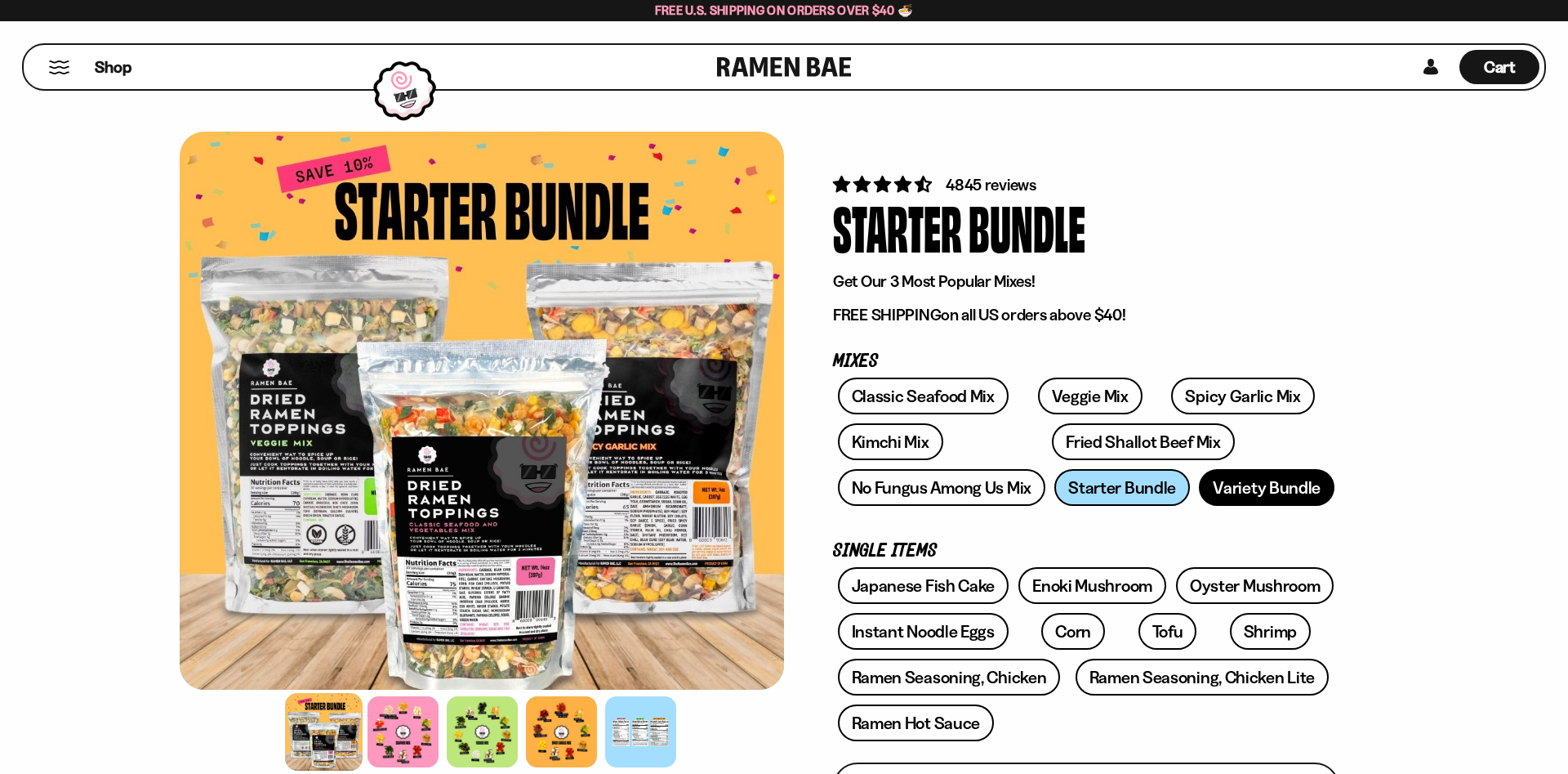
click at [1229, 485] on link "Variety Bundle" at bounding box center [1266, 487] width 135 height 36
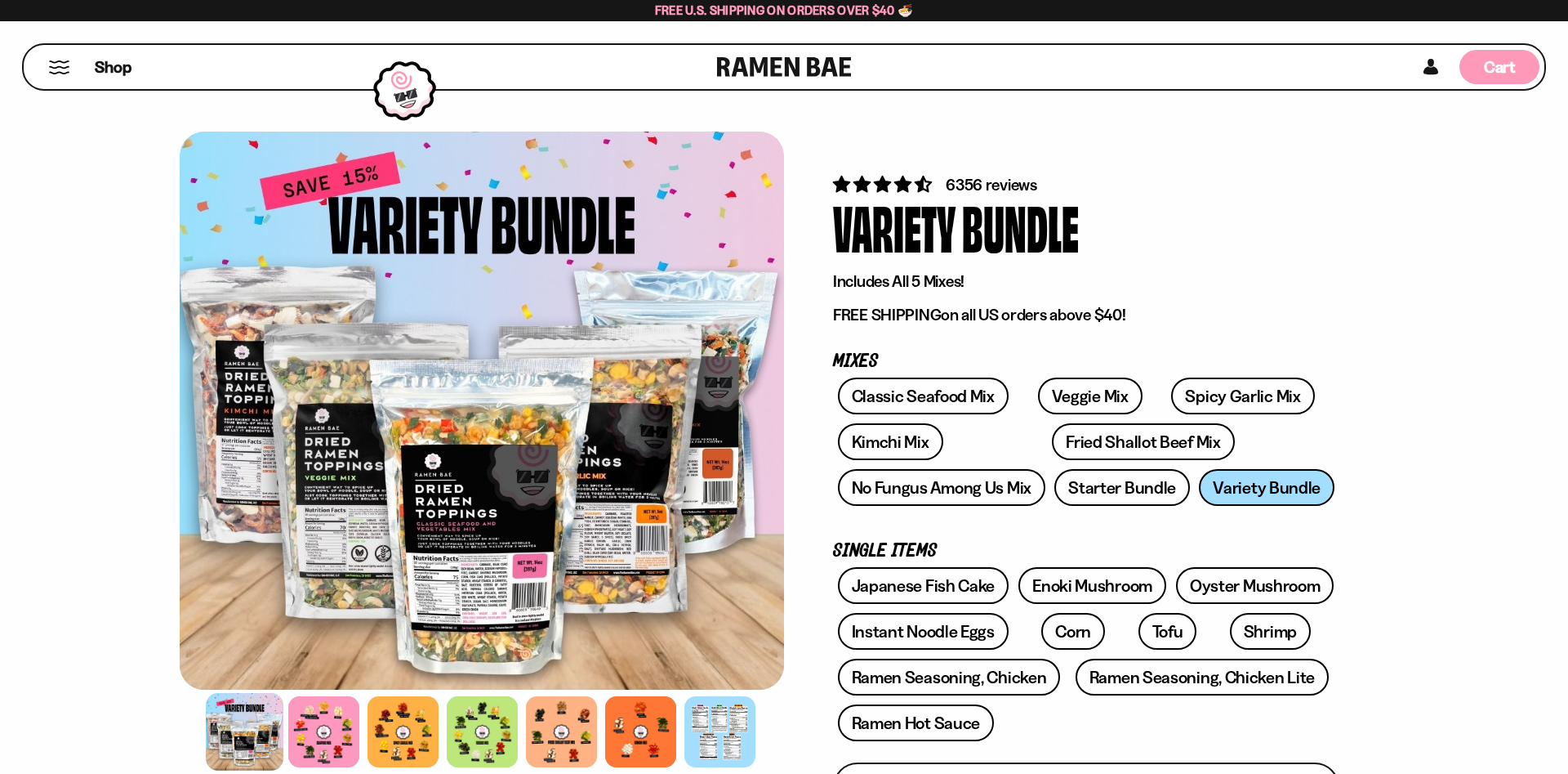
click at [1488, 69] on span "Cart" at bounding box center [1499, 67] width 32 height 20
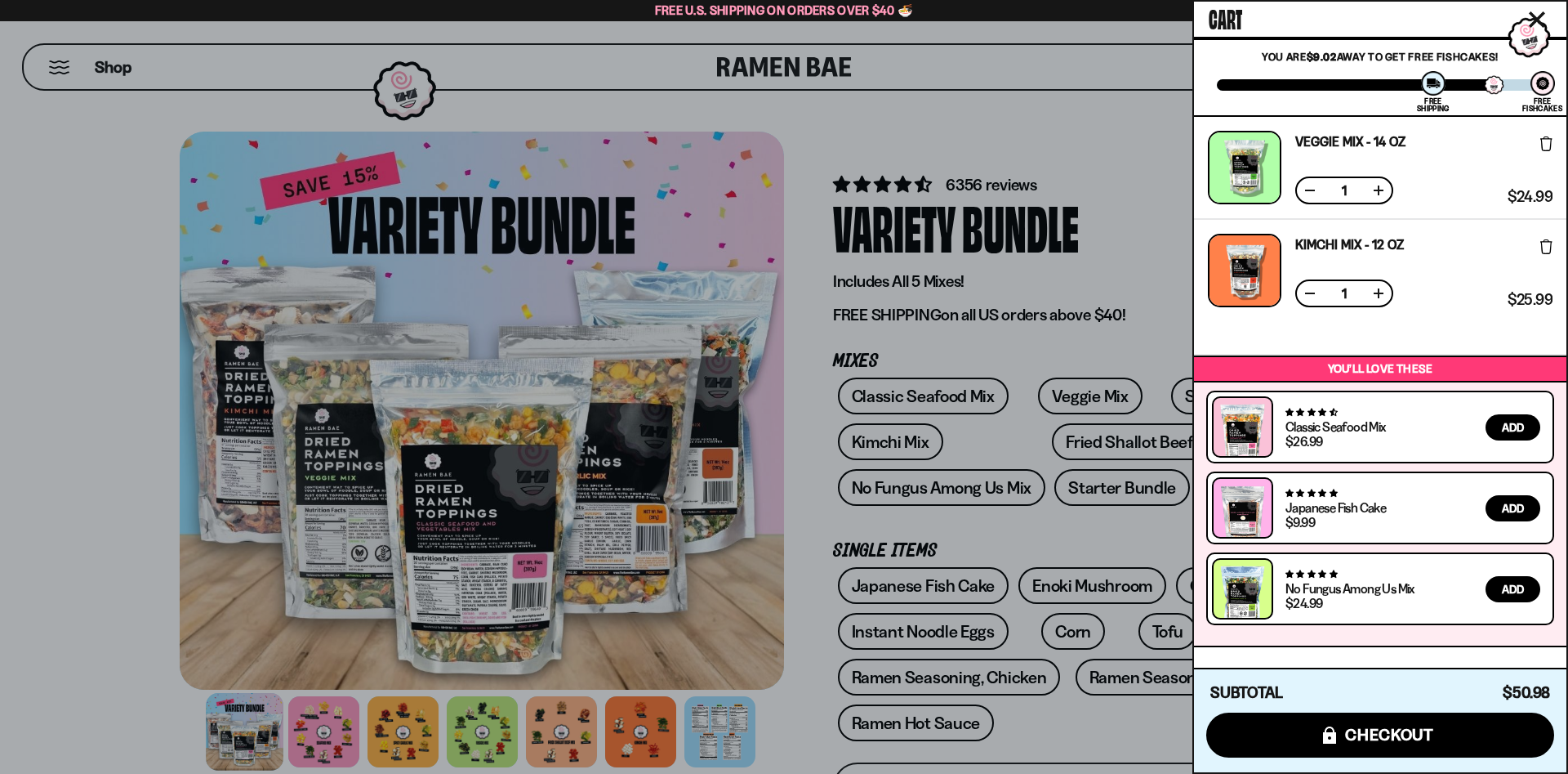
click at [1336, 241] on link "Kimchi Mix - 12 OZ" at bounding box center [1349, 244] width 109 height 13
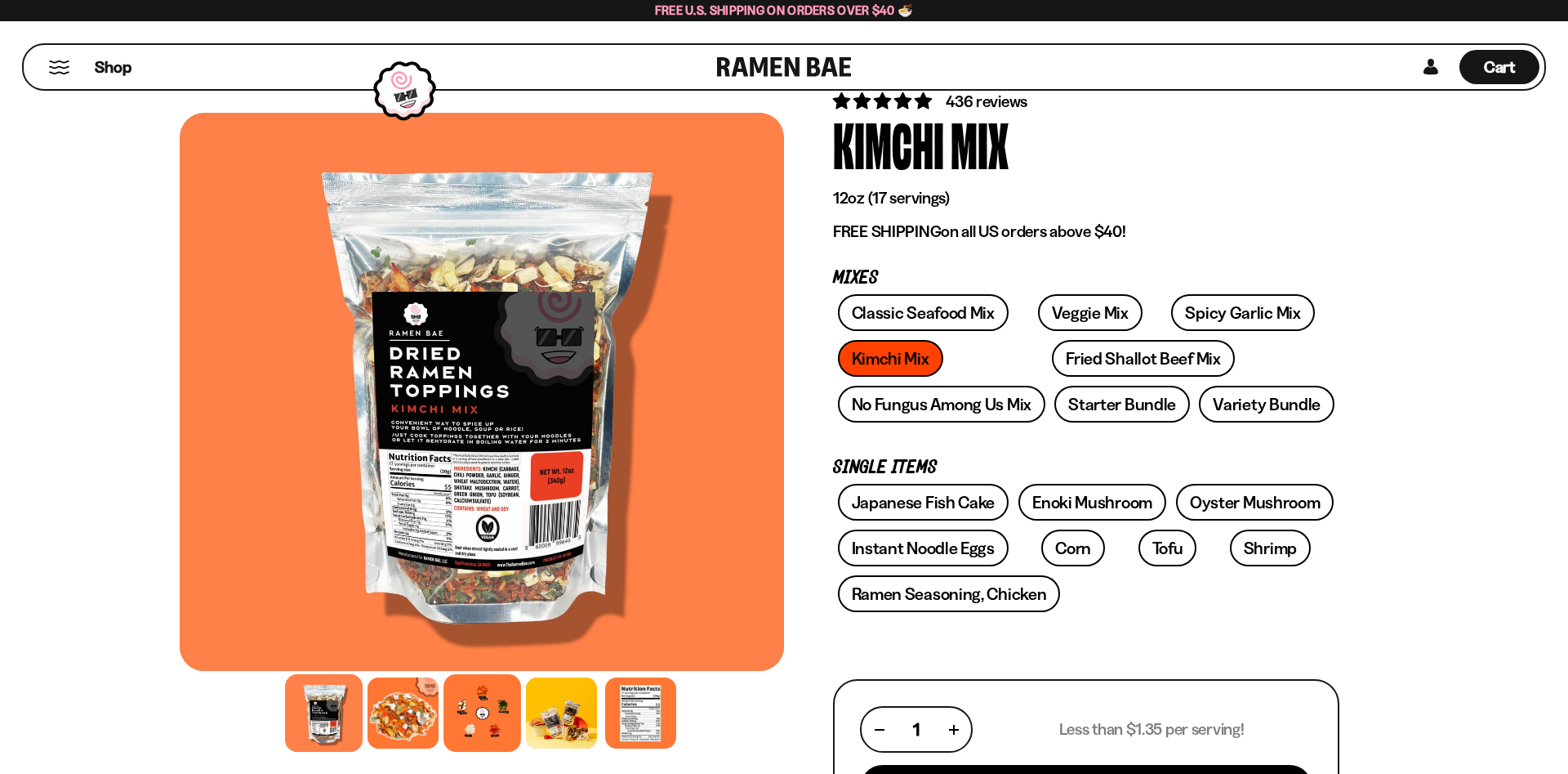
scroll to position [84, 0]
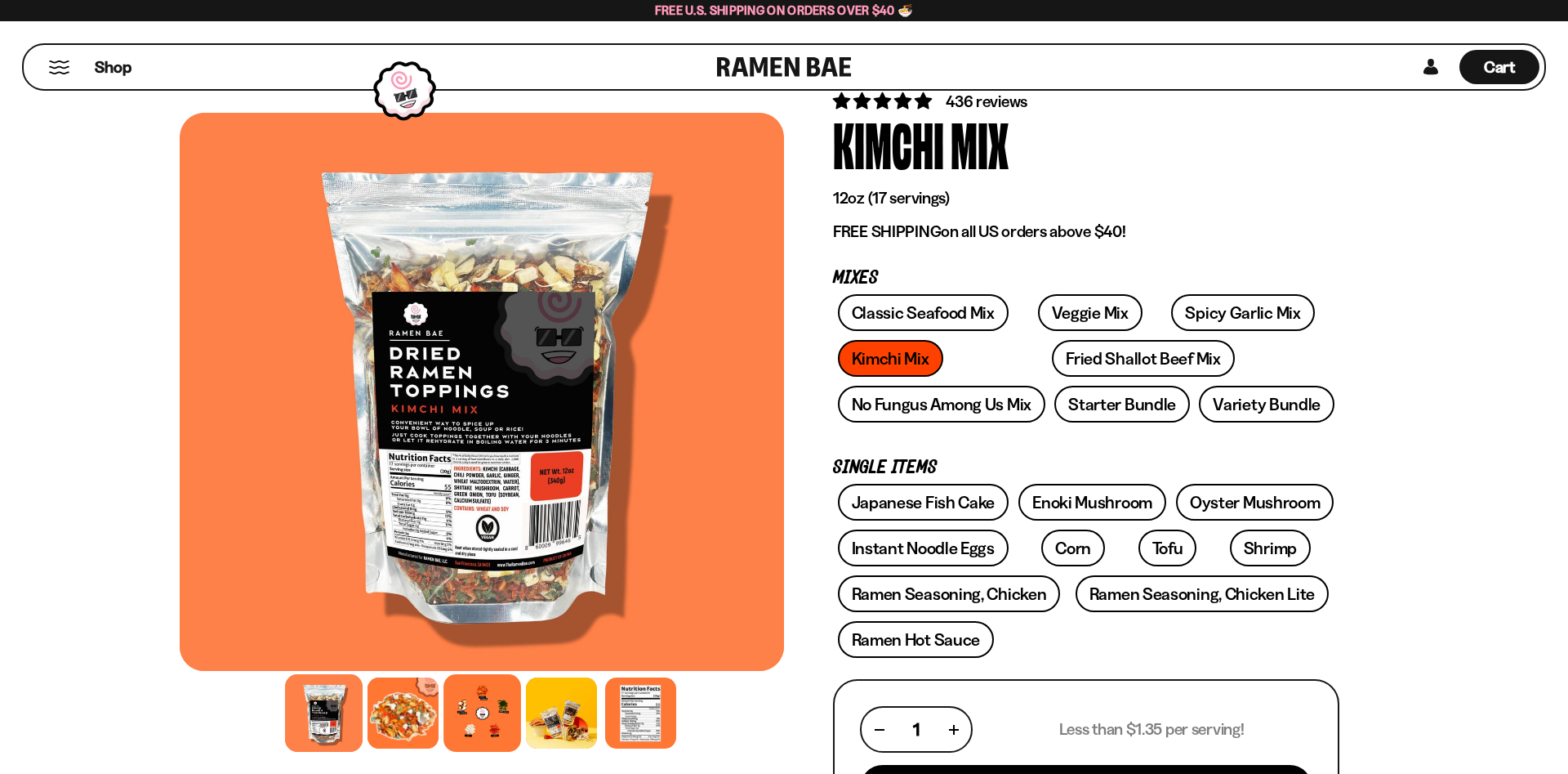
click at [484, 702] on div at bounding box center [481, 712] width 77 height 77
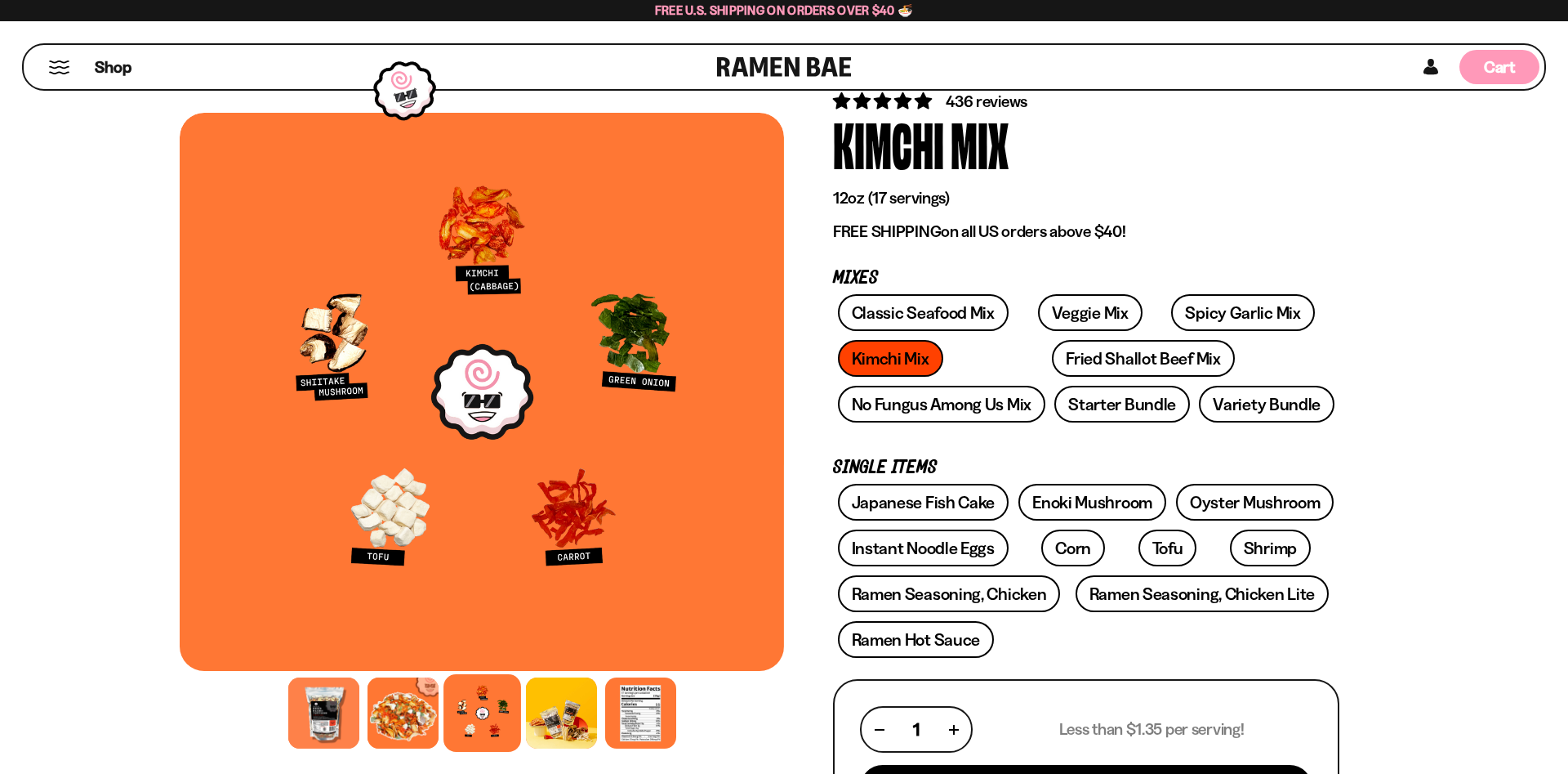
click at [1486, 67] on span "Cart" at bounding box center [1499, 67] width 32 height 20
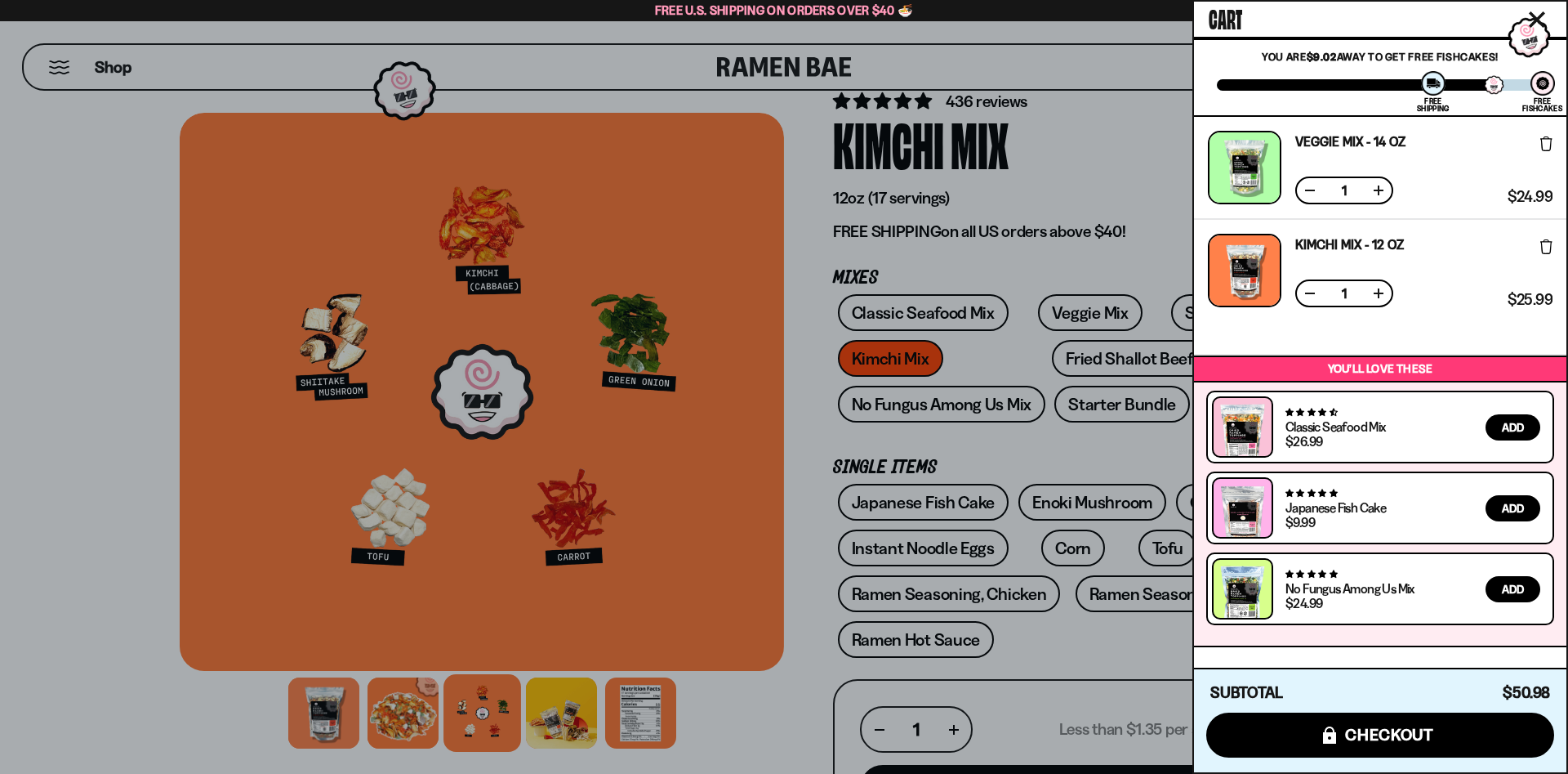
click at [1313, 142] on link "Veggie Mix - 14 OZ" at bounding box center [1349, 141] width 110 height 13
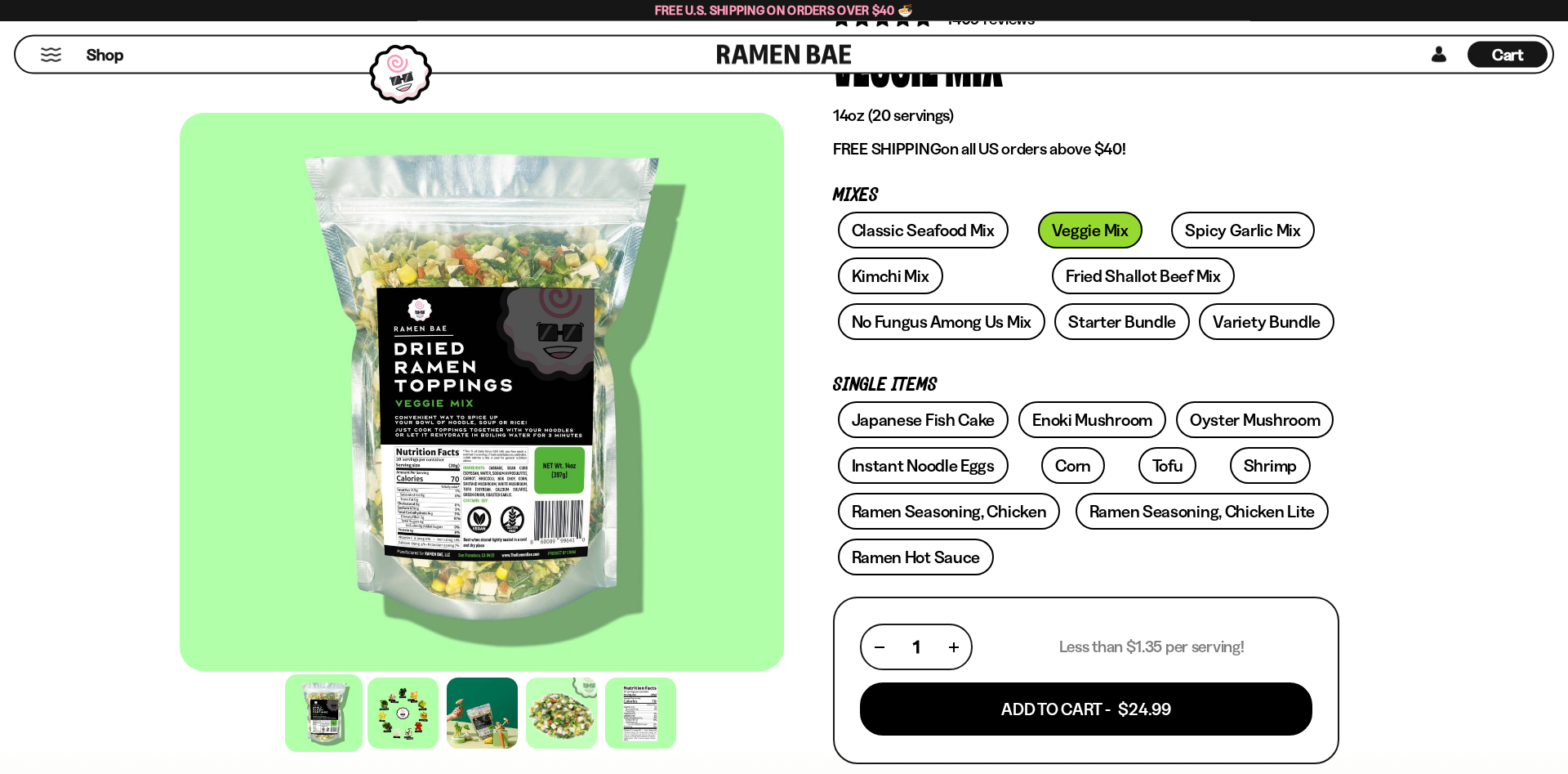
scroll to position [166, 0]
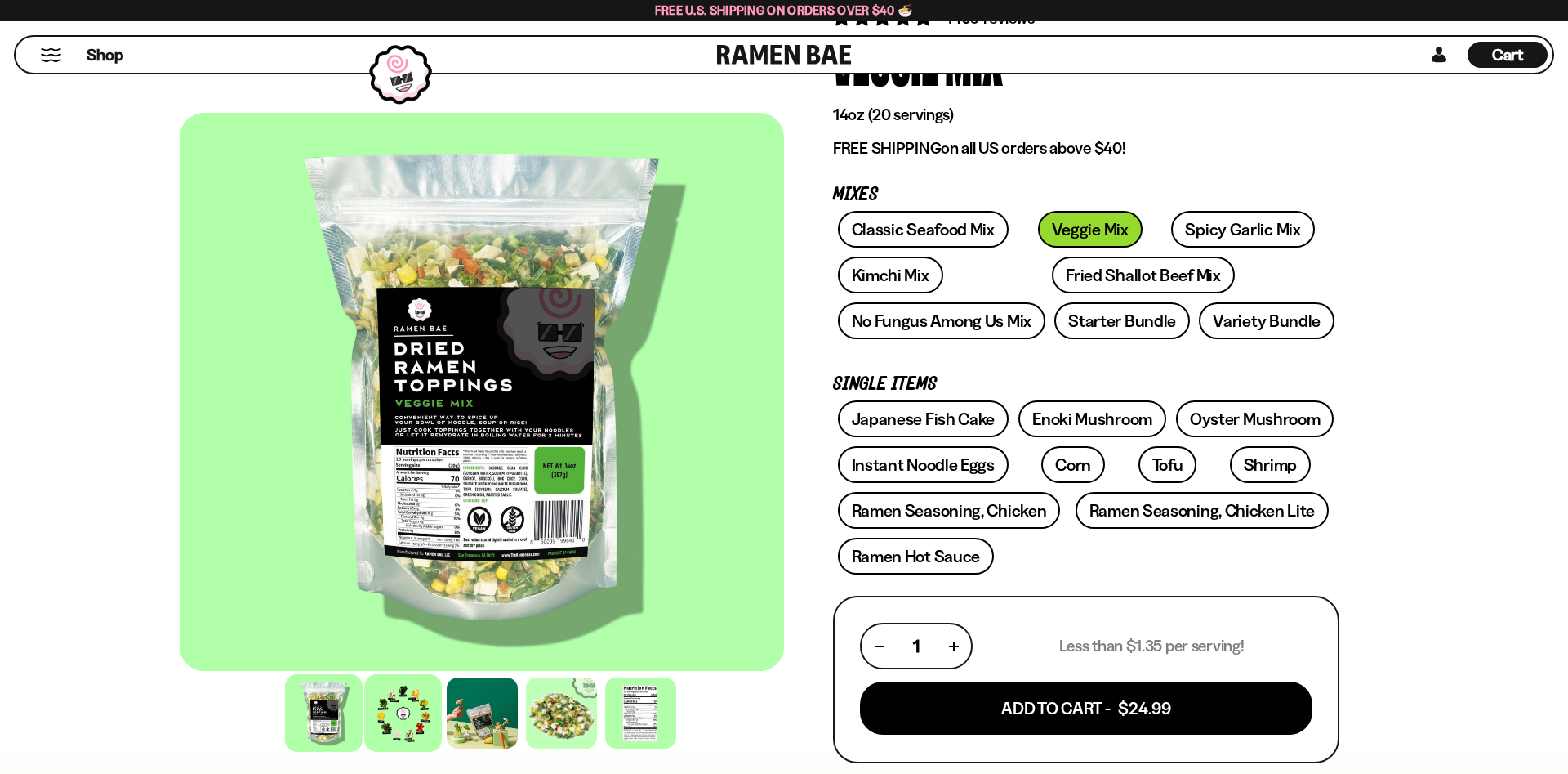
click at [392, 715] on div at bounding box center [402, 712] width 77 height 77
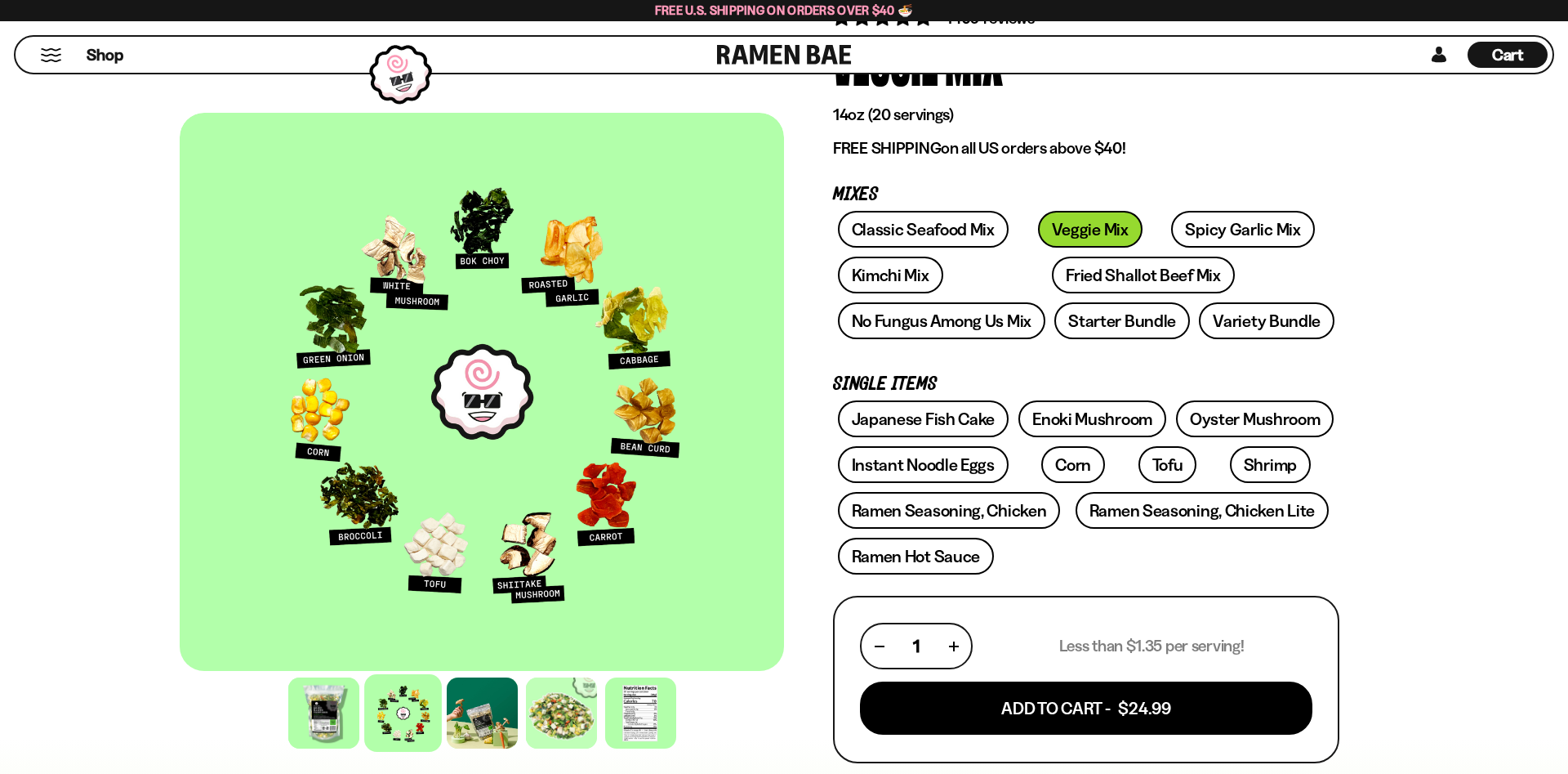
click at [1516, 53] on span "Cart" at bounding box center [1507, 55] width 32 height 20
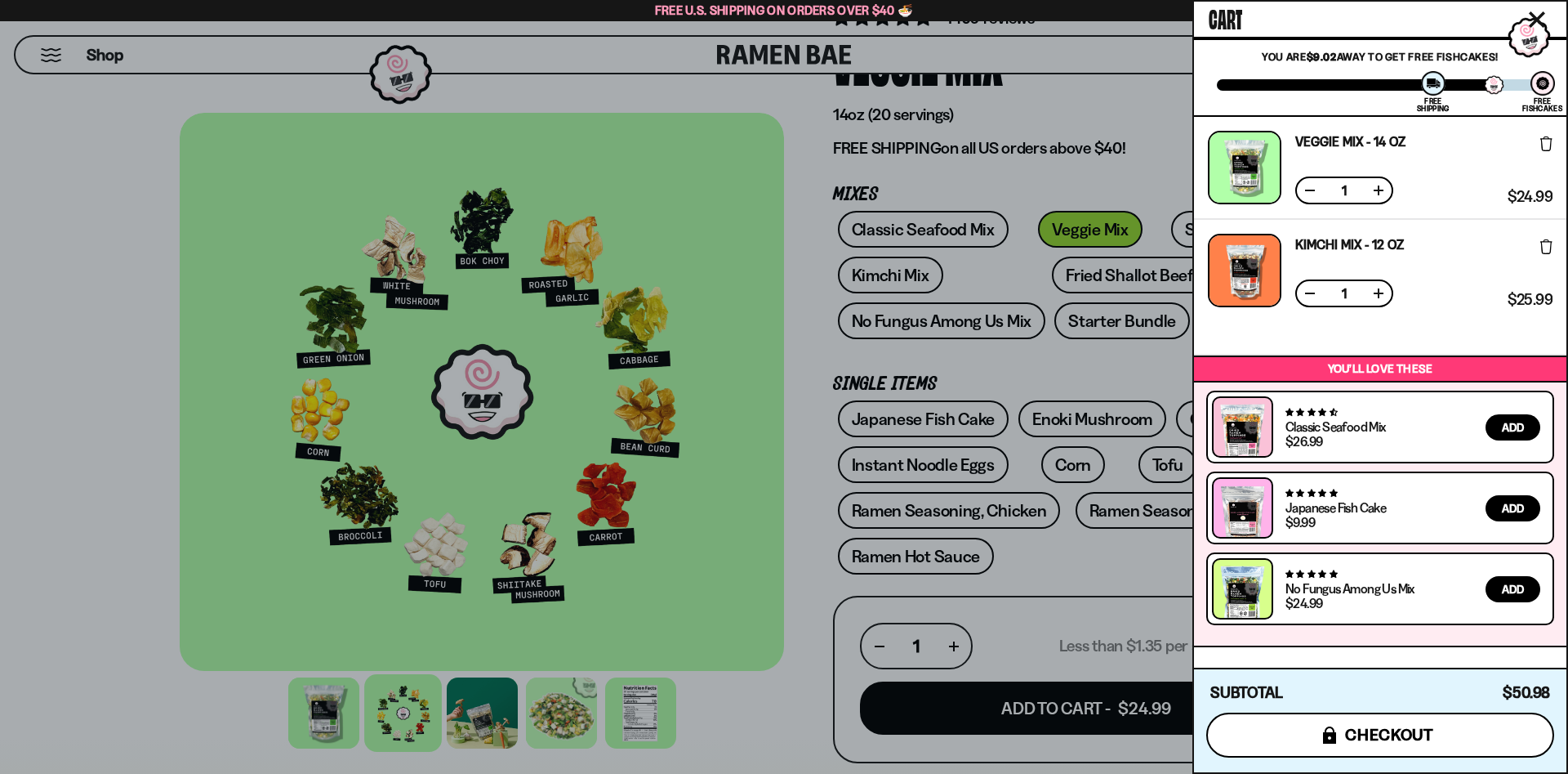
click at [1374, 733] on span "checkout" at bounding box center [1389, 735] width 89 height 18
